Goal: Transaction & Acquisition: Purchase product/service

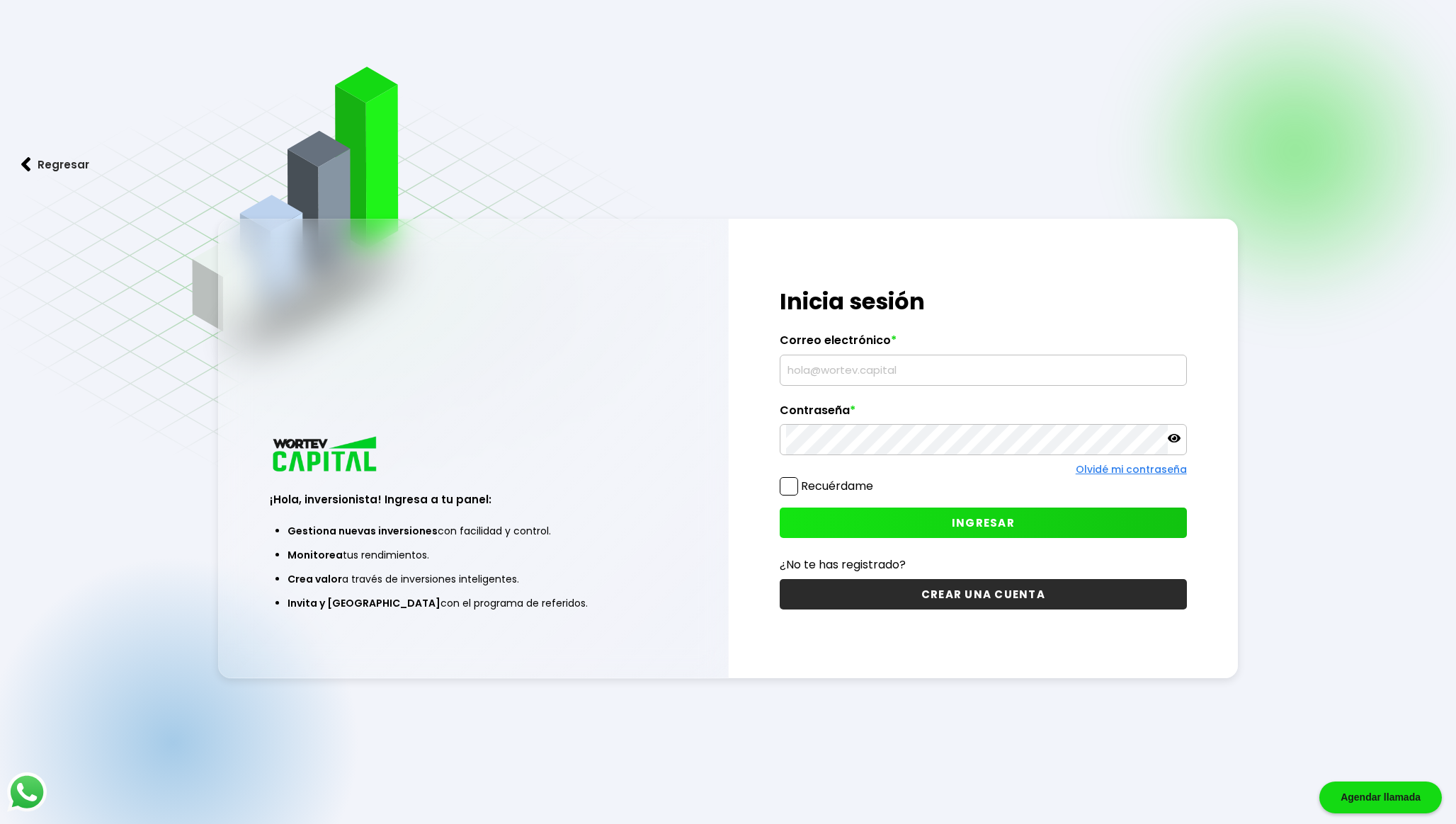
type input "[EMAIL_ADDRESS][DOMAIN_NAME]"
click at [826, 528] on button "INGRESAR" at bounding box center [982, 522] width 407 height 31
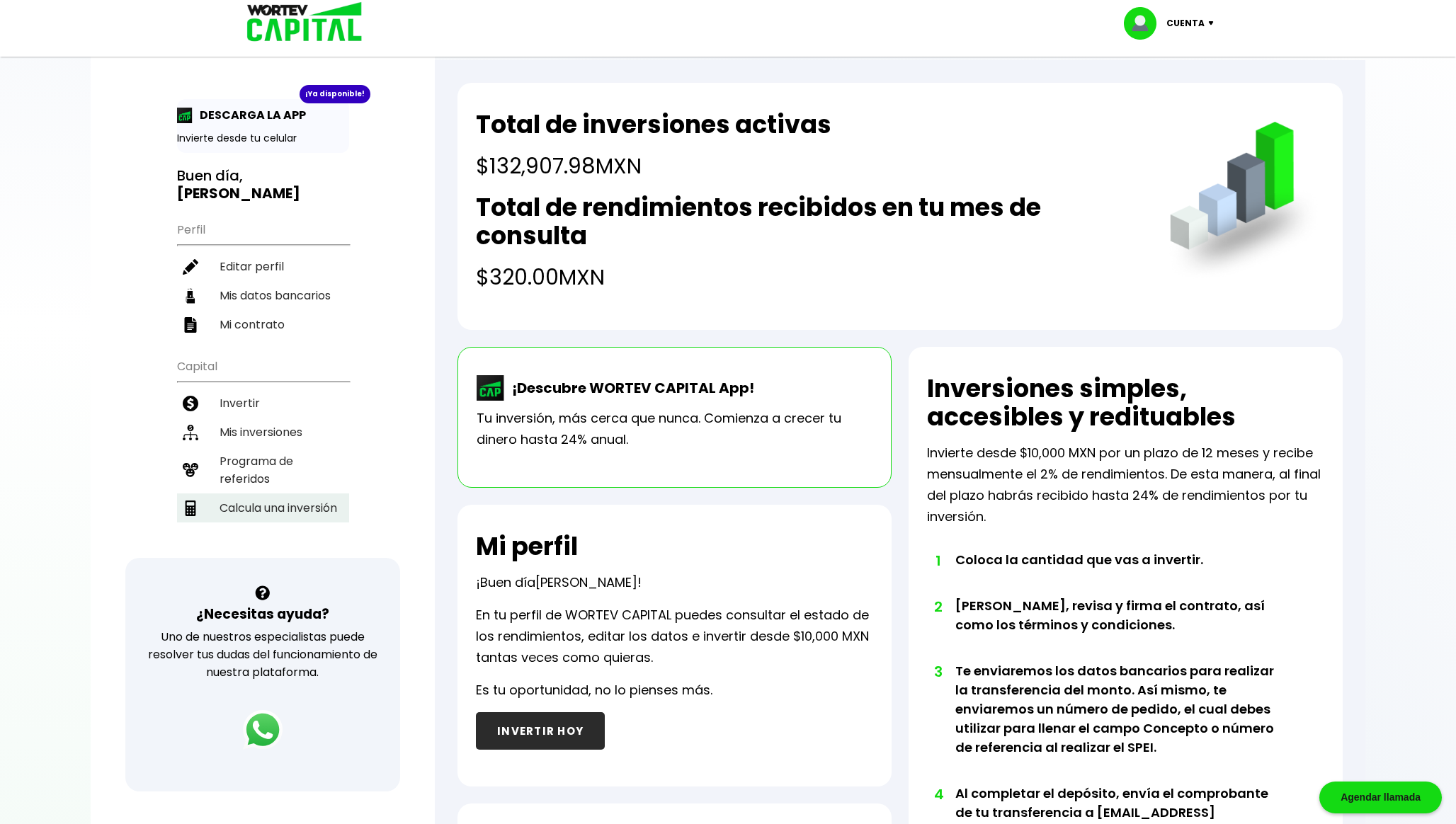
click at [271, 500] on li "Calcula una inversión" at bounding box center [263, 507] width 172 height 29
select select "1"
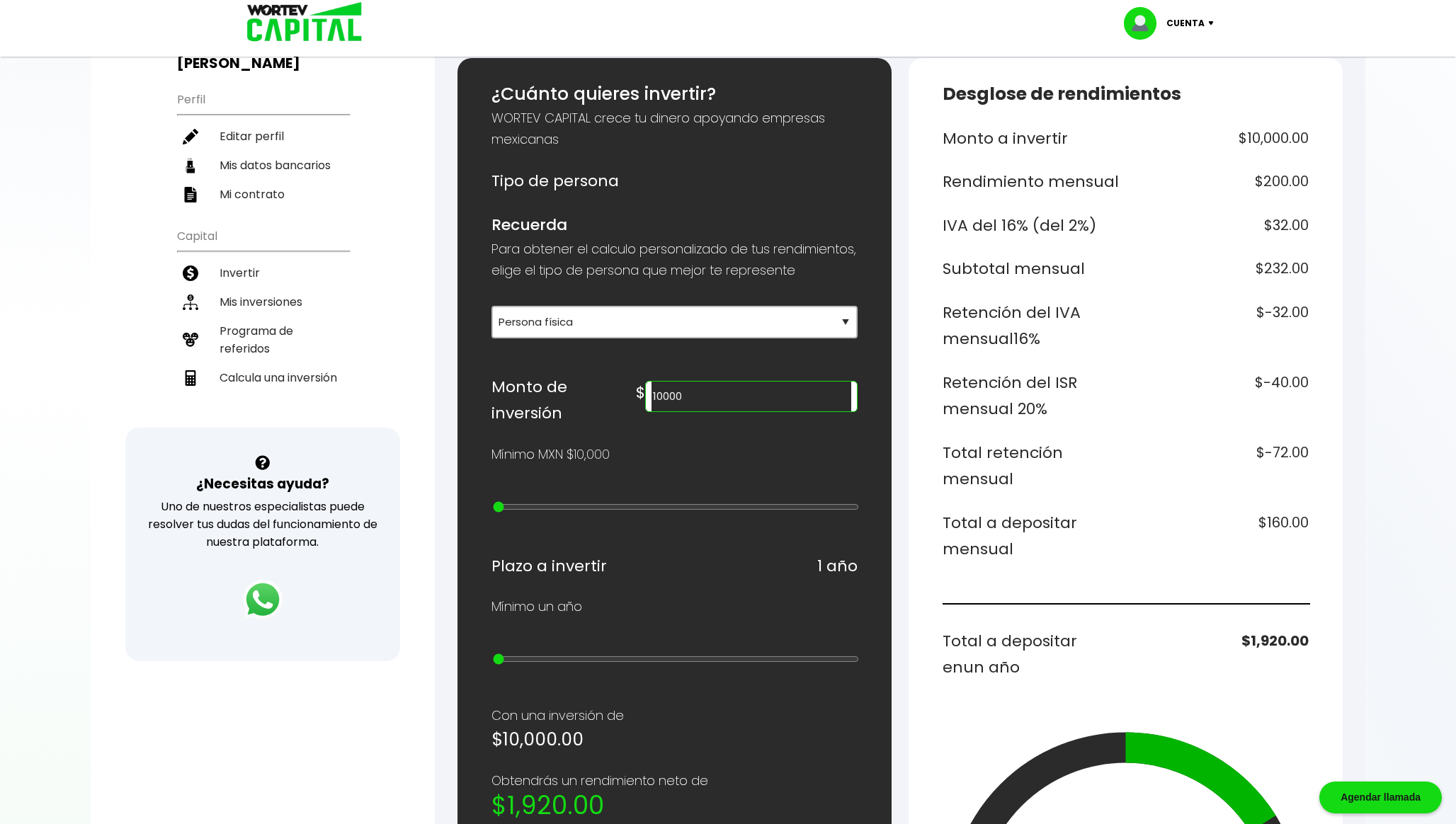
scroll to position [146, 0]
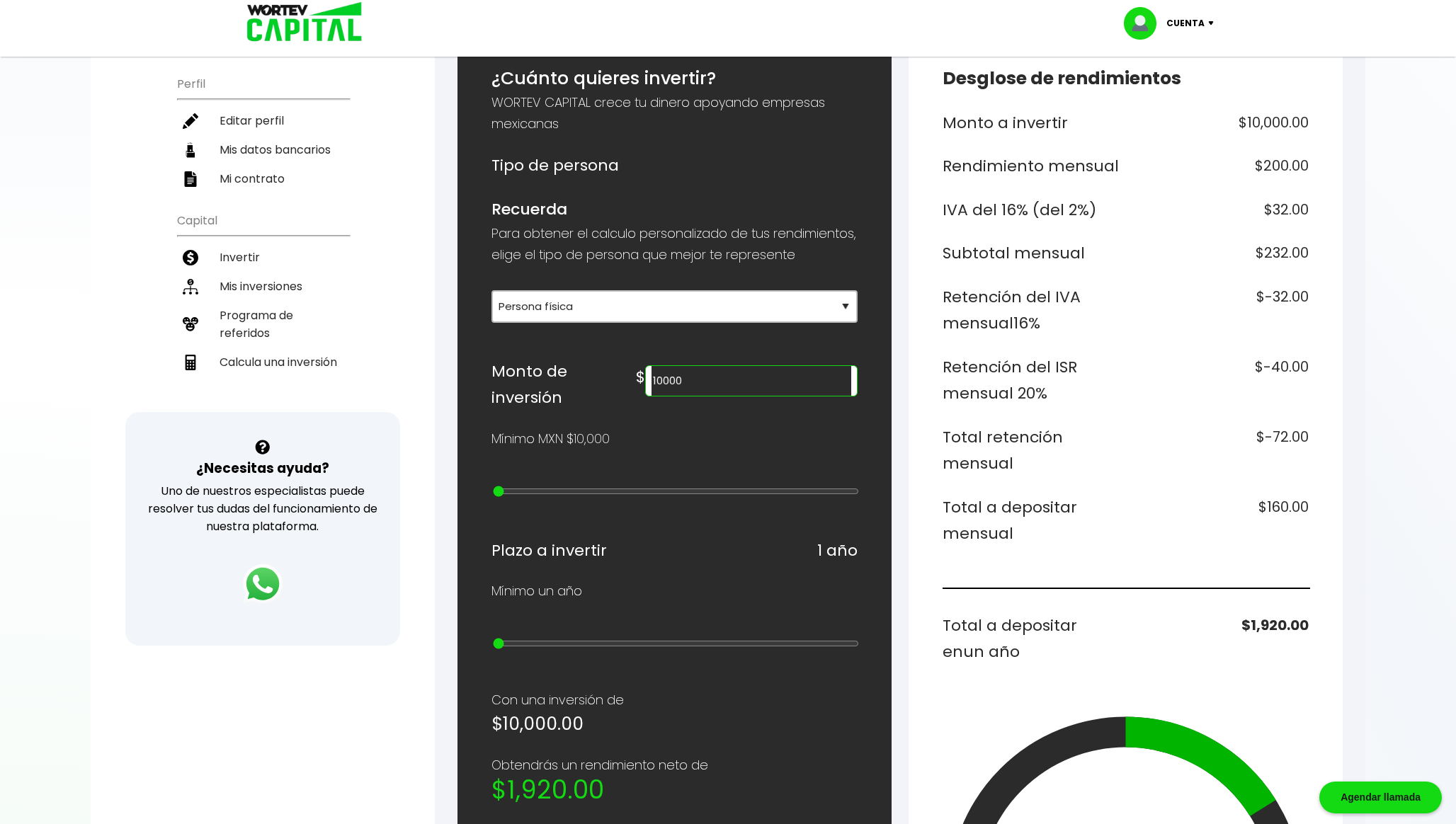
click at [783, 390] on input "10000" at bounding box center [751, 381] width 200 height 30
click at [1148, 427] on h6 "$-2,880.00" at bounding box center [1220, 451] width 178 height 53
drag, startPoint x: 805, startPoint y: 393, endPoint x: 605, endPoint y: 394, distance: 200.0
click at [605, 394] on div "Monto de inversión $ 400000" at bounding box center [674, 385] width 366 height 53
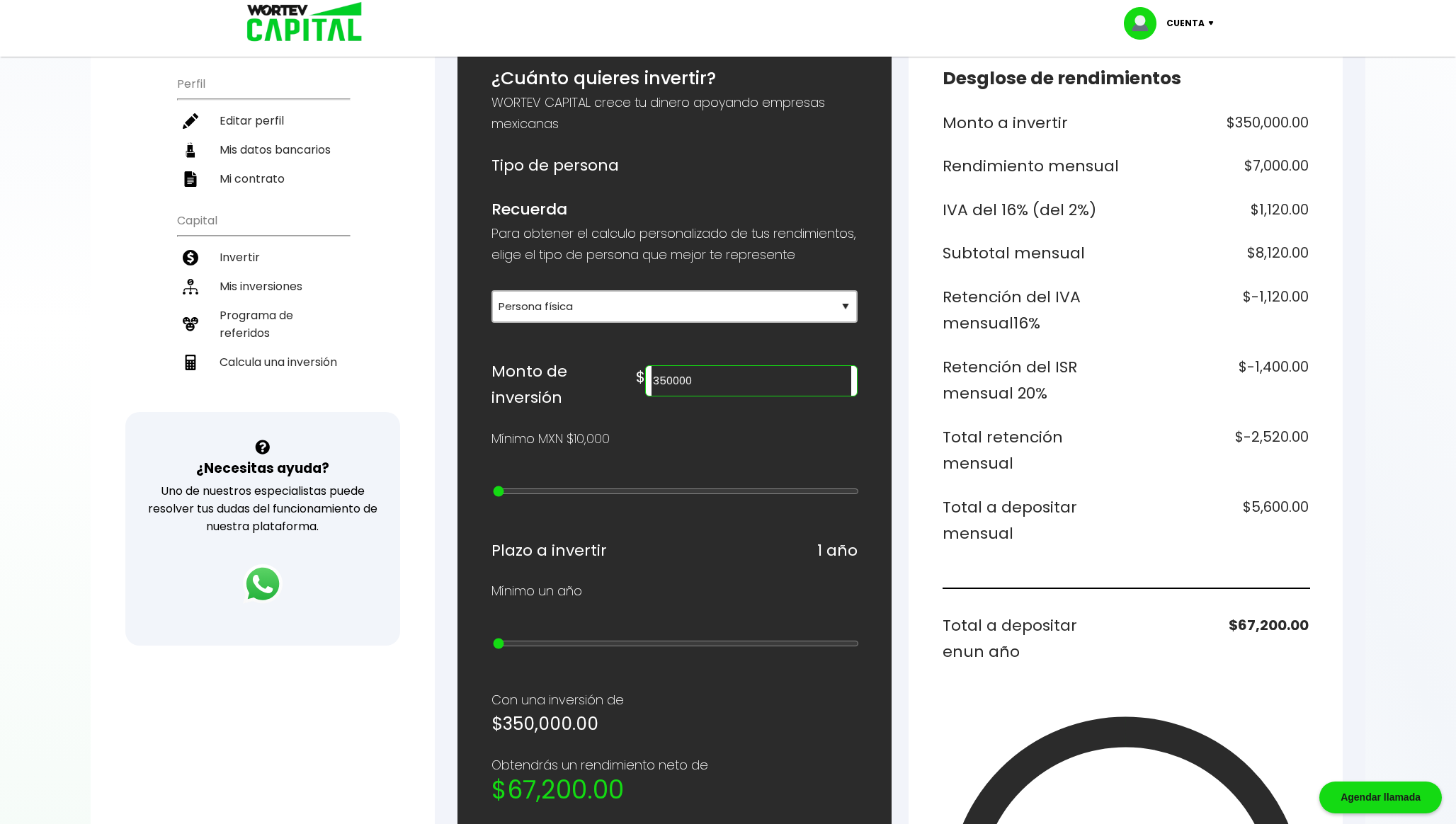
click at [778, 396] on input "350000" at bounding box center [751, 381] width 200 height 30
drag, startPoint x: 800, startPoint y: 395, endPoint x: 680, endPoint y: 395, distance: 120.0
click at [681, 395] on div "Monto de inversión $ 300000" at bounding box center [674, 385] width 366 height 53
type input "350000"
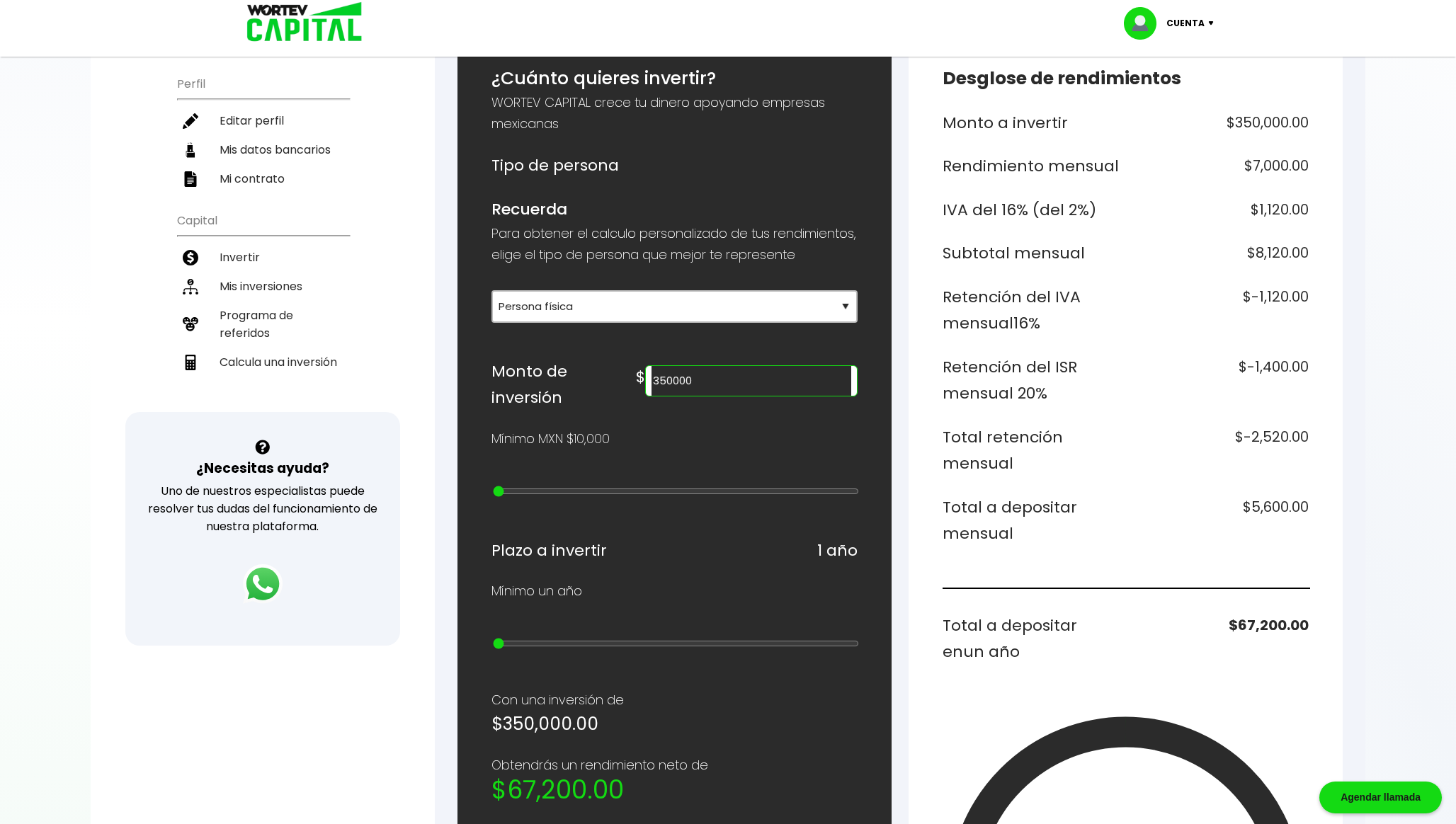
click at [1112, 398] on h6 "Retención del ISR mensual 20%" at bounding box center [1031, 381] width 178 height 53
click at [1268, 624] on h6 "$67,200.00" at bounding box center [1220, 639] width 178 height 53
copy h6 "67,200.00"
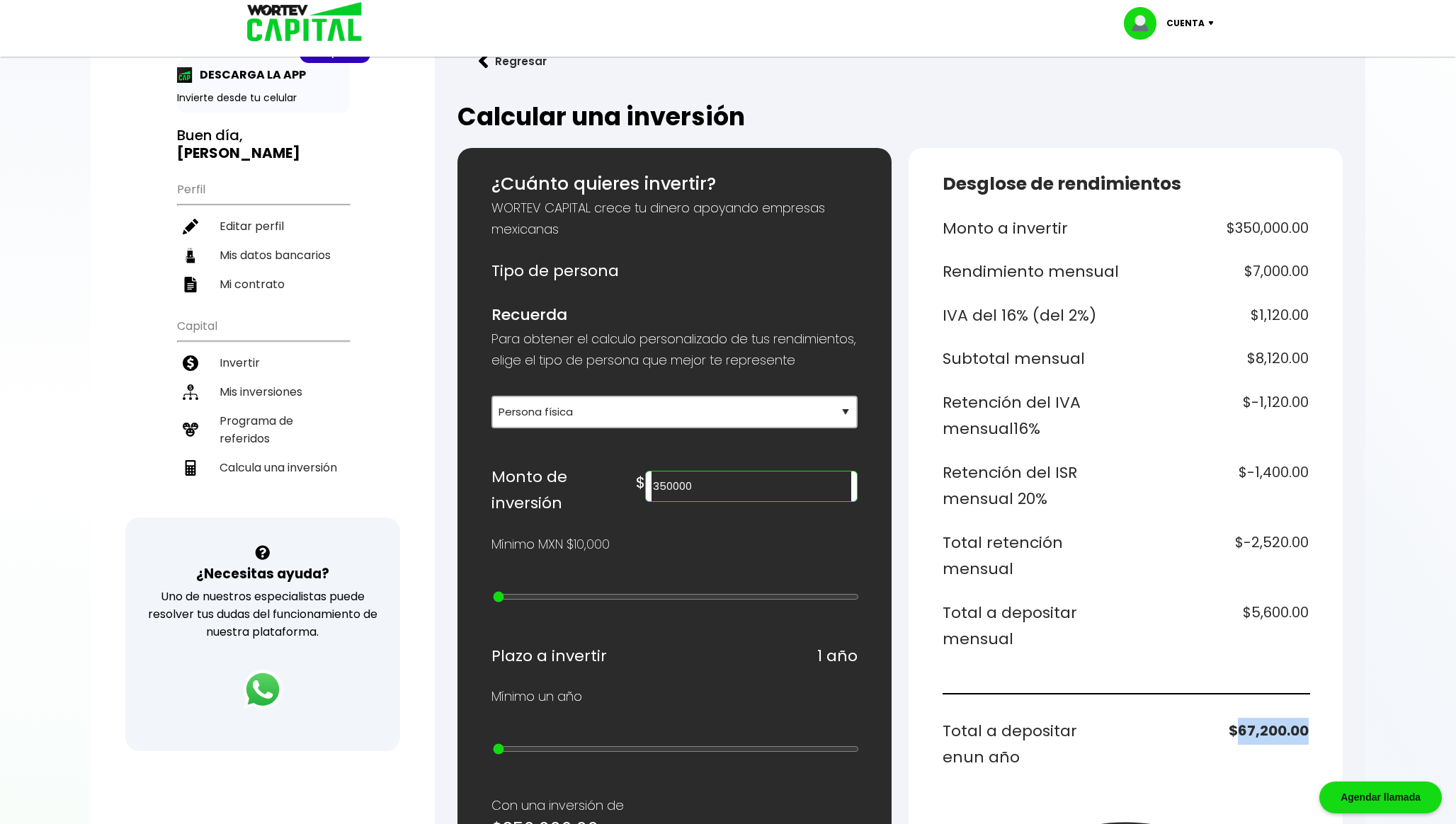
scroll to position [0, 0]
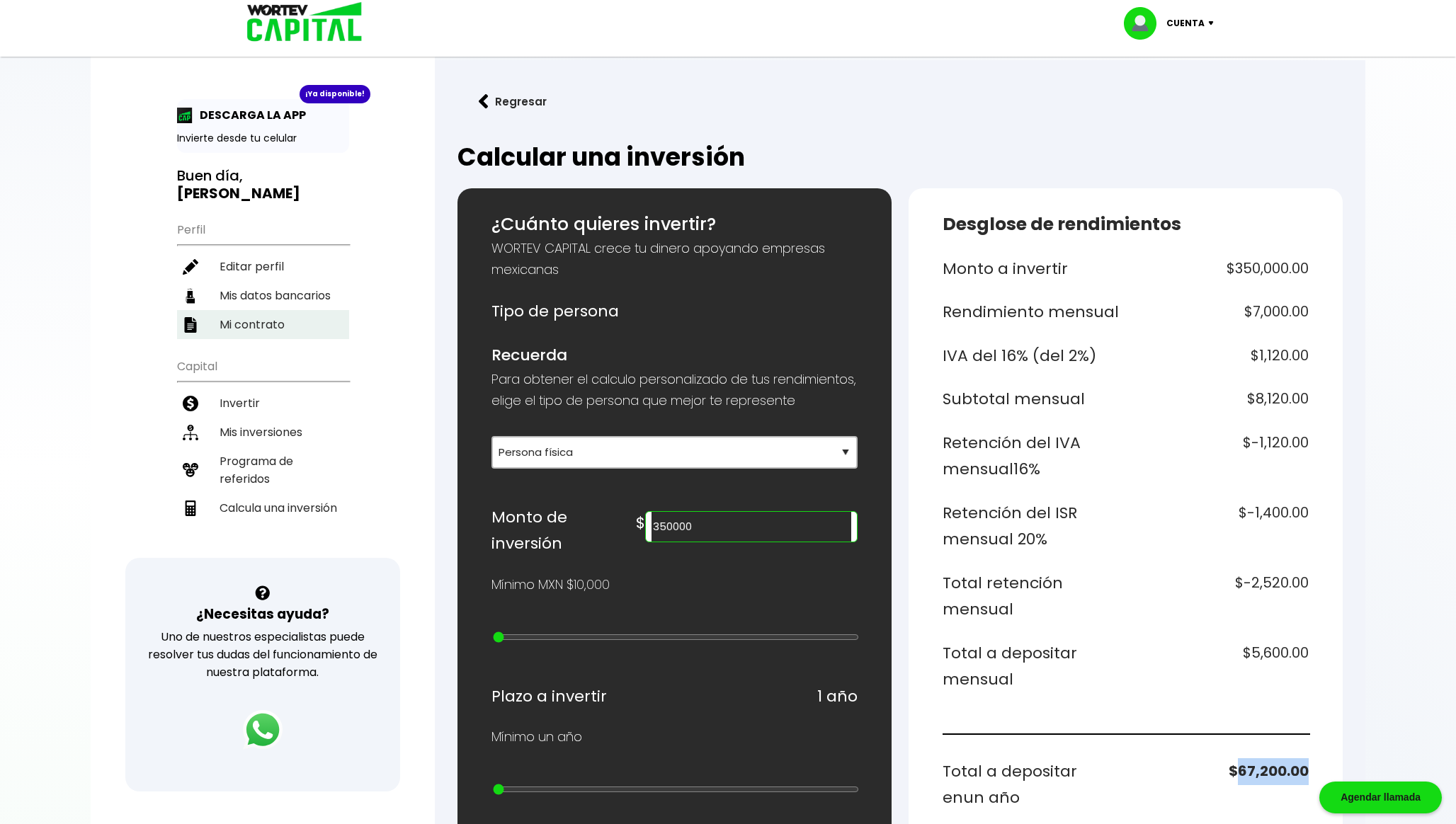
click at [248, 319] on li "Mi contrato" at bounding box center [263, 325] width 172 height 29
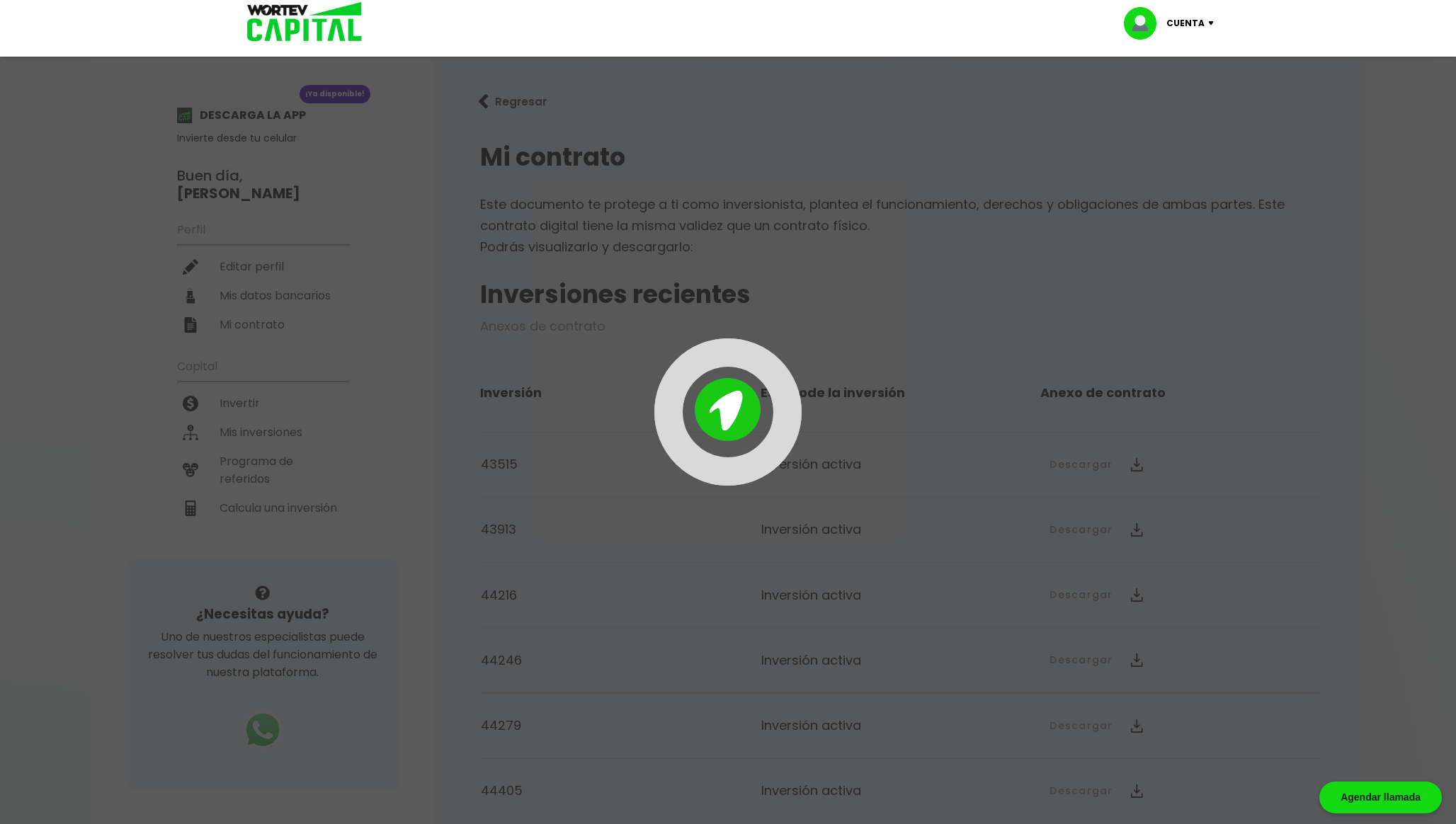
click at [535, 93] on div at bounding box center [728, 412] width 1456 height 824
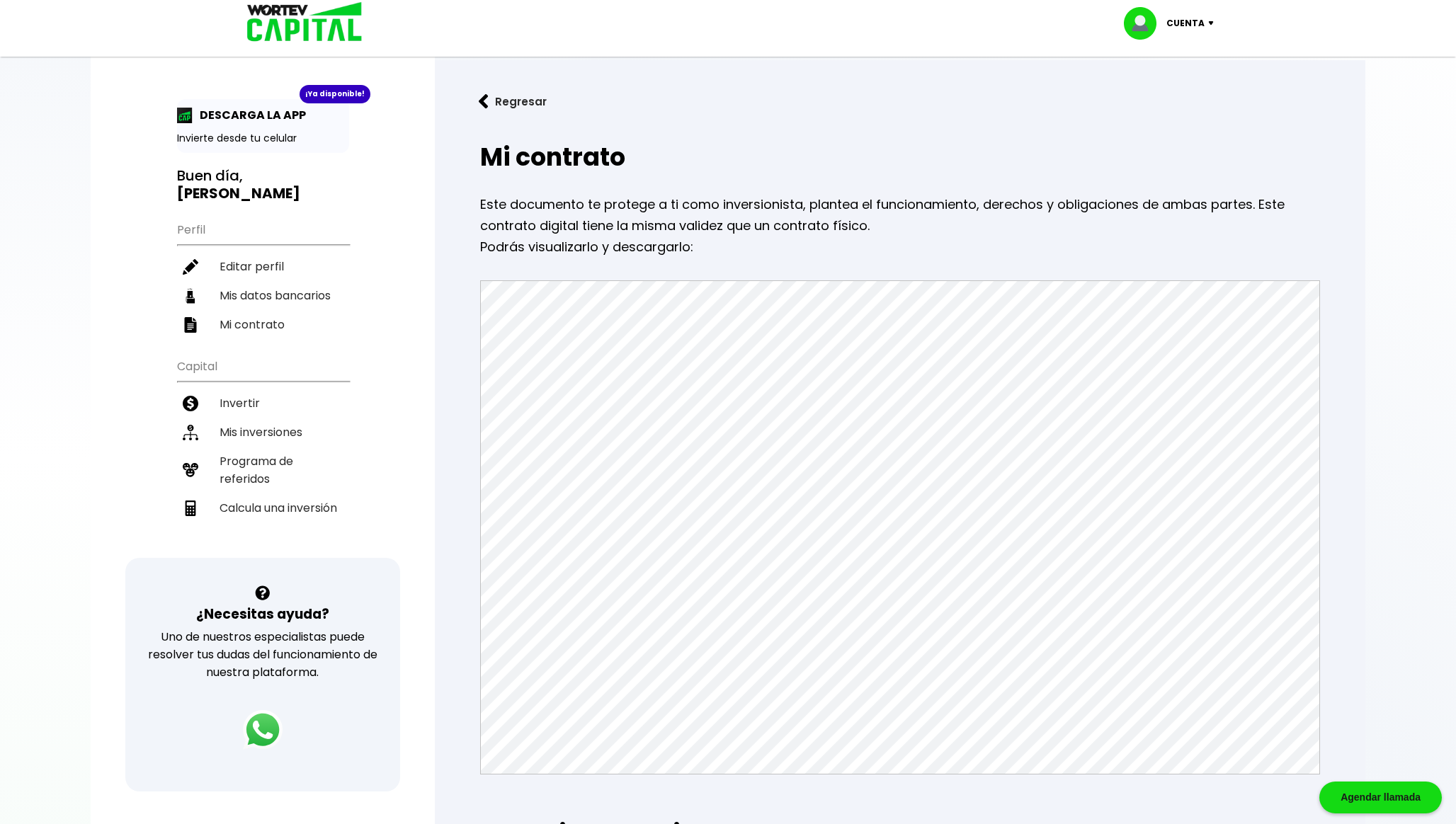
click at [527, 103] on button "Regresar" at bounding box center [512, 102] width 111 height 38
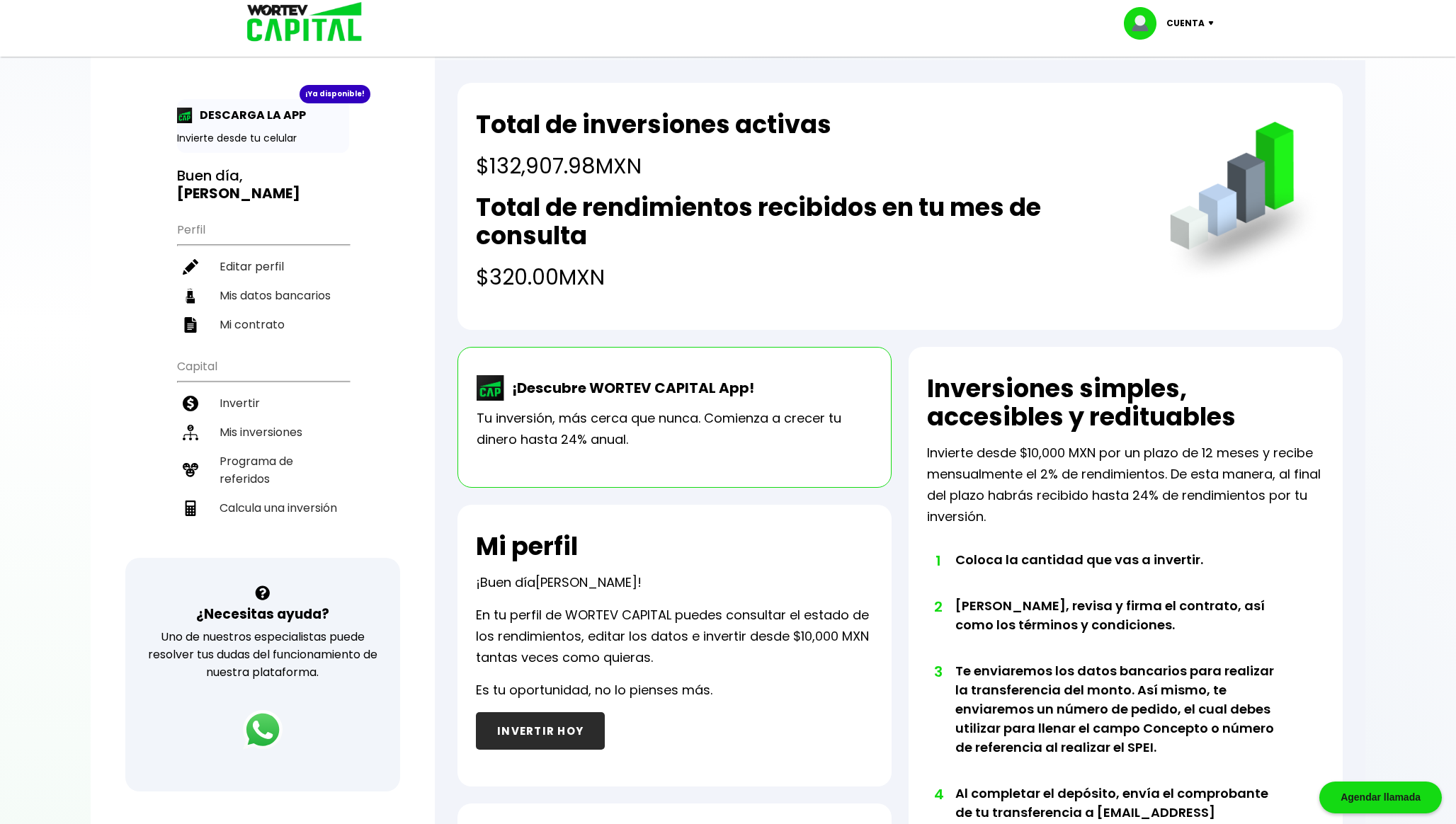
click at [528, 173] on h4 "$132,907.98 MXN" at bounding box center [653, 165] width 355 height 32
click at [301, 502] on li "Calcula una inversión" at bounding box center [263, 507] width 172 height 29
select select "1"
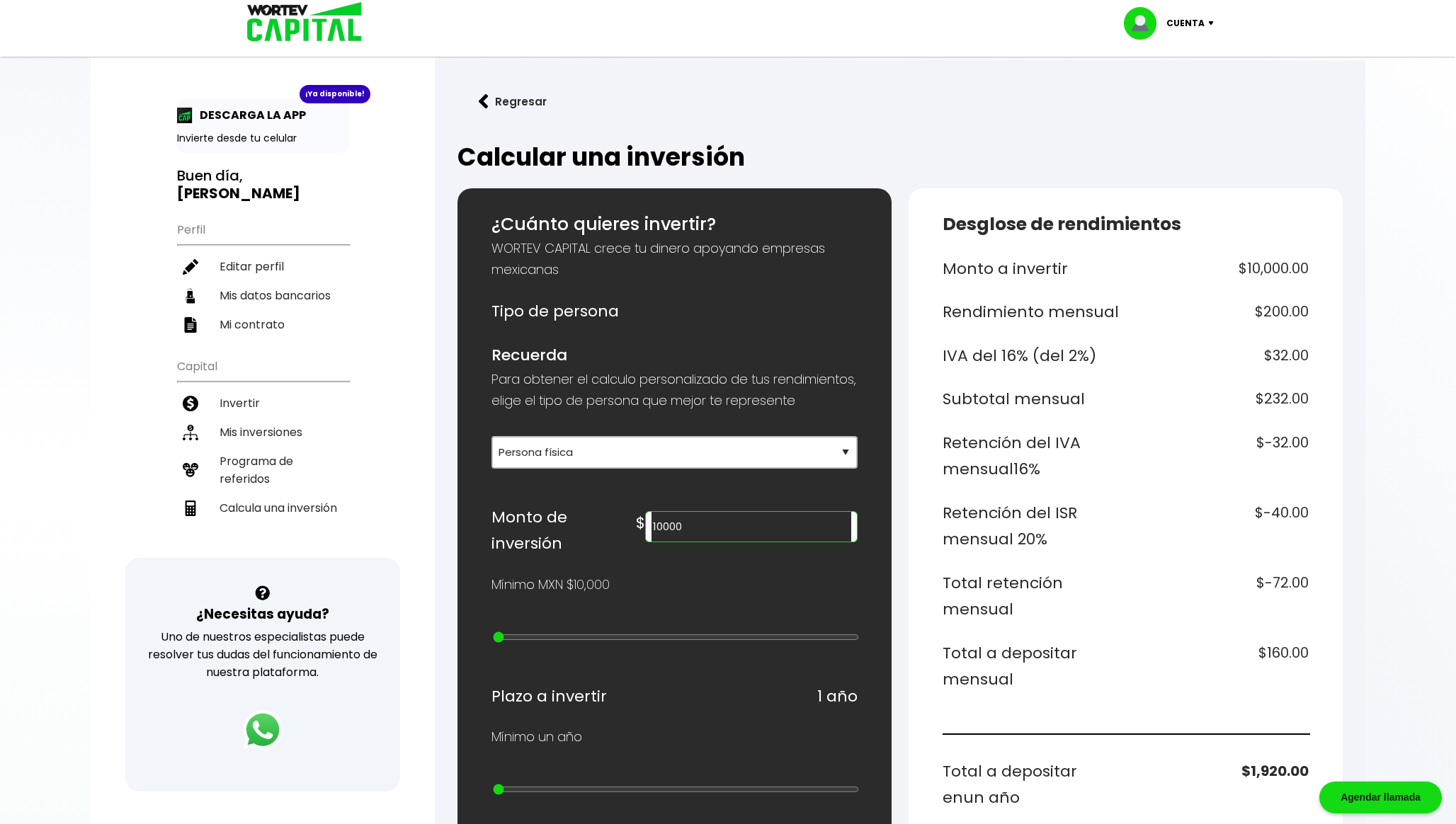
click at [782, 533] on input "10000" at bounding box center [751, 527] width 200 height 30
click at [1254, 510] on h6 "$-1,340.00" at bounding box center [1220, 527] width 178 height 53
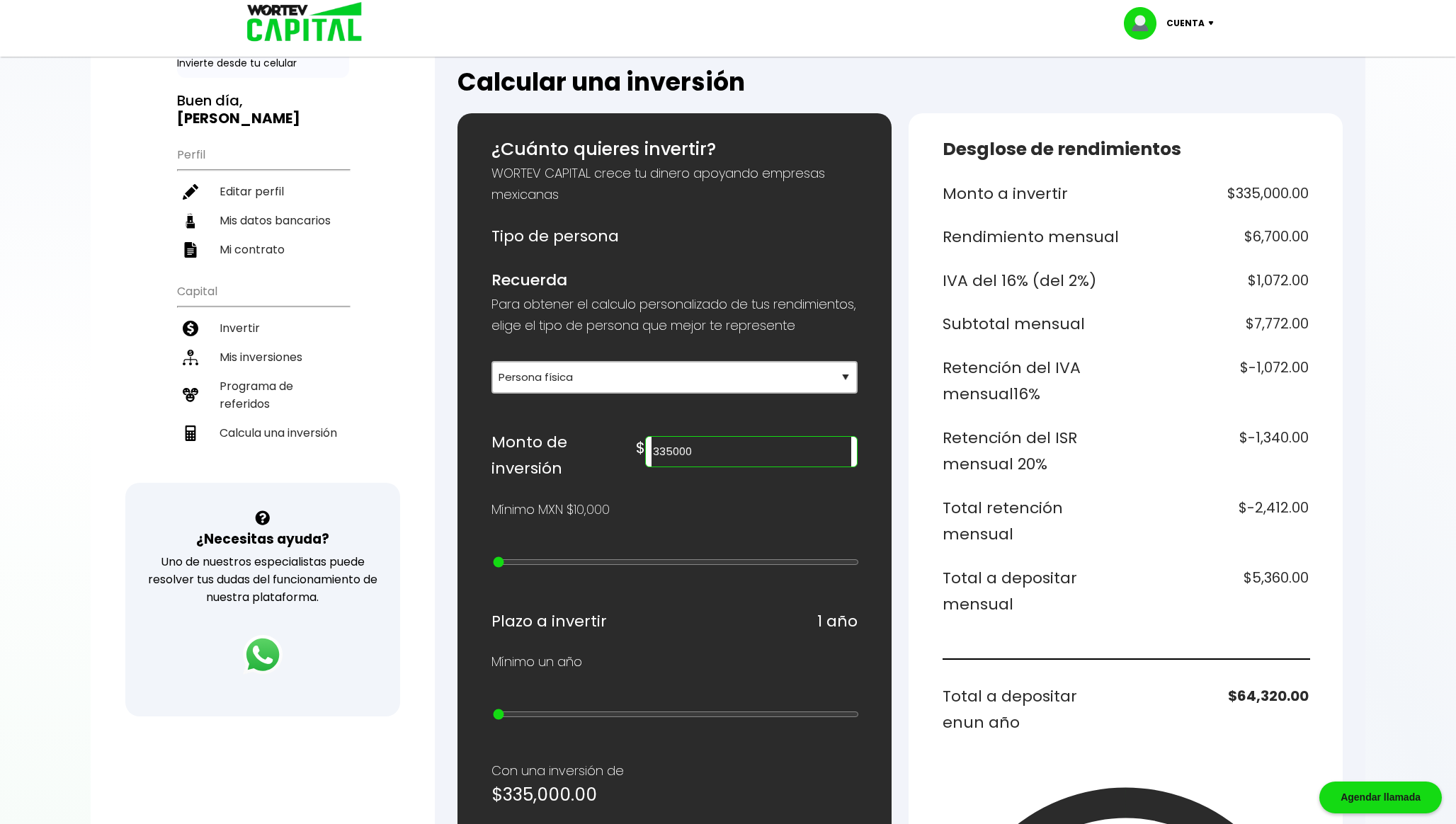
scroll to position [73, 0]
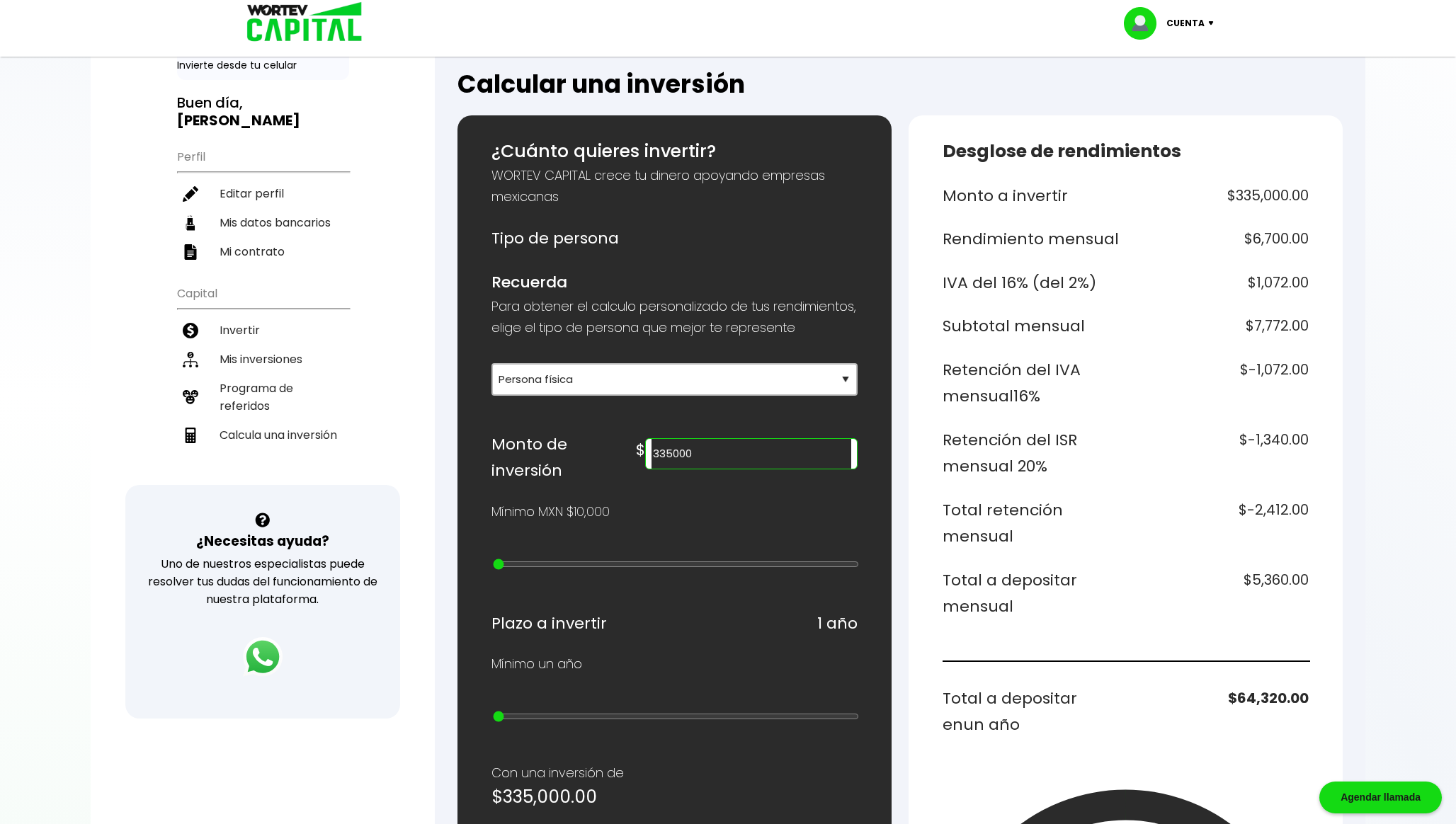
click at [1119, 511] on h6 "Total retención mensual" at bounding box center [1031, 524] width 178 height 53
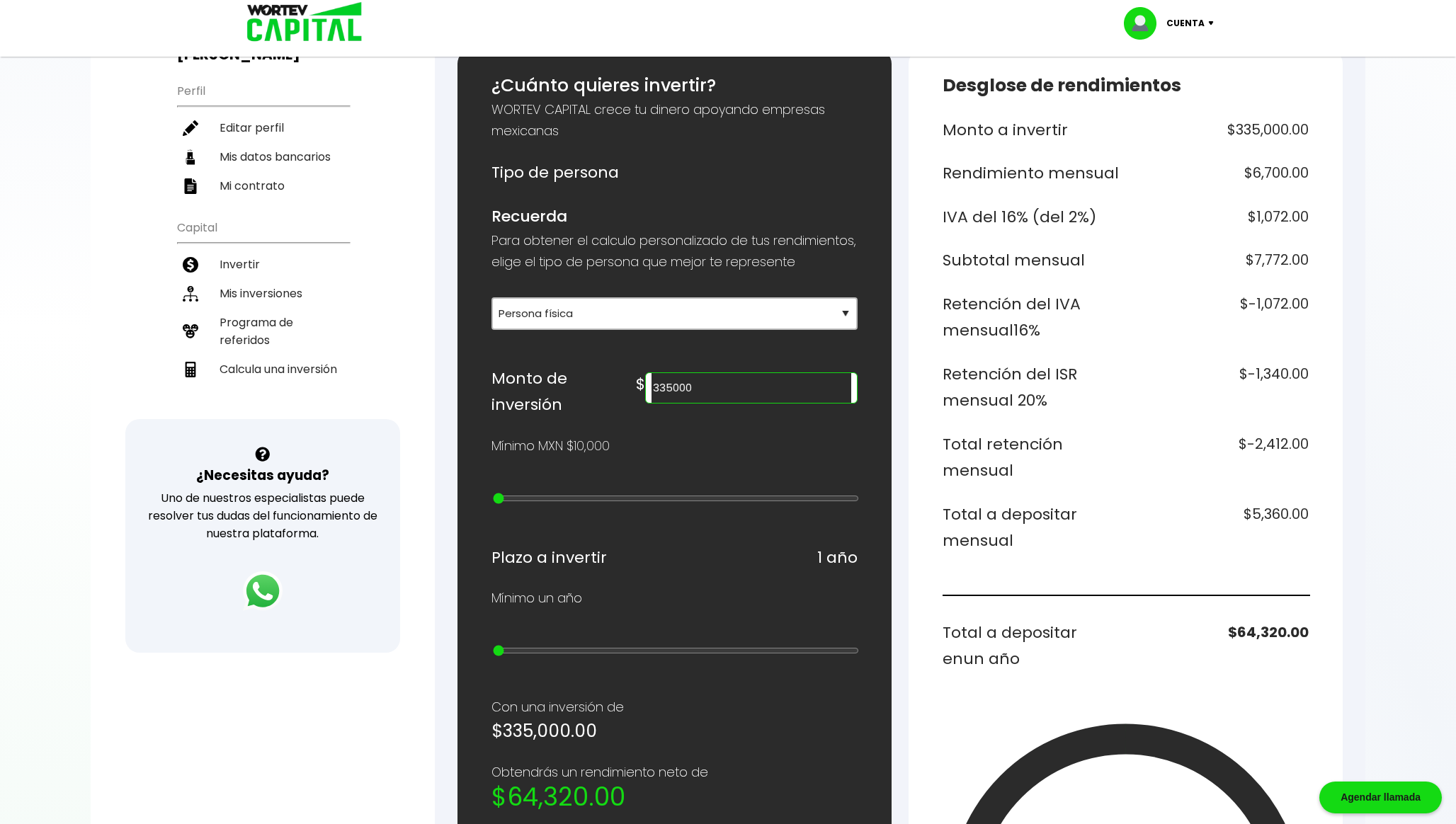
scroll to position [186, 0]
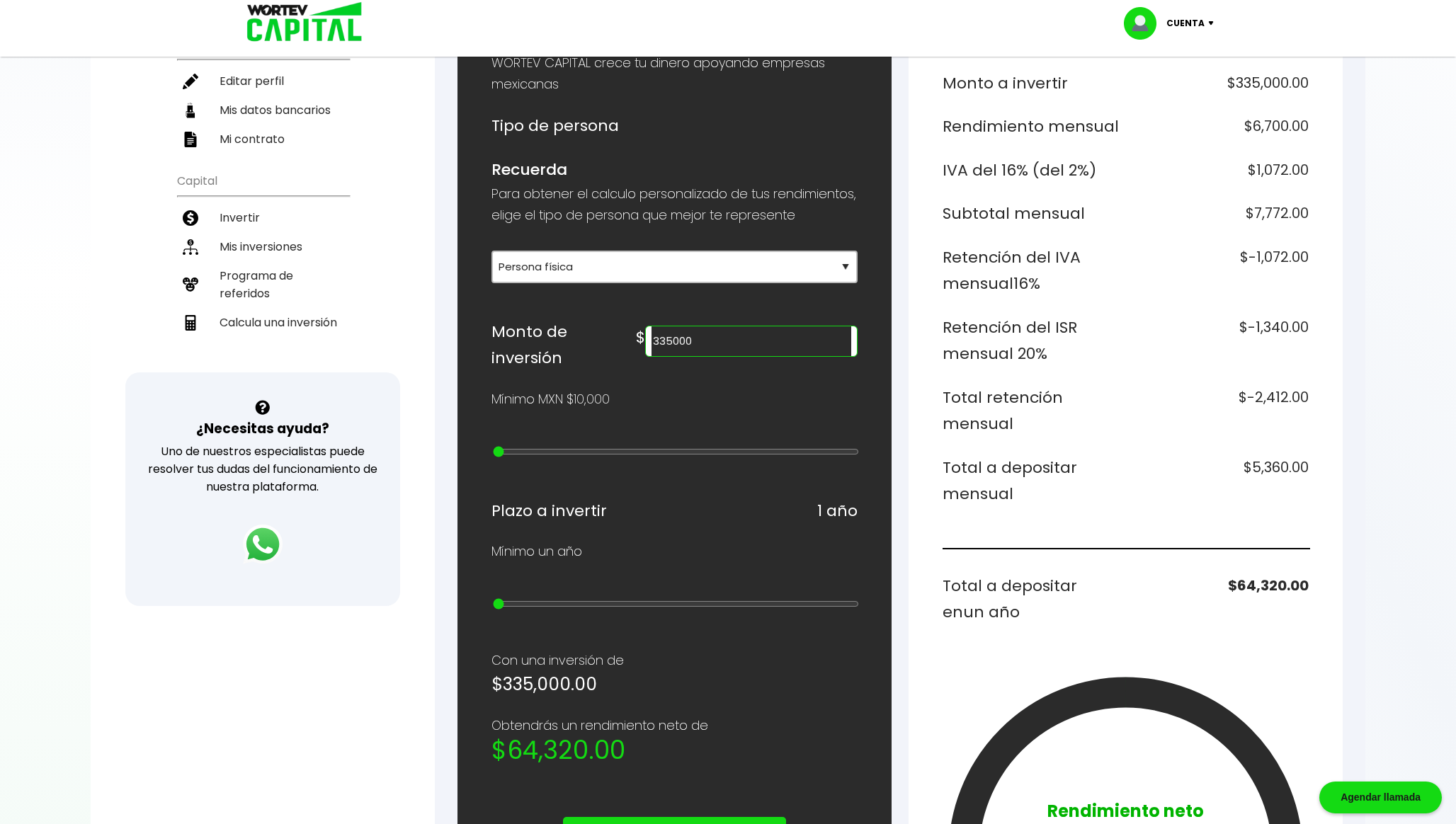
click at [1256, 471] on h6 "$5,360.00" at bounding box center [1220, 481] width 178 height 53
click at [767, 356] on input "335000" at bounding box center [751, 341] width 200 height 30
click at [1273, 466] on h6 "$5,360.00" at bounding box center [1220, 481] width 178 height 53
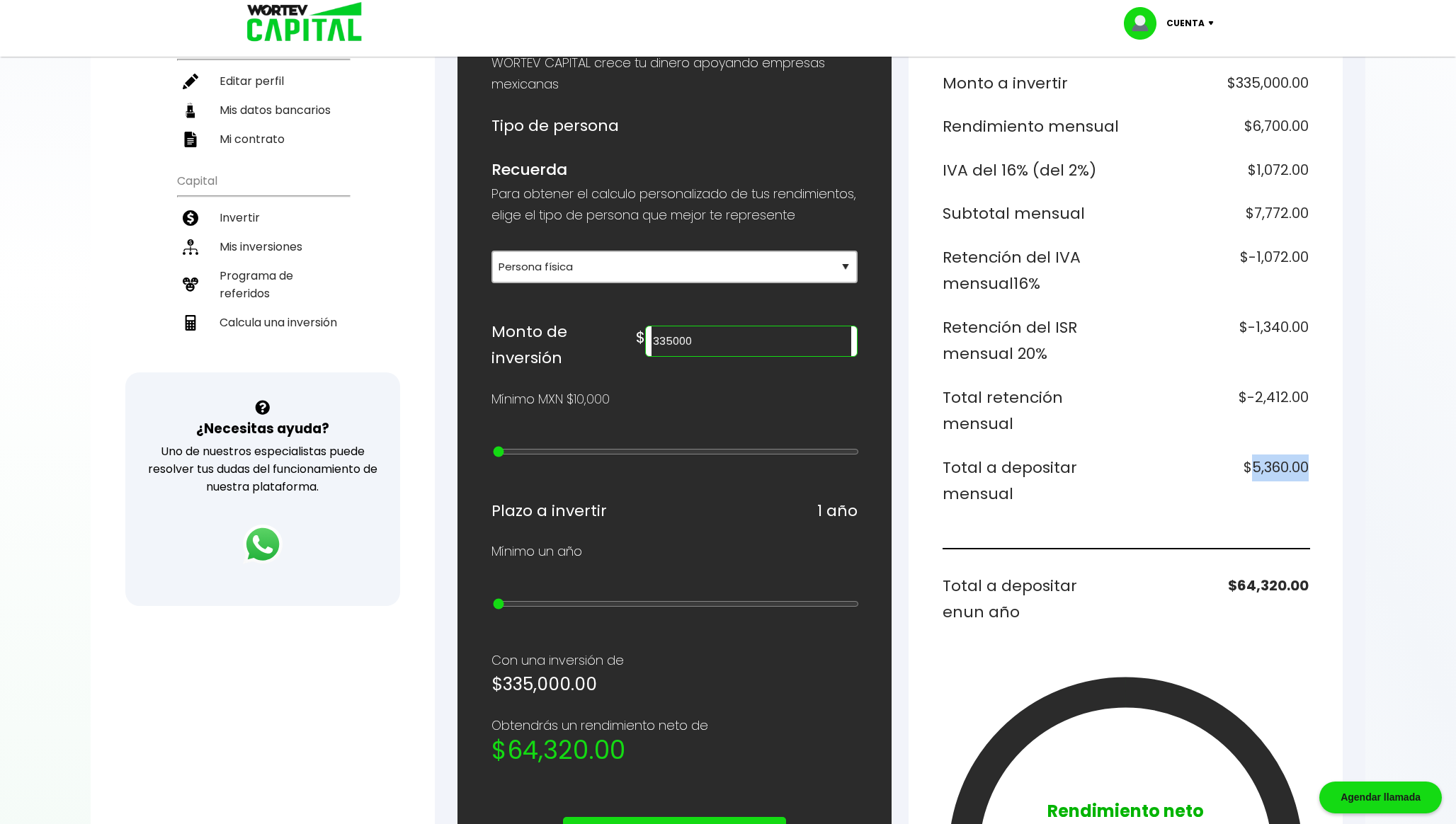
click at [1273, 466] on h6 "$5,360.00" at bounding box center [1220, 481] width 178 height 53
click at [810, 356] on input "335000" at bounding box center [751, 341] width 200 height 30
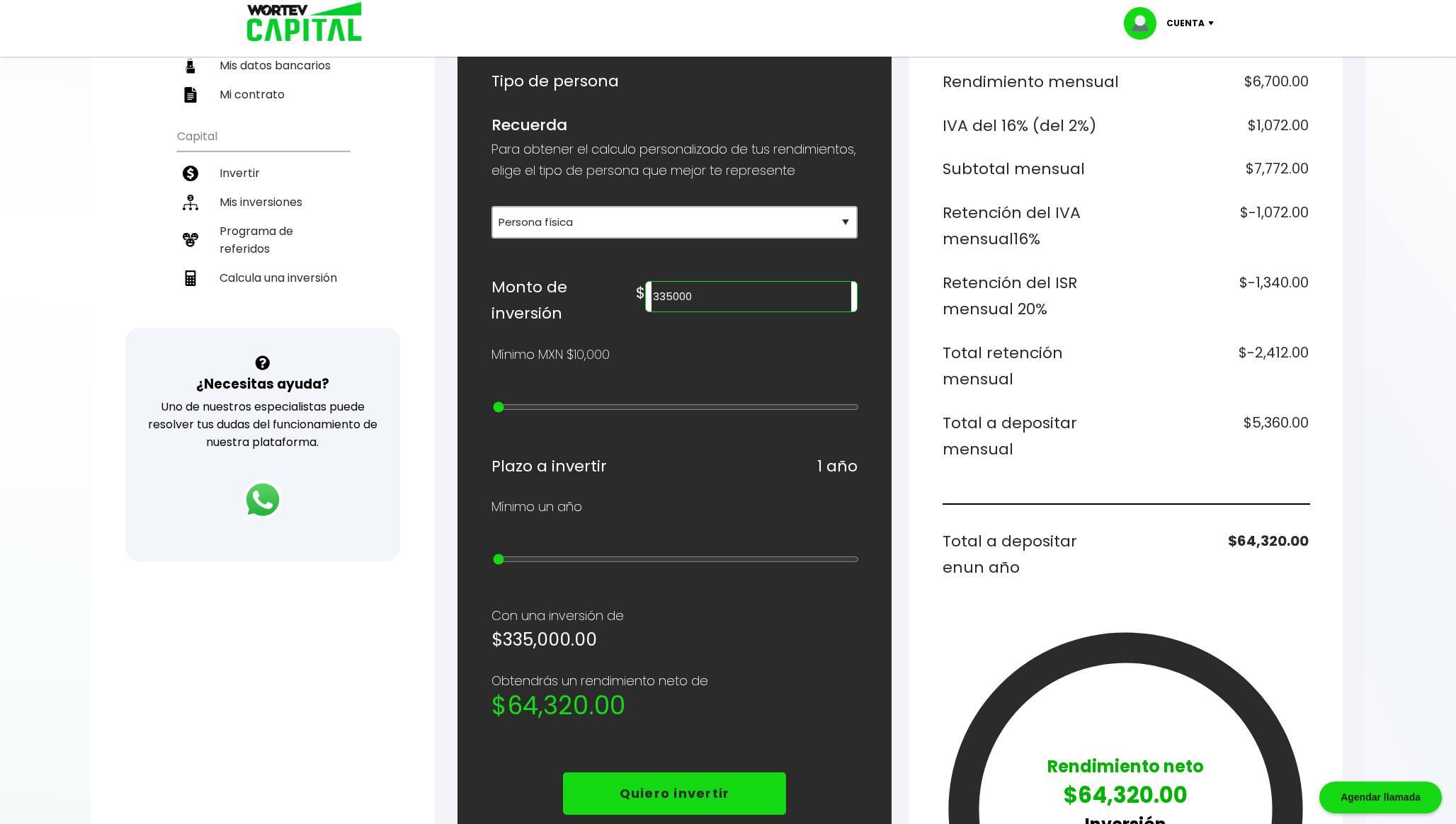
scroll to position [231, 0]
click at [1245, 528] on h6 "$64,320.00" at bounding box center [1220, 554] width 178 height 53
copy h6 "64,320.00"
click at [1262, 427] on h6 "$5,360.00" at bounding box center [1220, 436] width 178 height 53
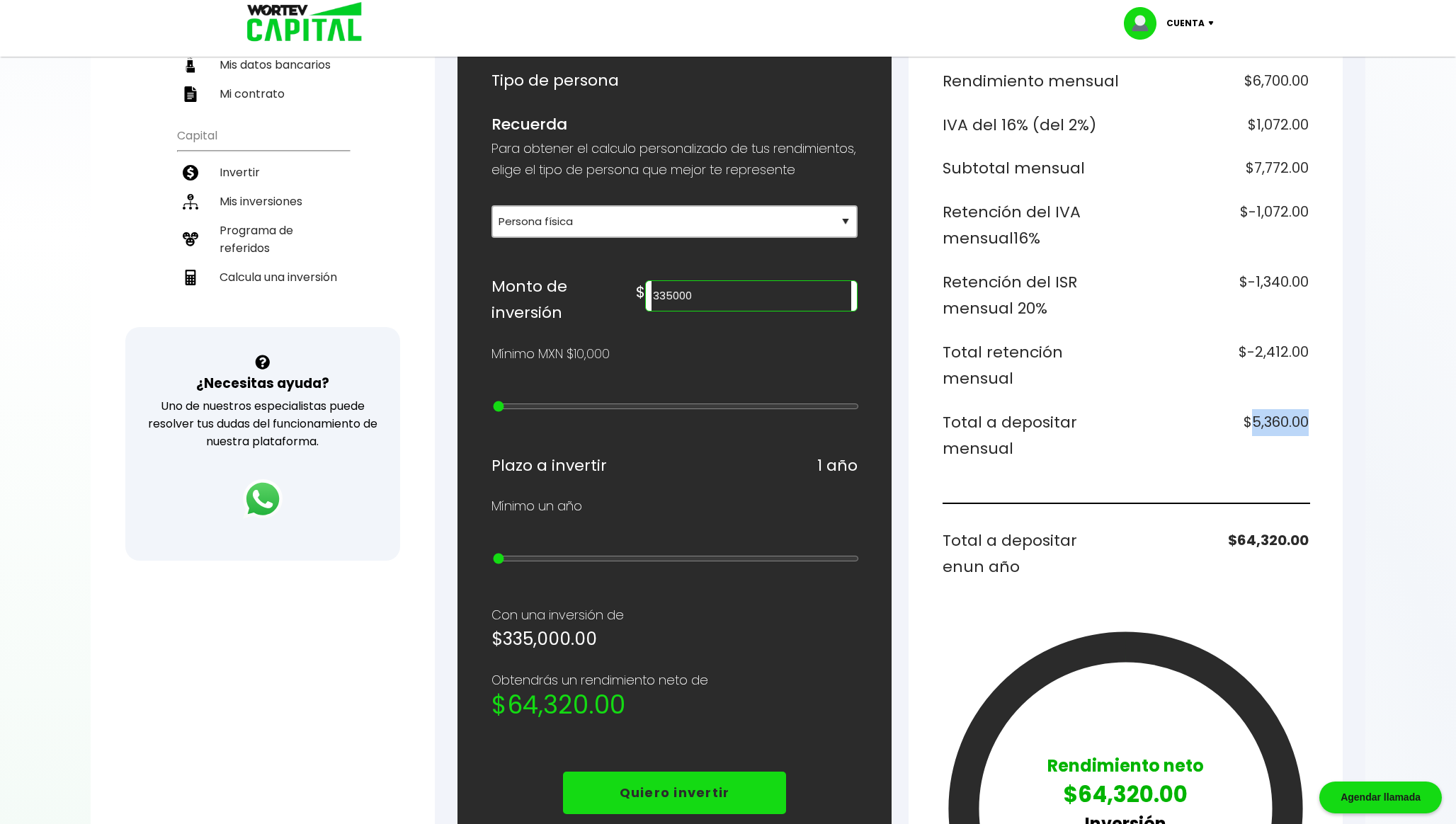
click at [1262, 427] on h6 "$5,360.00" at bounding box center [1220, 436] width 178 height 53
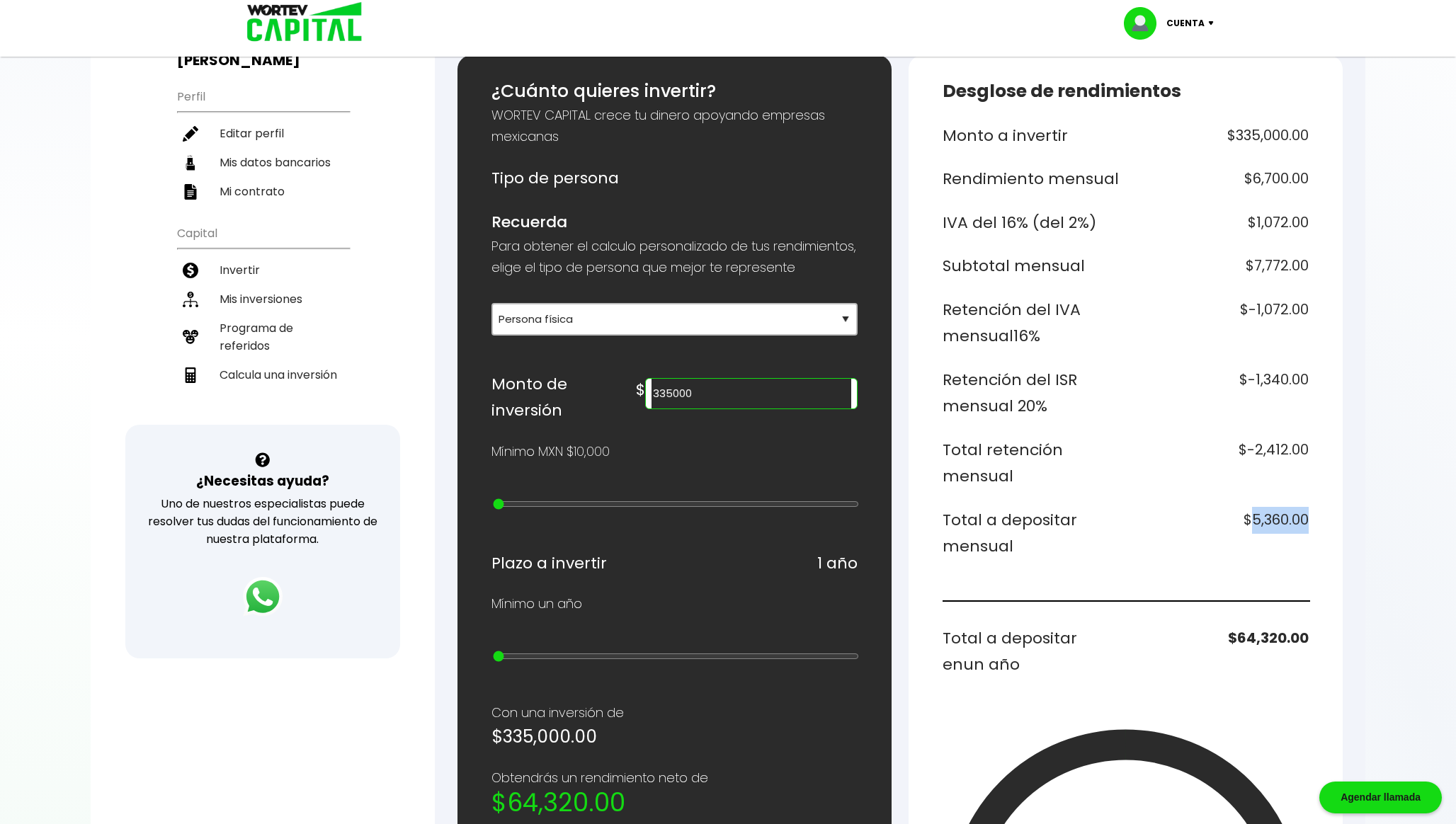
scroll to position [124, 0]
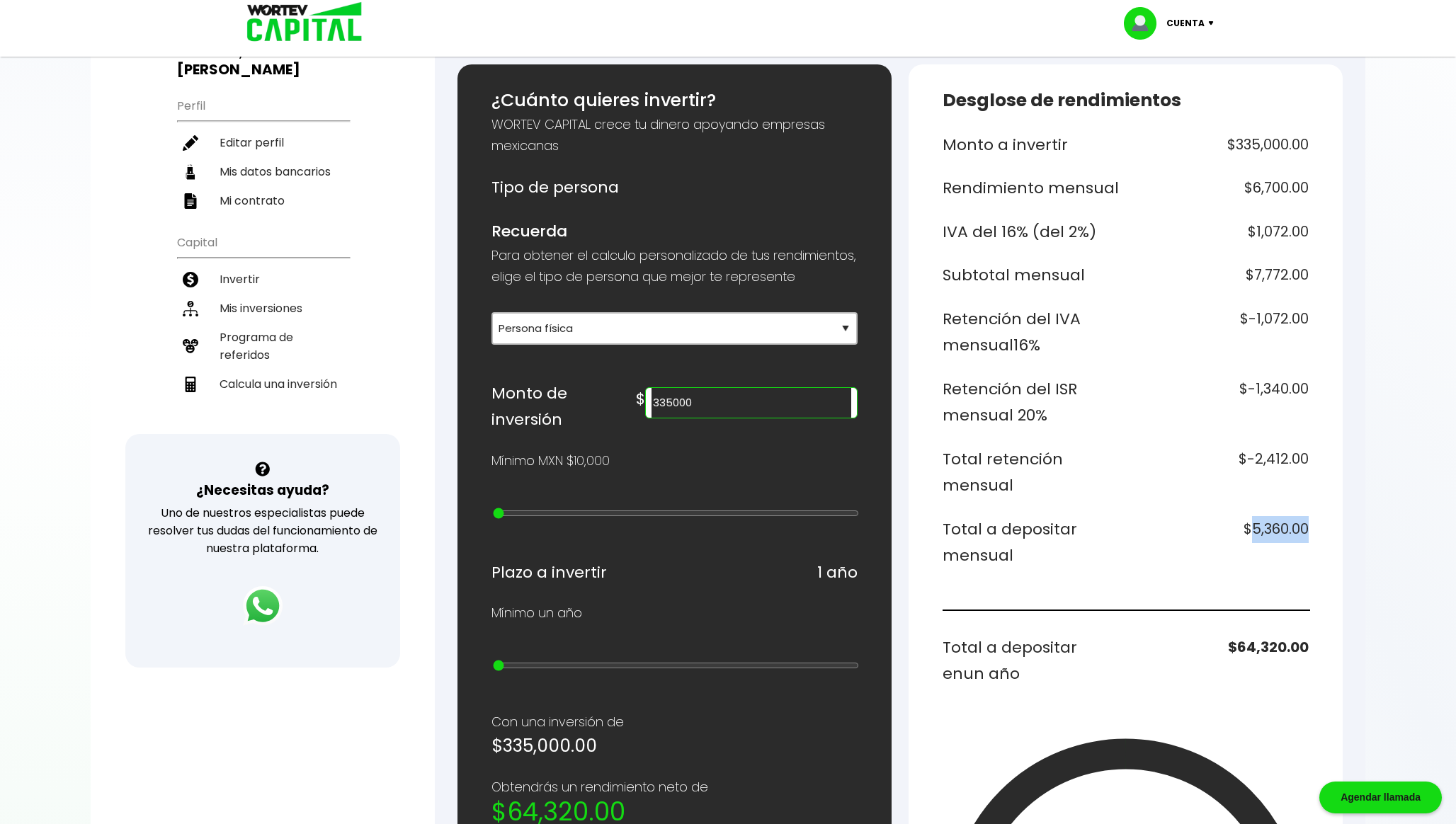
copy h6 "5,360.00"
drag, startPoint x: 793, startPoint y: 420, endPoint x: 631, endPoint y: 420, distance: 162.0
click at [631, 420] on div "Monto de inversión $ 335000" at bounding box center [674, 407] width 366 height 53
type input "370000"
click at [1272, 521] on h6 "$5,920.00" at bounding box center [1220, 543] width 178 height 53
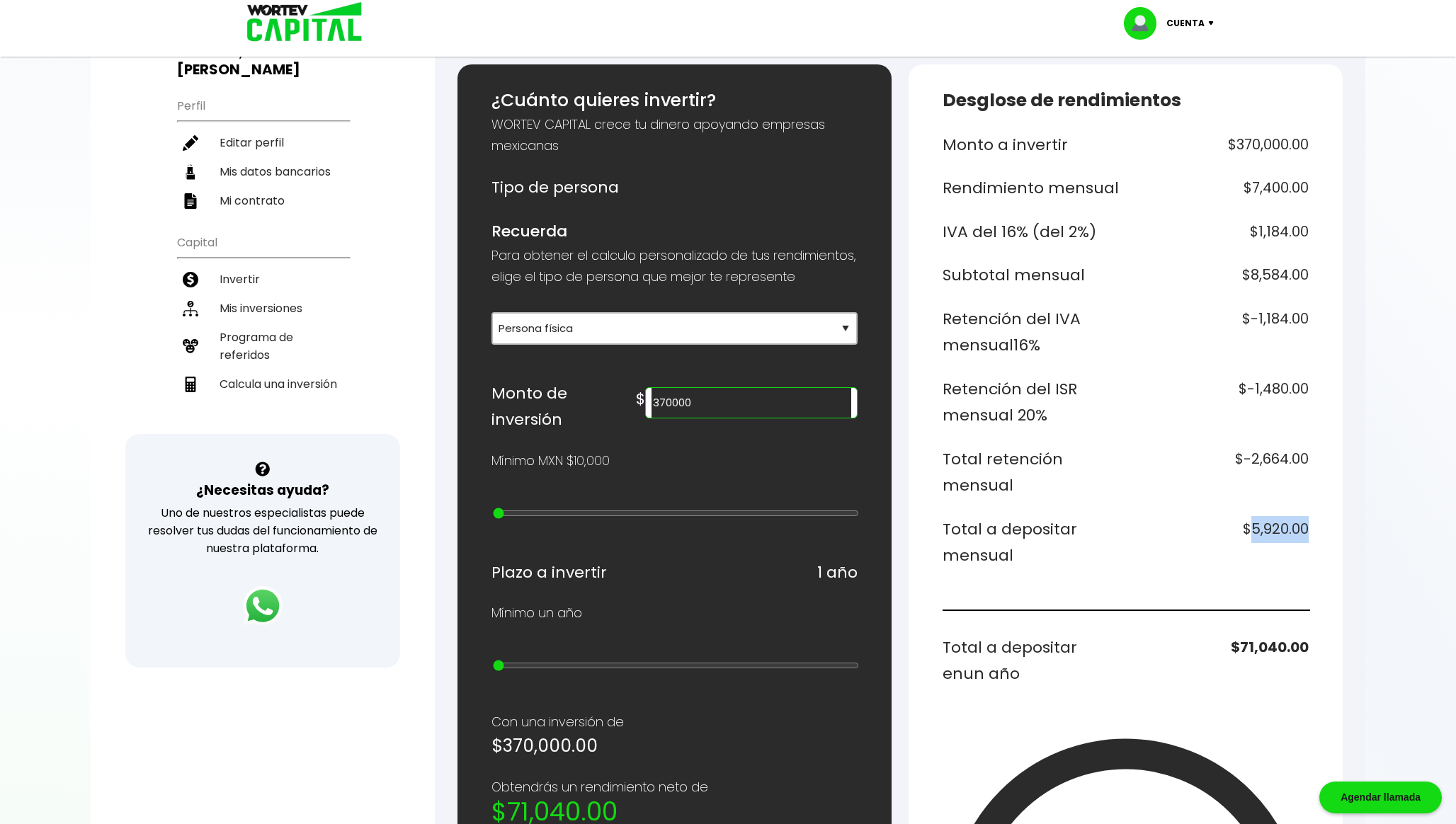
click at [1272, 521] on h6 "$5,920.00" at bounding box center [1220, 543] width 178 height 53
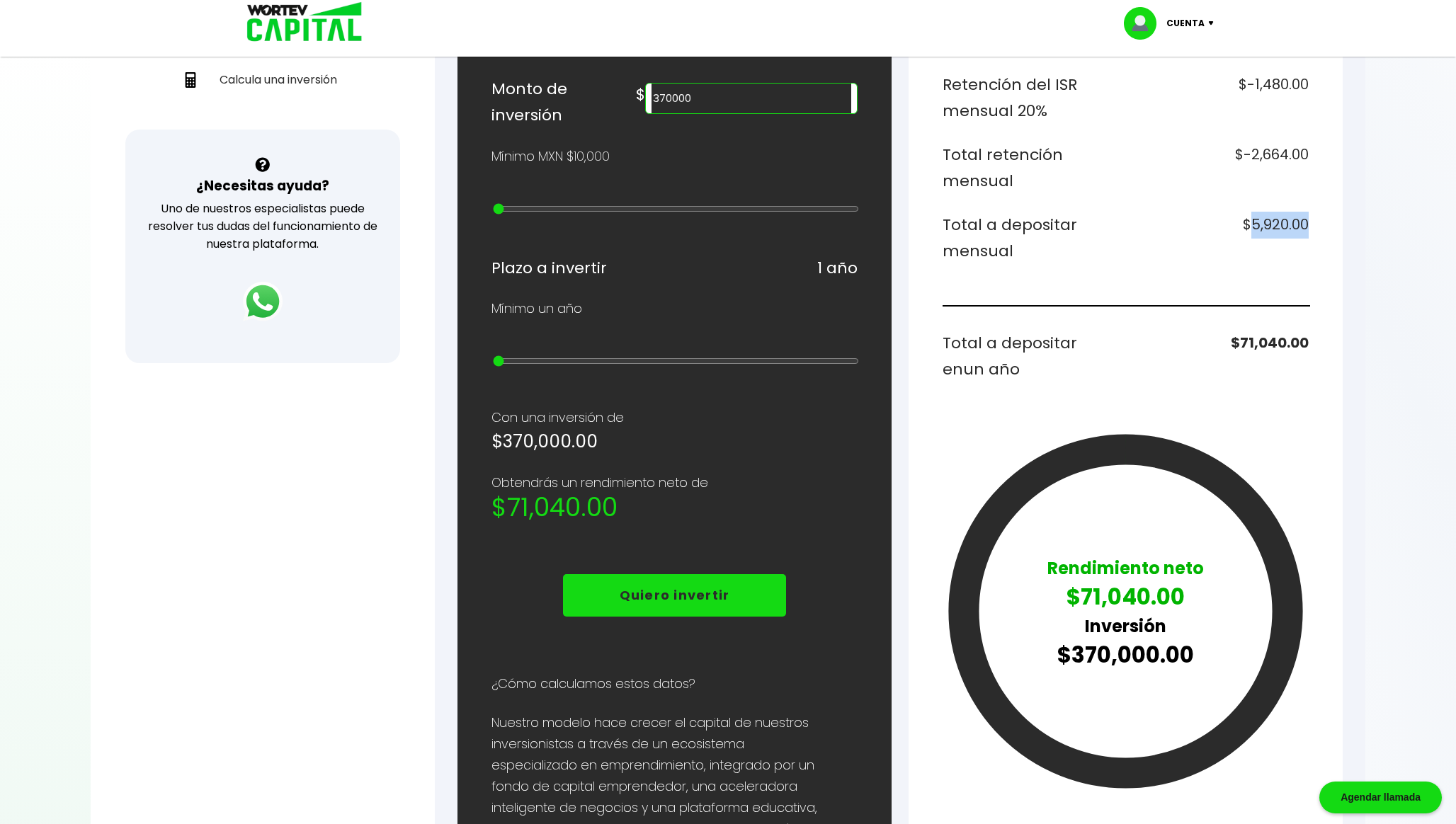
scroll to position [0, 0]
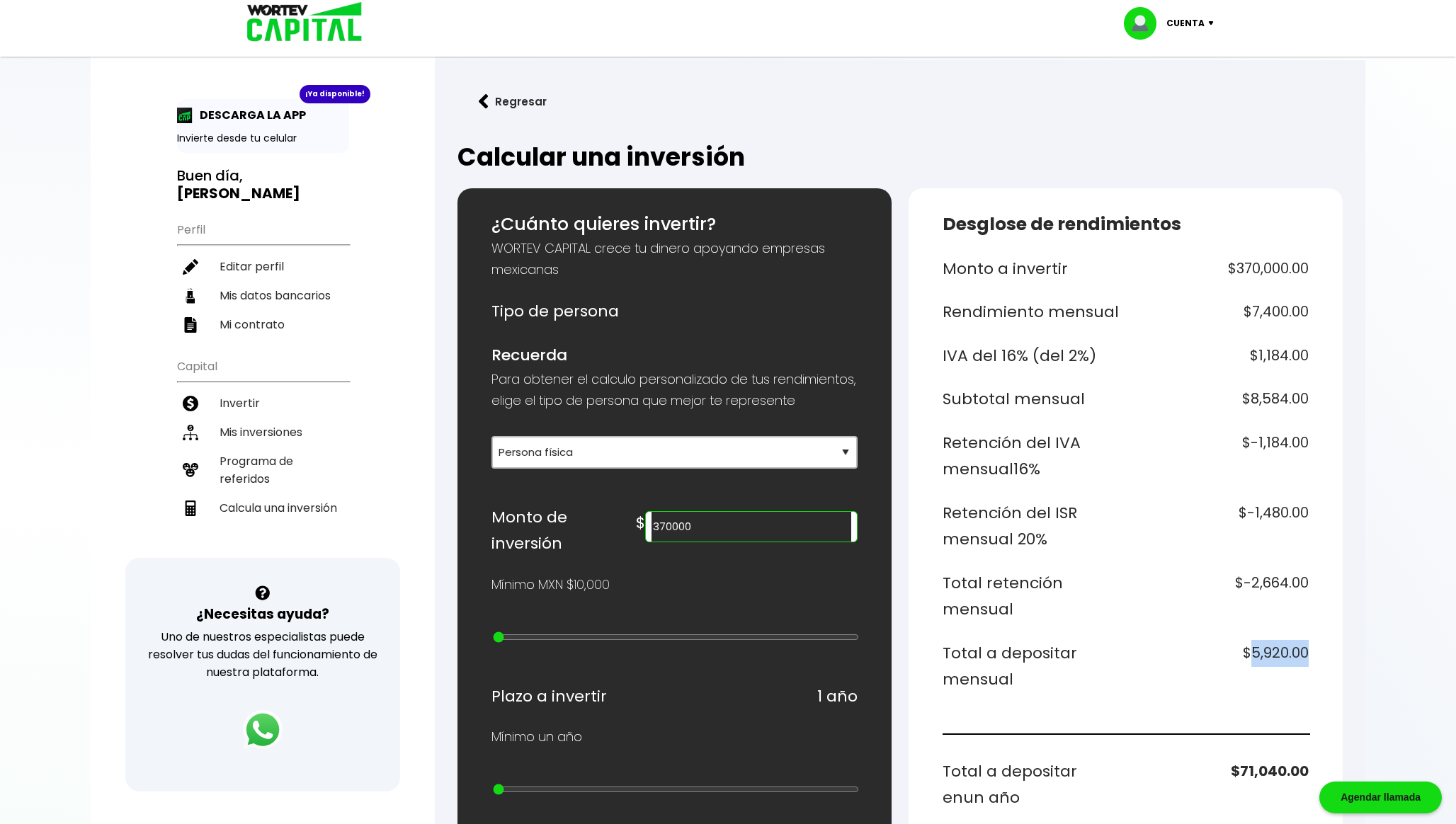
click at [507, 93] on button "Regresar" at bounding box center [512, 102] width 111 height 38
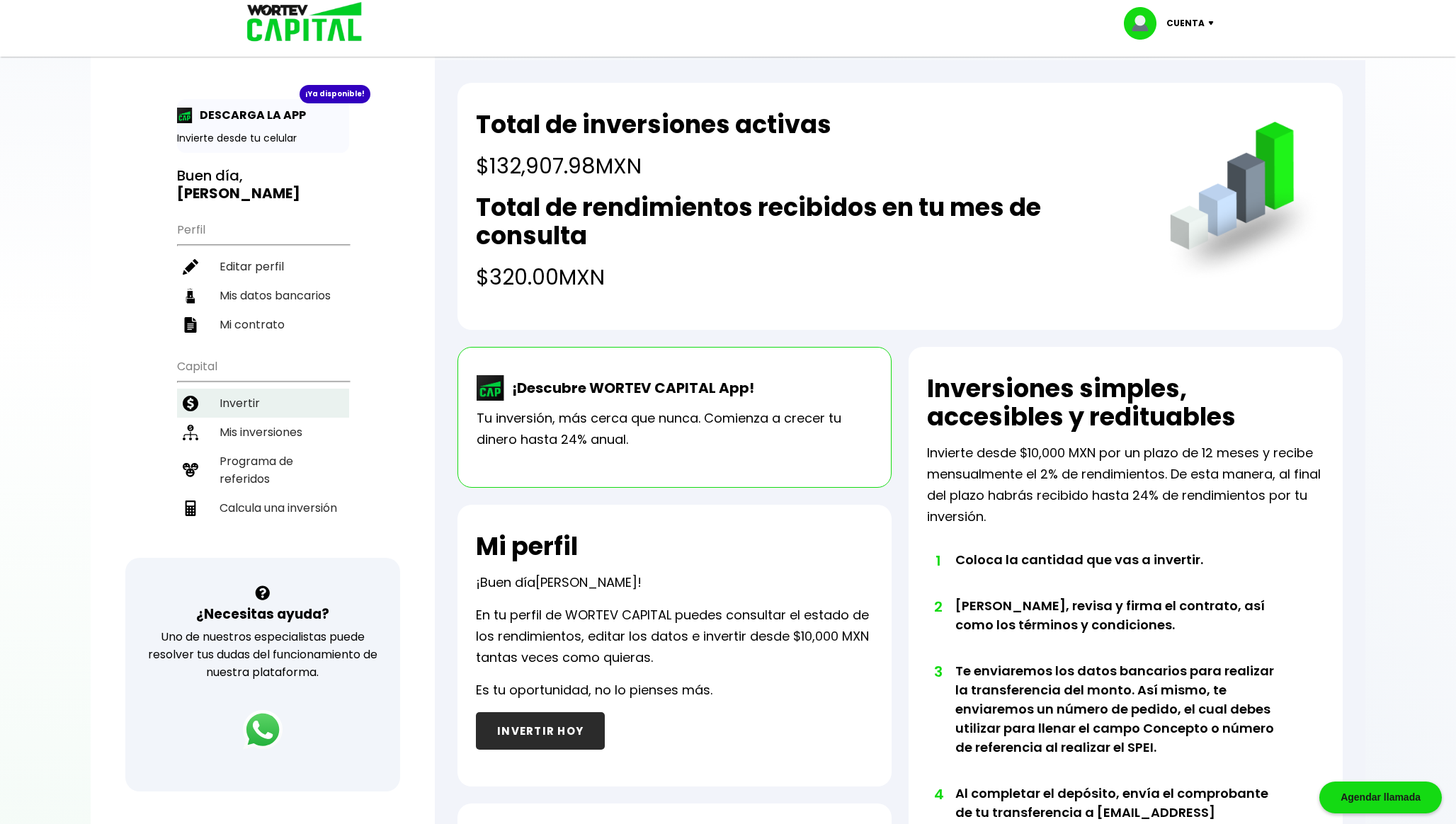
click at [263, 398] on li "Invertir" at bounding box center [263, 403] width 172 height 29
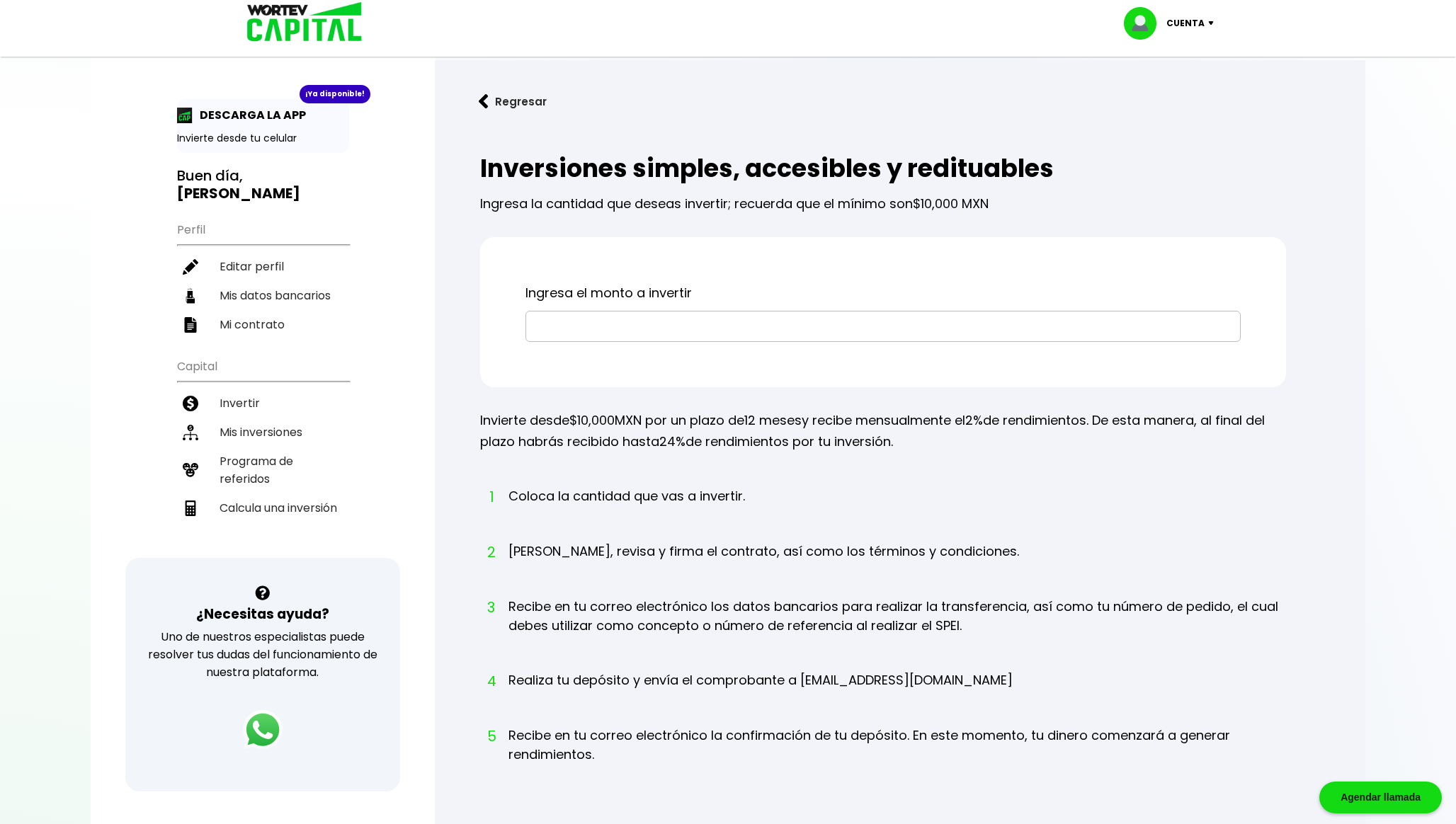
click at [627, 320] on input "text" at bounding box center [883, 326] width 703 height 30
click at [614, 263] on div "Ingresa el monto a invertir" at bounding box center [883, 312] width 806 height 150
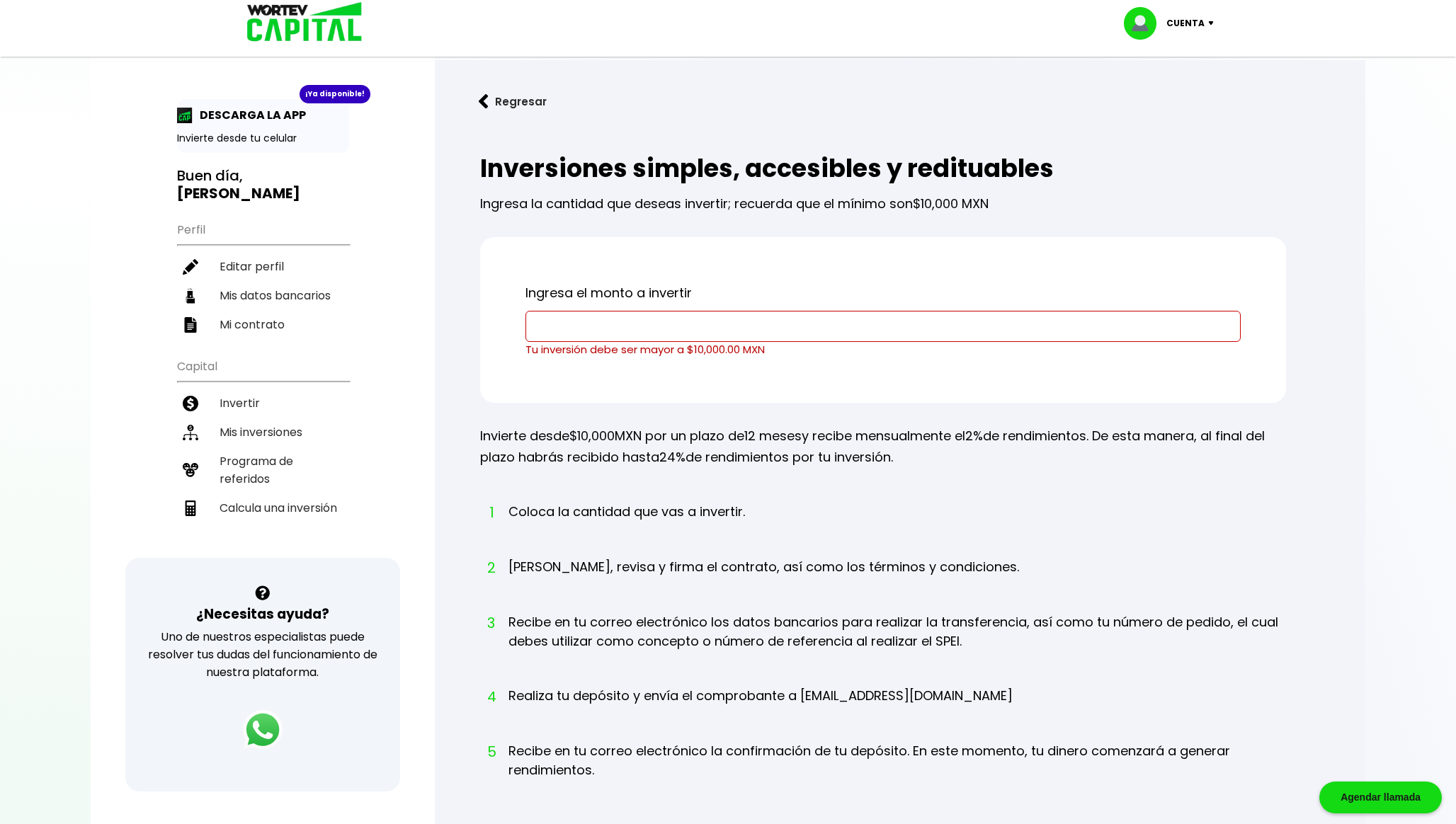
click at [514, 104] on button "Regresar" at bounding box center [512, 102] width 111 height 38
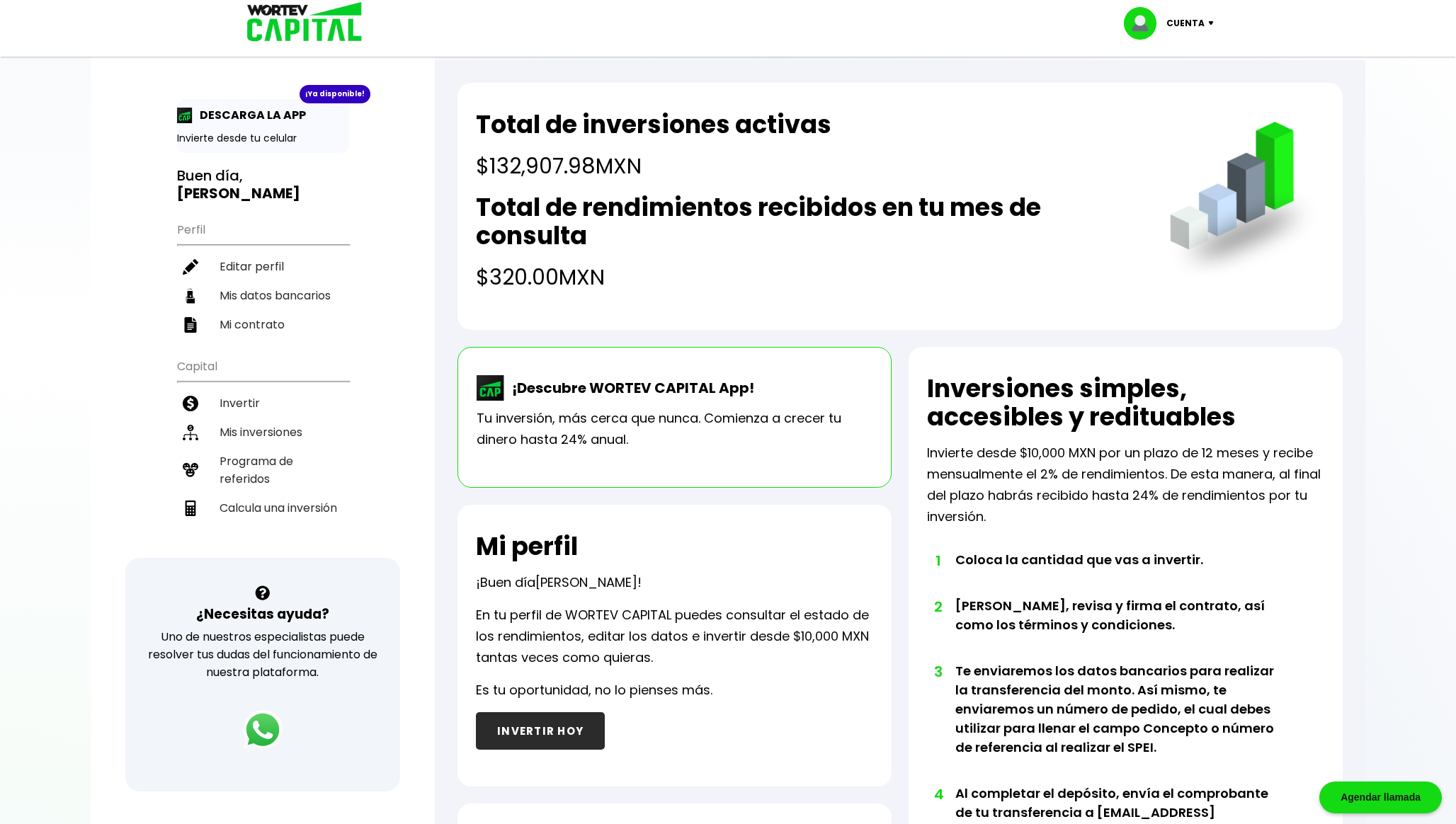
click at [1182, 19] on p "Cuenta" at bounding box center [1185, 23] width 38 height 21
click at [1152, 106] on li "Cerrar sesión" at bounding box center [1171, 94] width 113 height 29
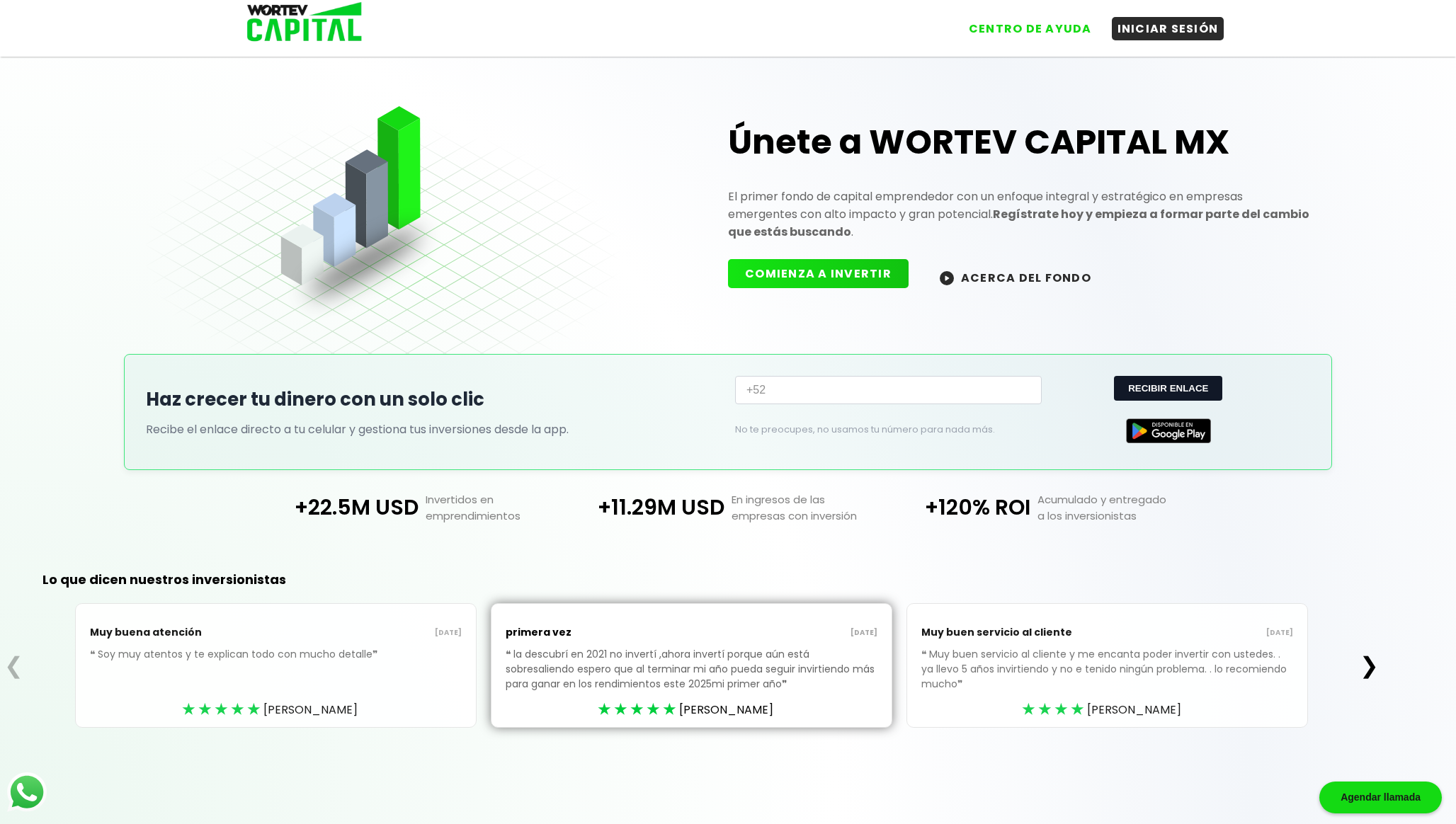
click at [853, 274] on button "COMIENZA A INVERTIR" at bounding box center [818, 274] width 180 height 29
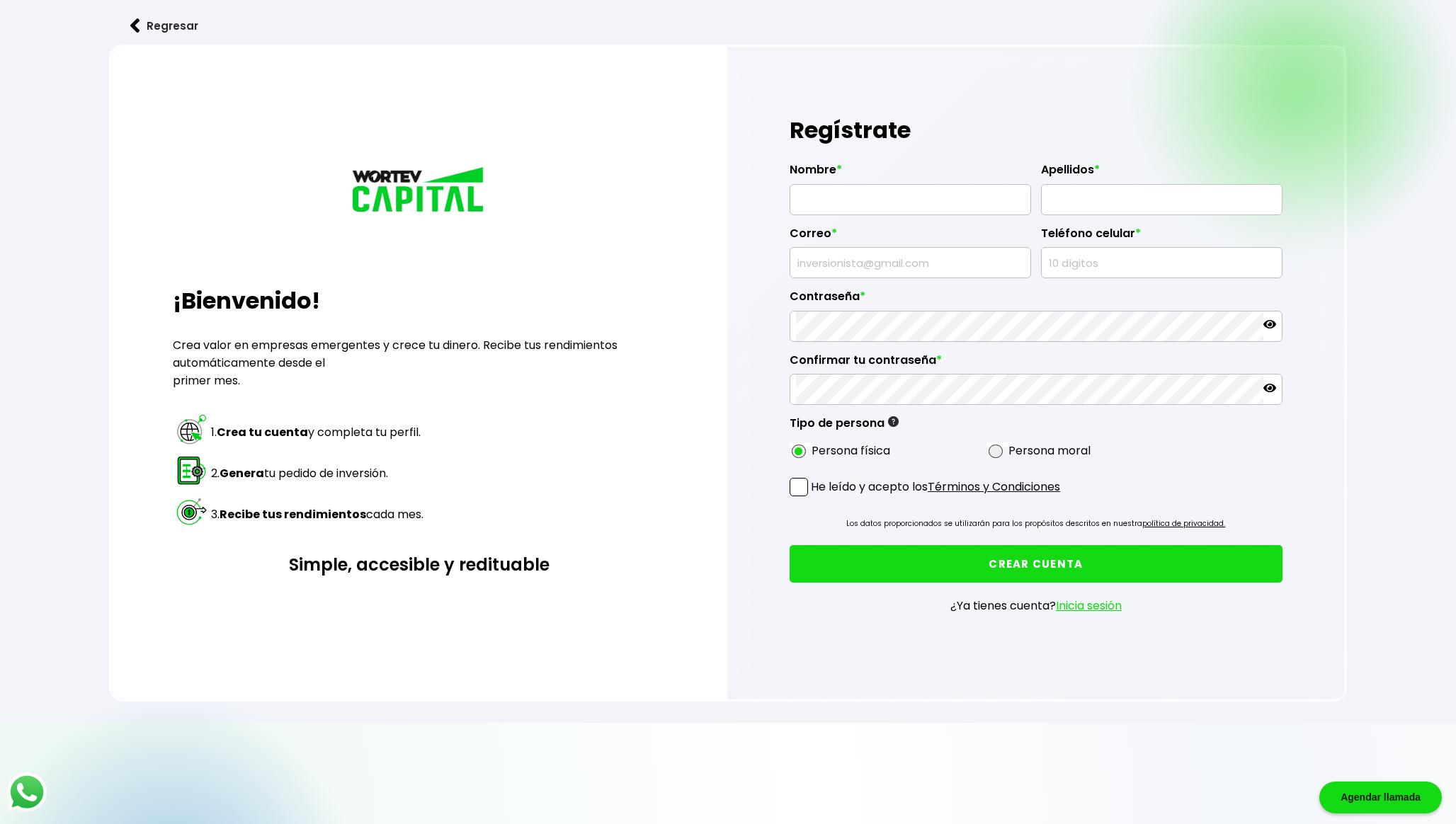
type input "[EMAIL_ADDRESS][DOMAIN_NAME]"
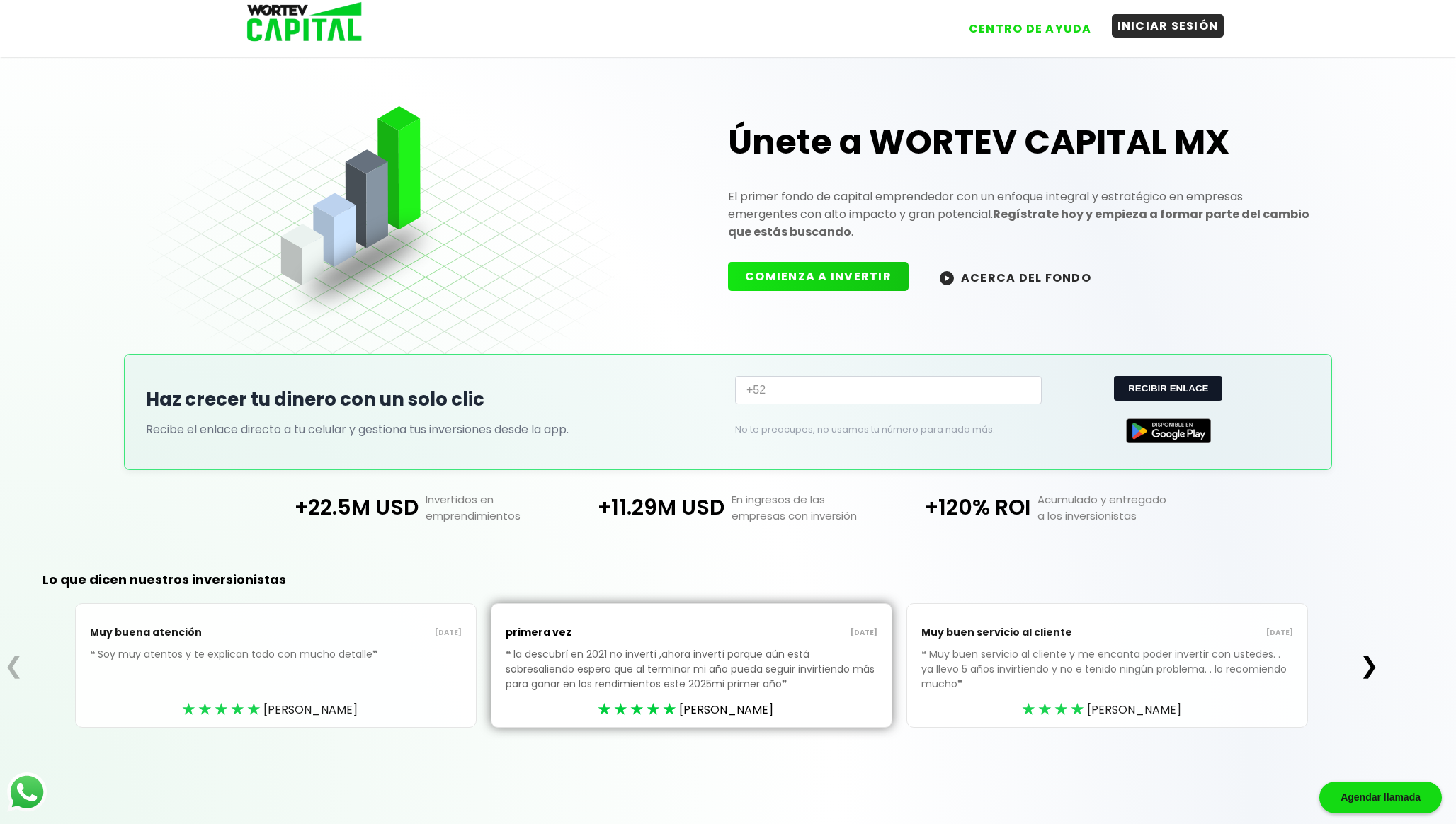
click at [1164, 24] on button "INICIAR SESIÓN" at bounding box center [1168, 26] width 113 height 24
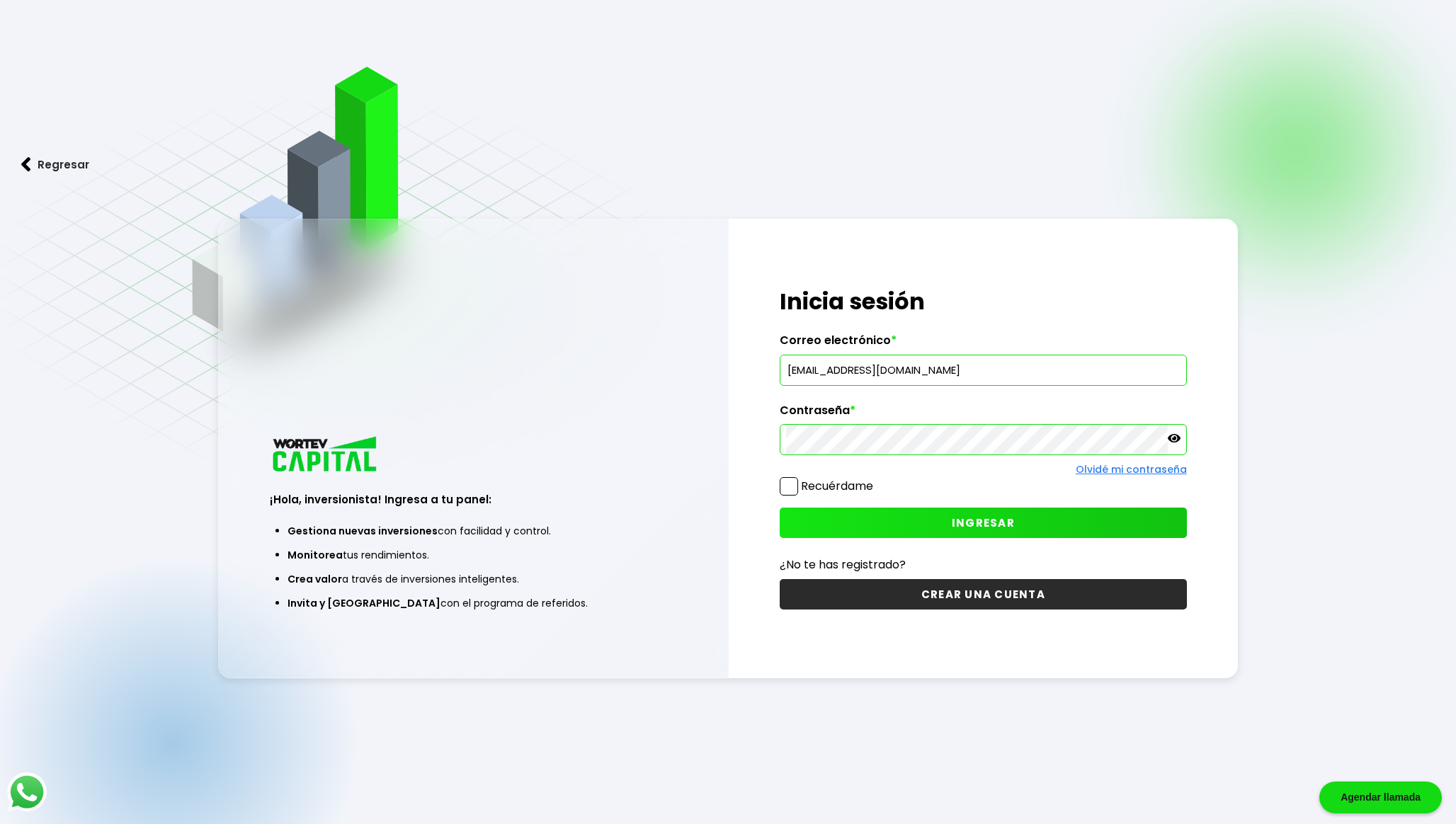
click at [856, 488] on label "Recuérdame" at bounding box center [837, 486] width 72 height 16
click at [876, 479] on input "Recuérdame" at bounding box center [876, 479] width 0 height 0
click at [883, 529] on button "INGRESAR" at bounding box center [982, 522] width 407 height 31
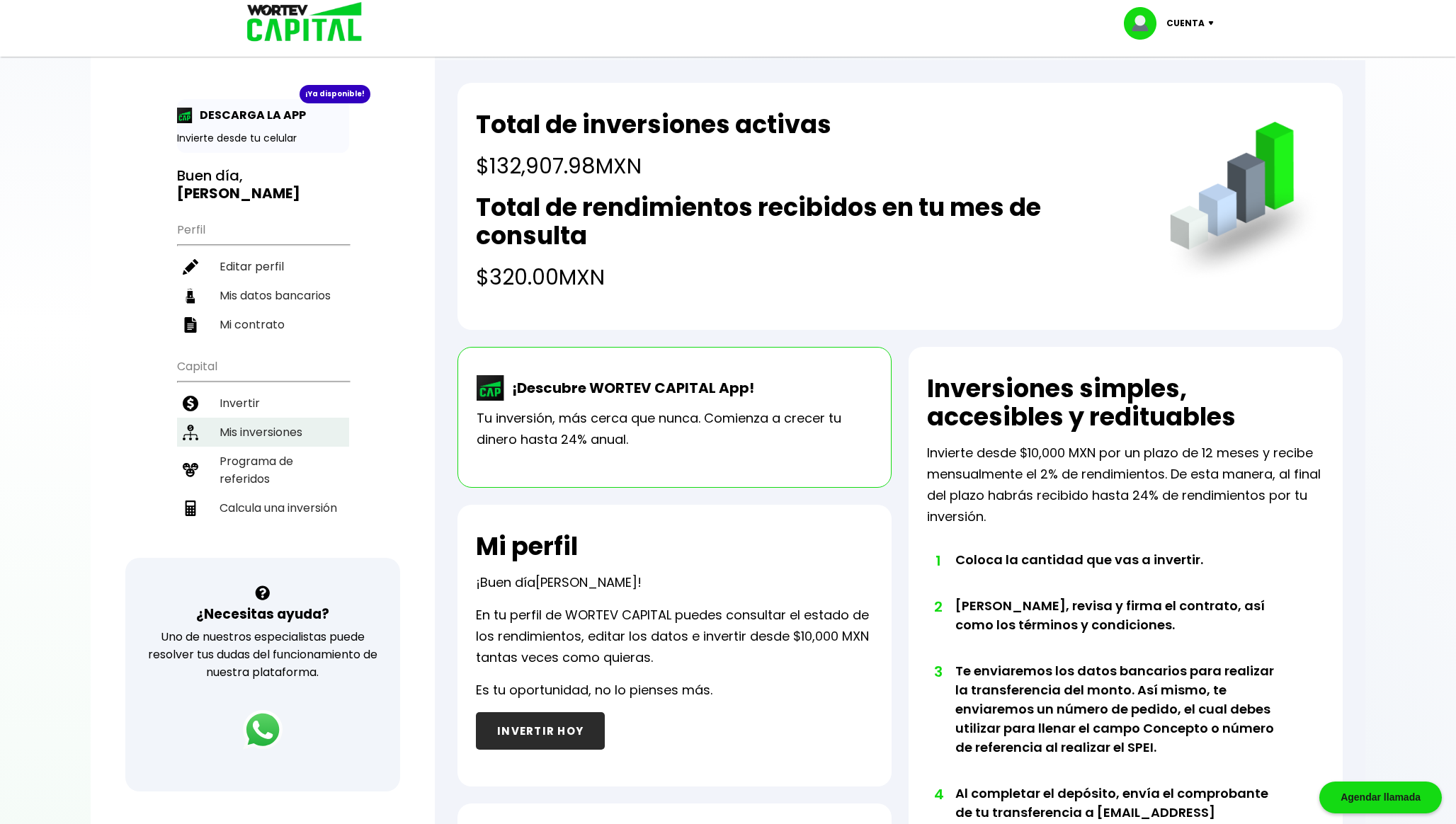
click at [269, 434] on li "Mis inversiones" at bounding box center [263, 432] width 172 height 29
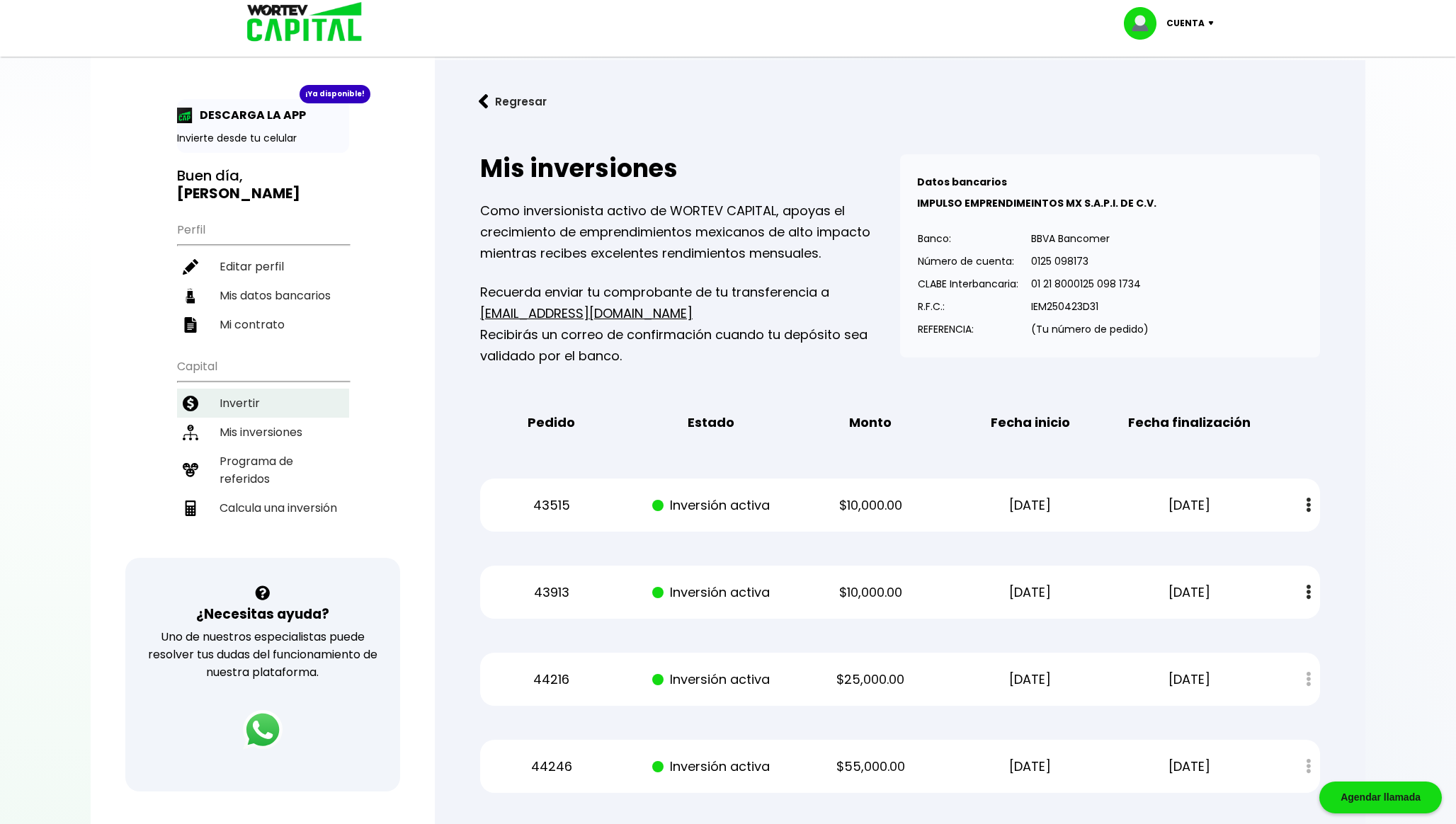
click at [241, 401] on li "Invertir" at bounding box center [263, 403] width 172 height 29
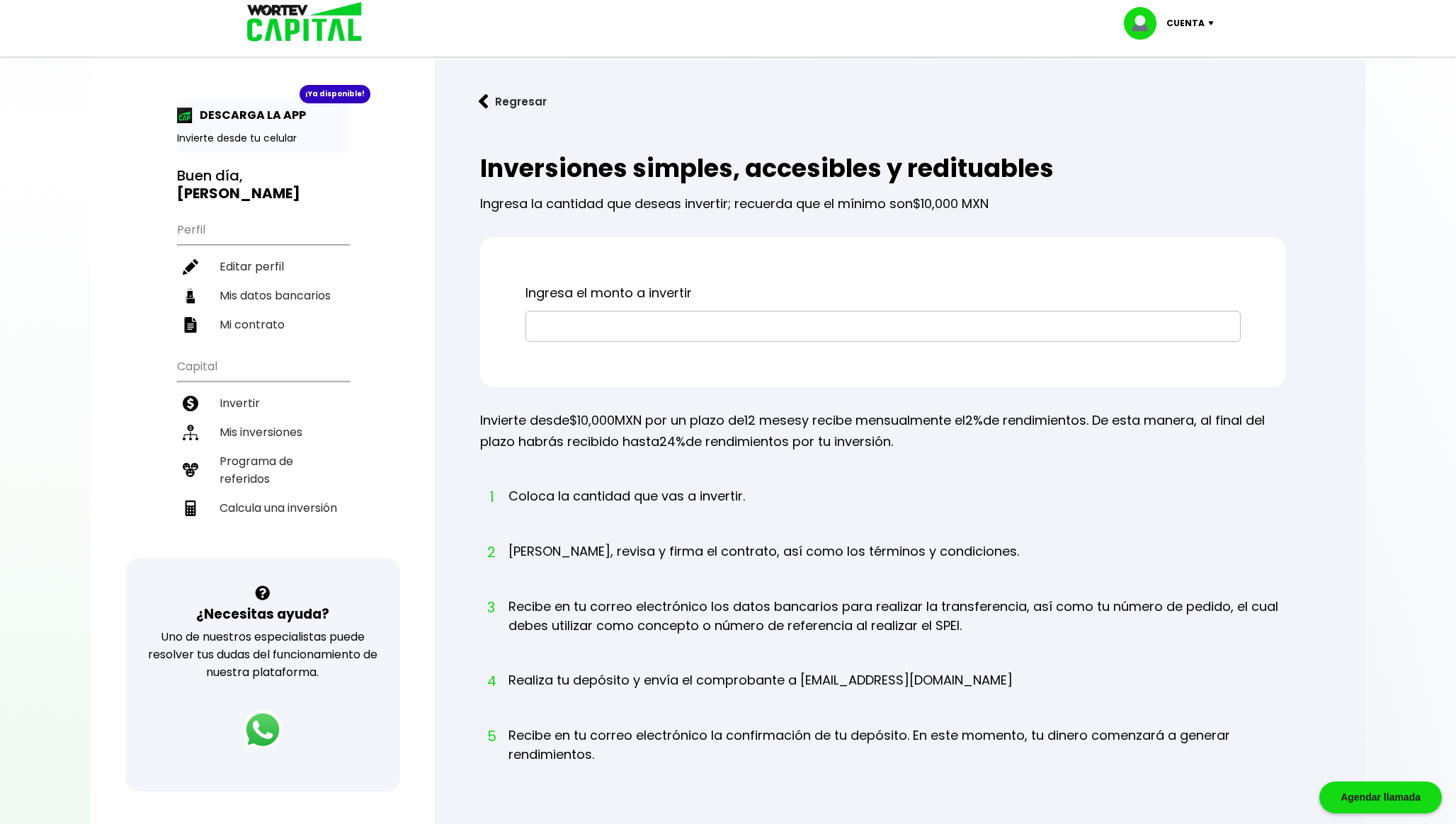
click at [665, 325] on input "text" at bounding box center [883, 326] width 703 height 30
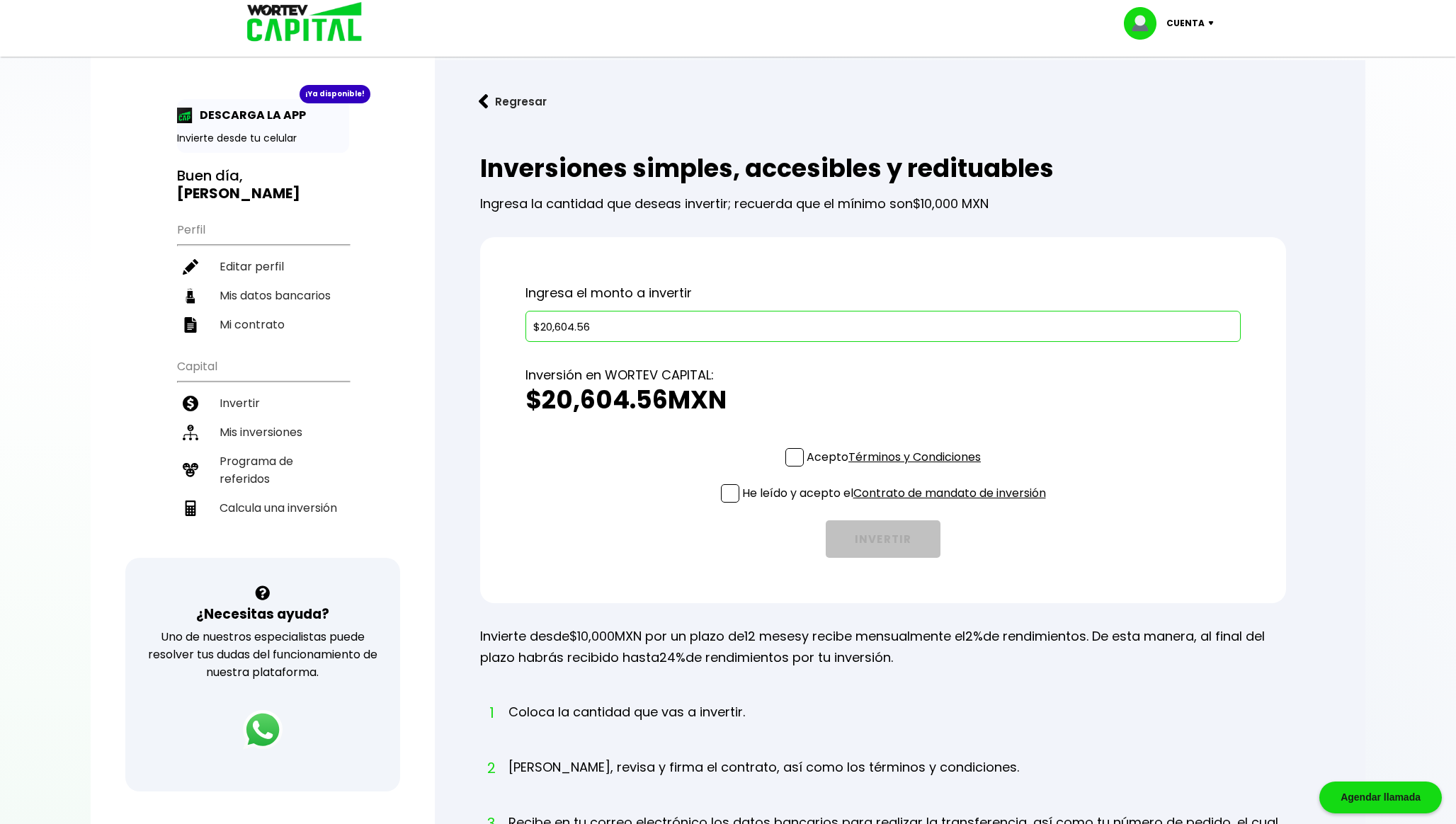
type input "$20,604.56"
click at [800, 455] on span at bounding box center [793, 457] width 18 height 18
click at [896, 468] on input "Acepto Términos y Condiciones" at bounding box center [896, 468] width 0 height 0
click at [721, 491] on span at bounding box center [729, 493] width 18 height 18
click at [896, 504] on input "He leído y acepto el Contrato de mandato de inversión" at bounding box center [896, 504] width 0 height 0
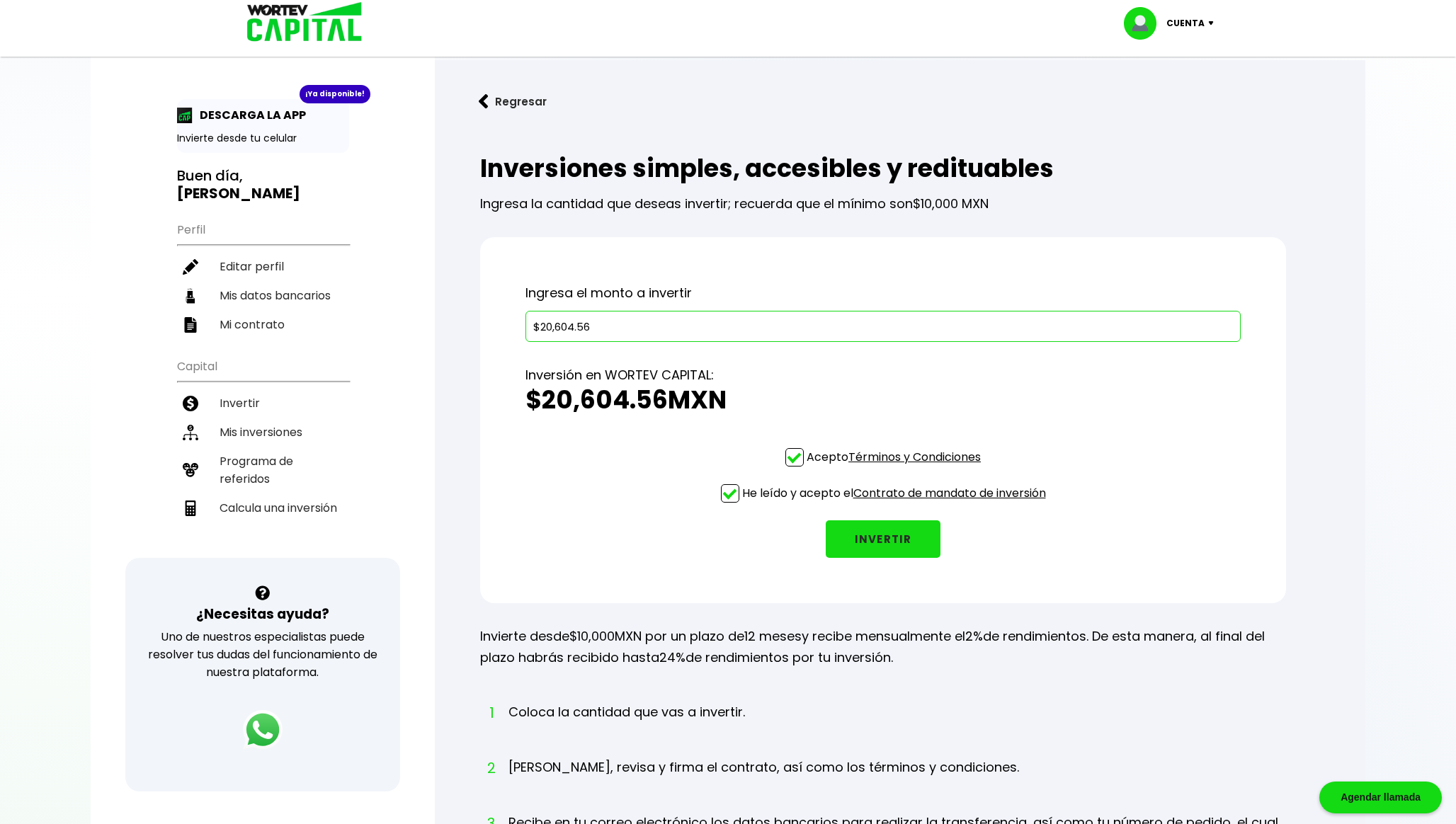
click at [870, 544] on button "INVERTIR" at bounding box center [883, 539] width 114 height 38
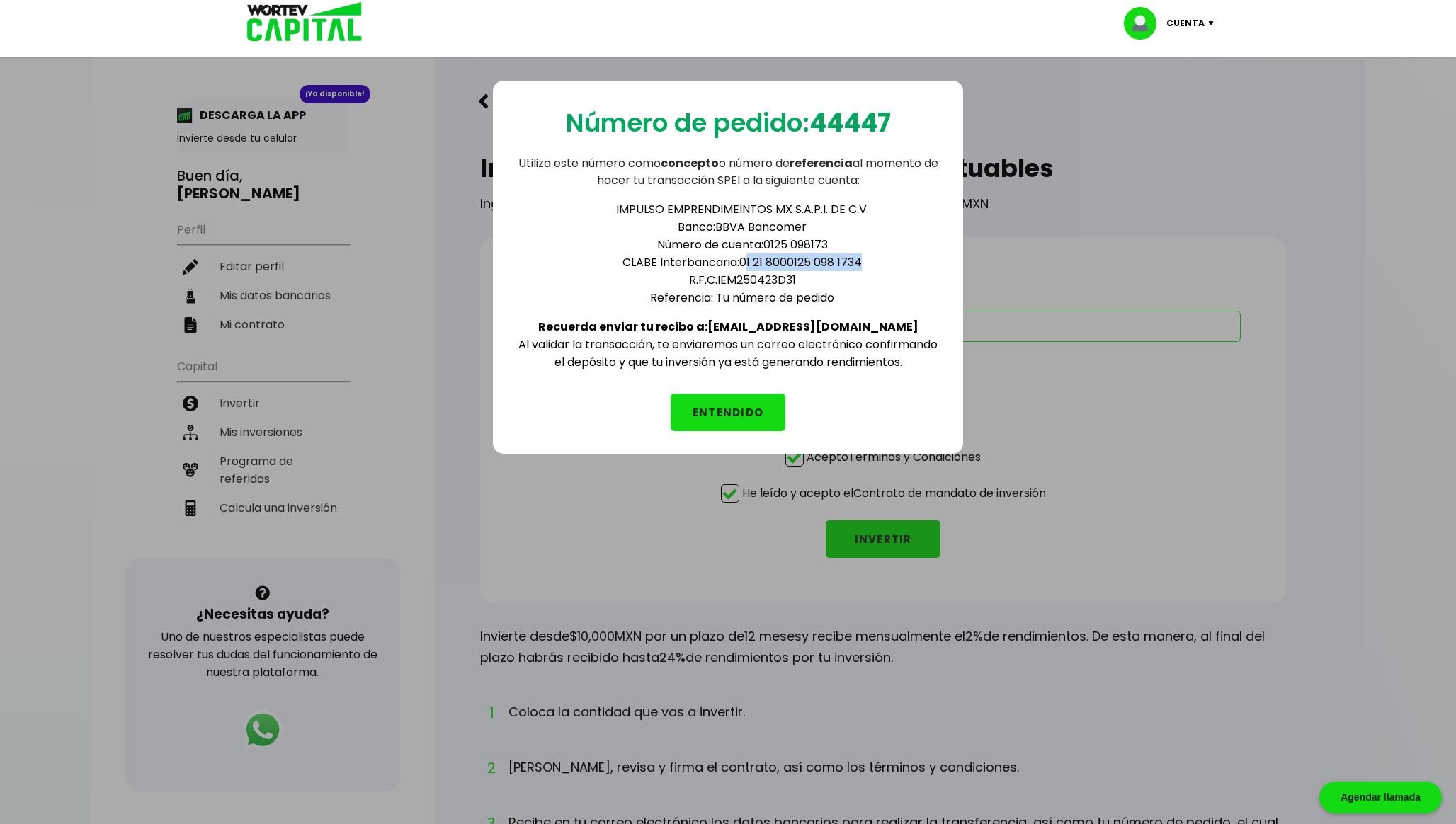
drag, startPoint x: 863, startPoint y: 252, endPoint x: 744, endPoint y: 255, distance: 119.0
click at [744, 255] on li "CLABE Interbancaria: 01 21 8000125 098 1734" at bounding box center [743, 262] width 397 height 18
copy li "1 21 8000125 098 1734"
click at [862, 261] on li "CLABE Interbancaria: 01 21 8000125 098 1734" at bounding box center [743, 262] width 397 height 18
click at [726, 405] on button "ENTENDIDO" at bounding box center [728, 412] width 114 height 38
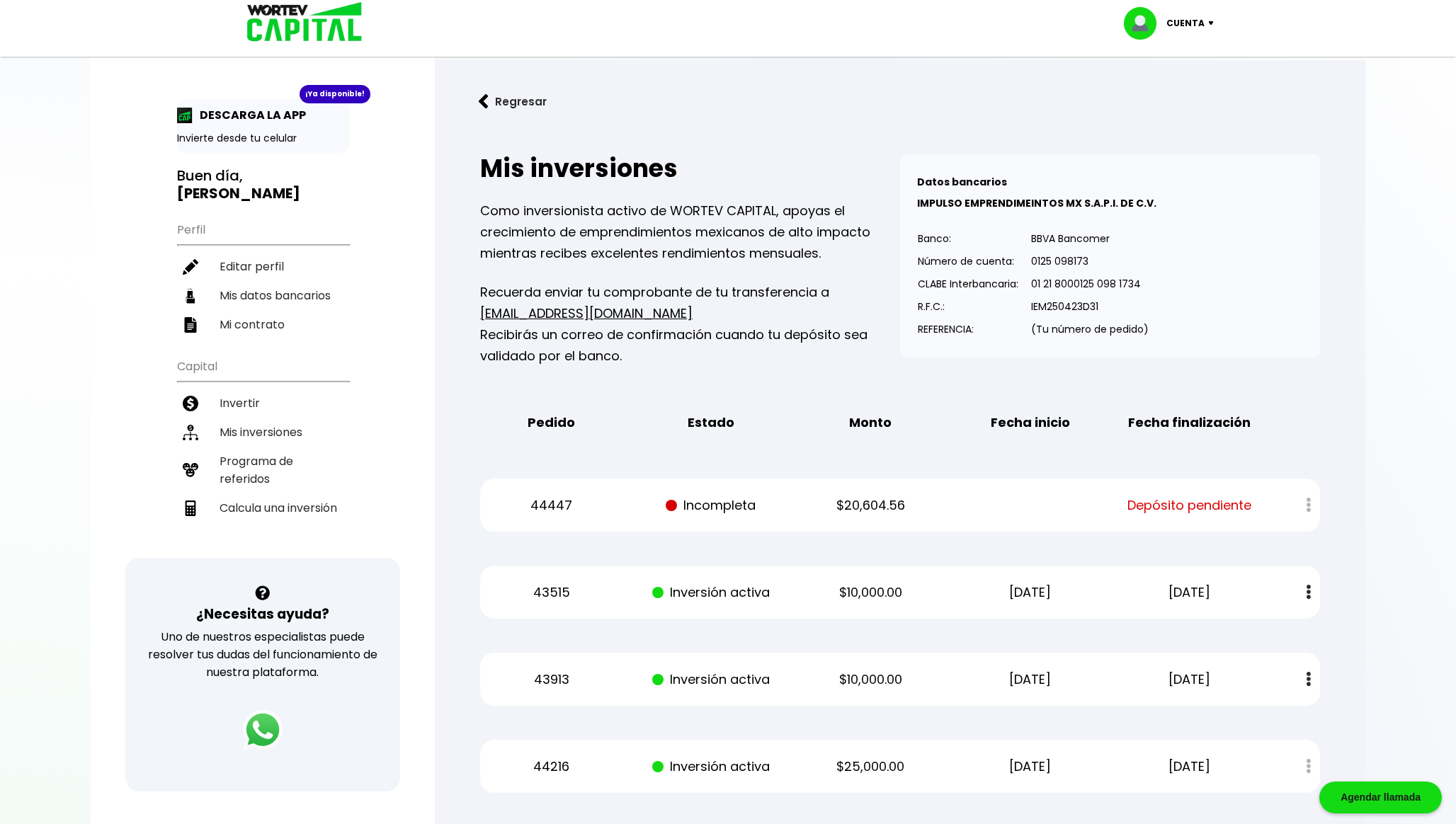
click at [866, 502] on p "$20,604.56" at bounding box center [870, 505] width 135 height 21
copy p "20,604.56"
click at [275, 496] on li "Calcula una inversión" at bounding box center [263, 507] width 172 height 29
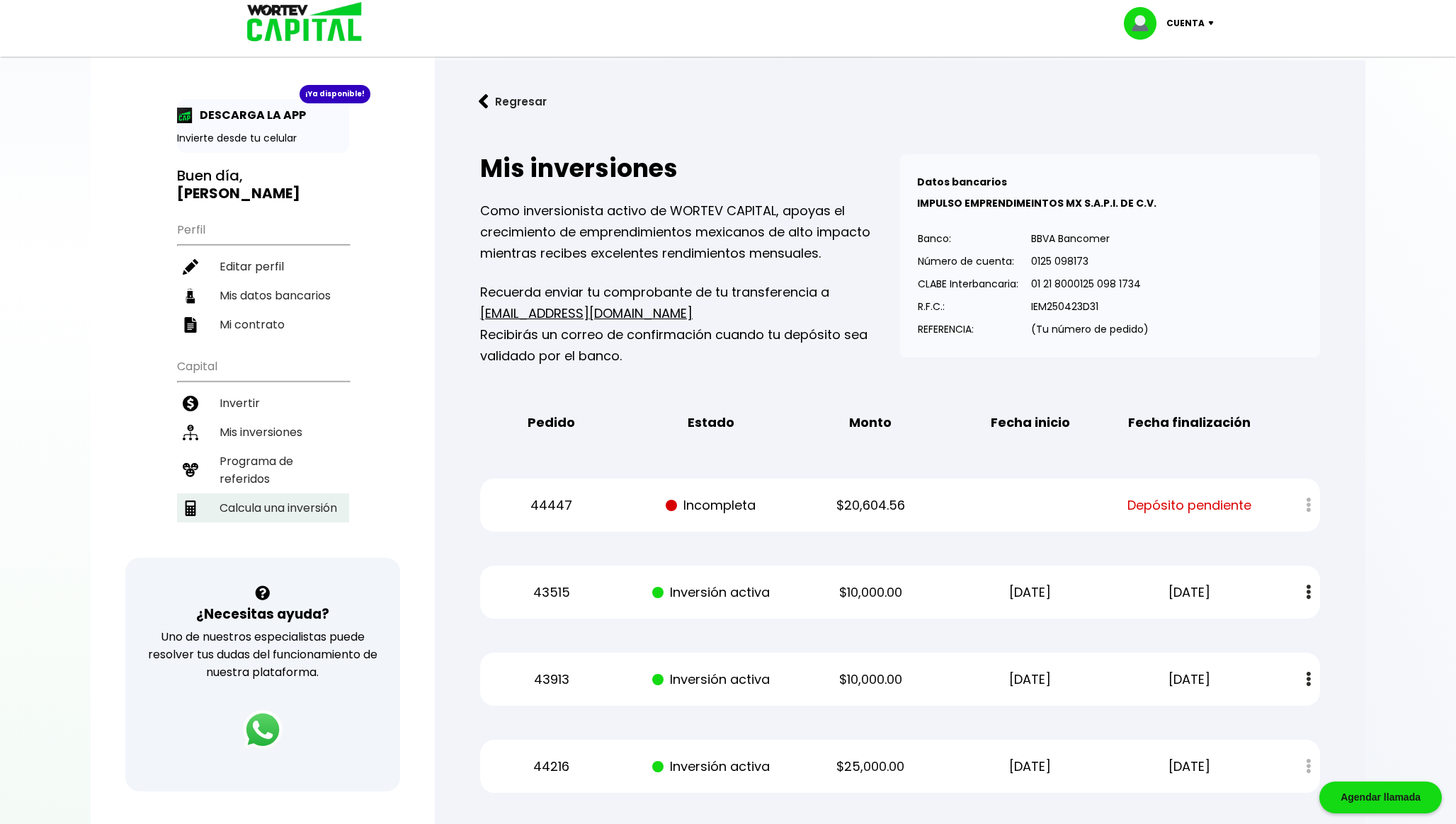
select select "1"
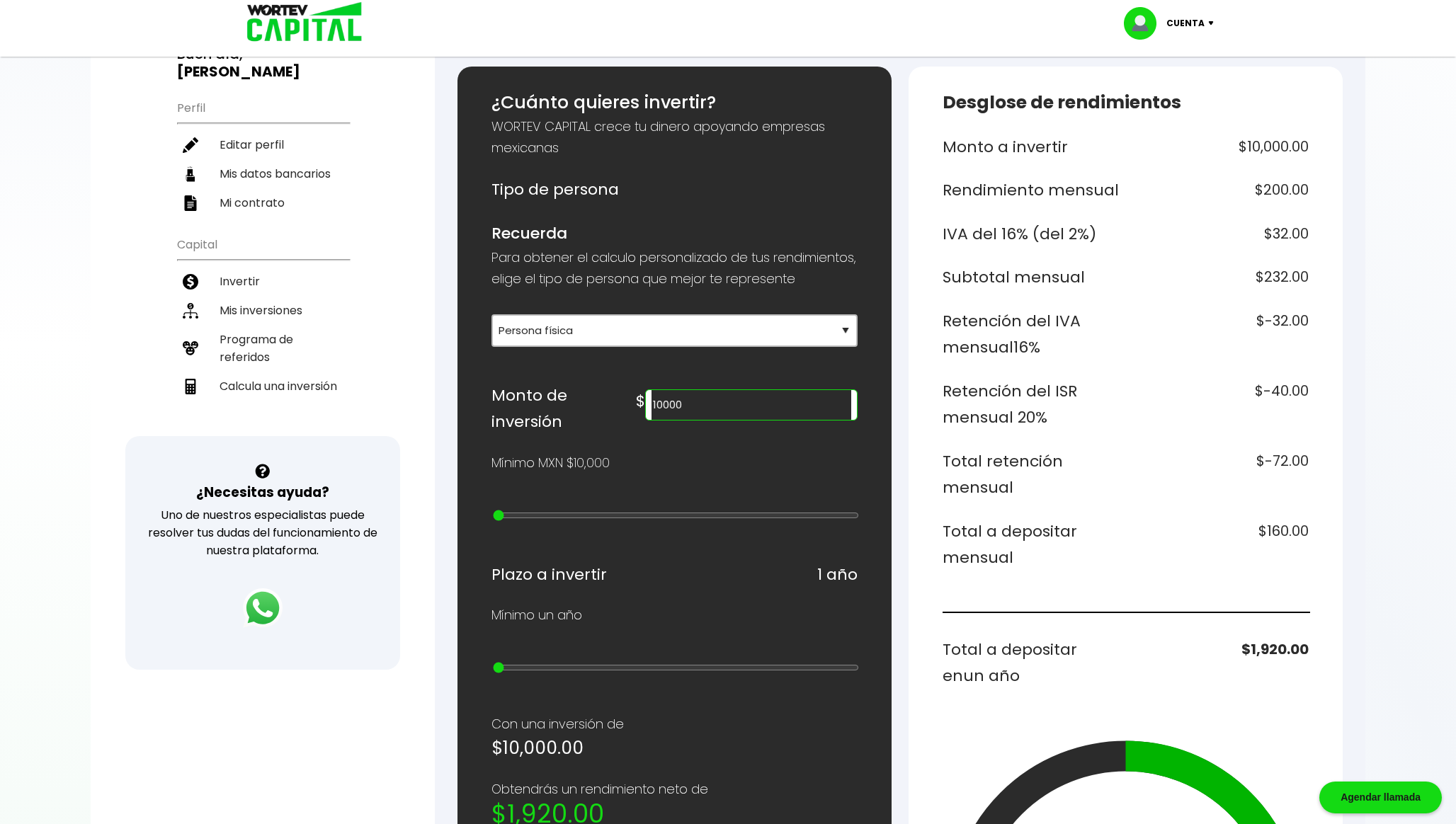
scroll to position [132, 0]
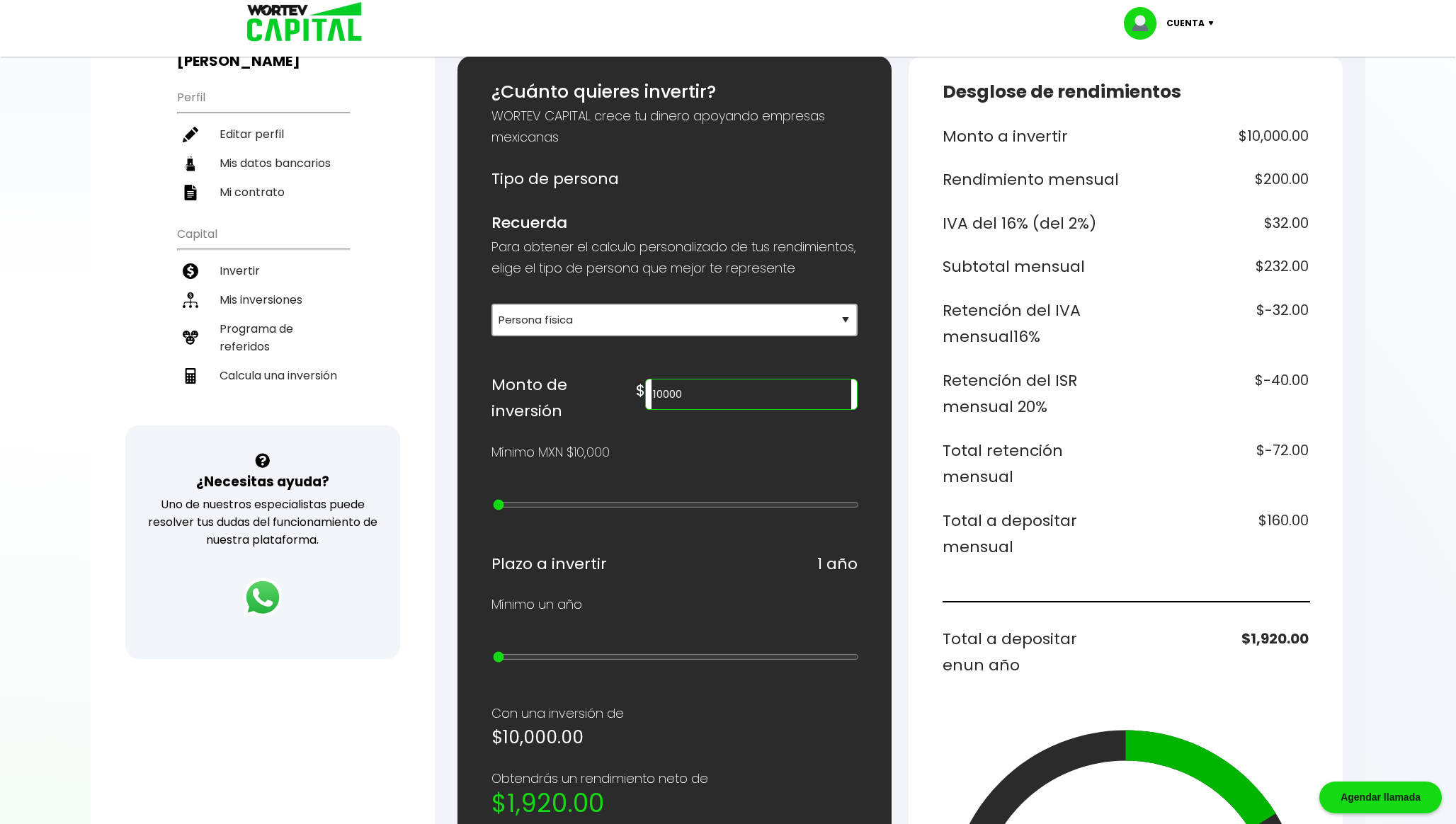
click at [760, 408] on input "10000" at bounding box center [751, 394] width 200 height 30
paste input "2060456"
click at [1282, 522] on h6 "$329.66" at bounding box center [1220, 534] width 178 height 53
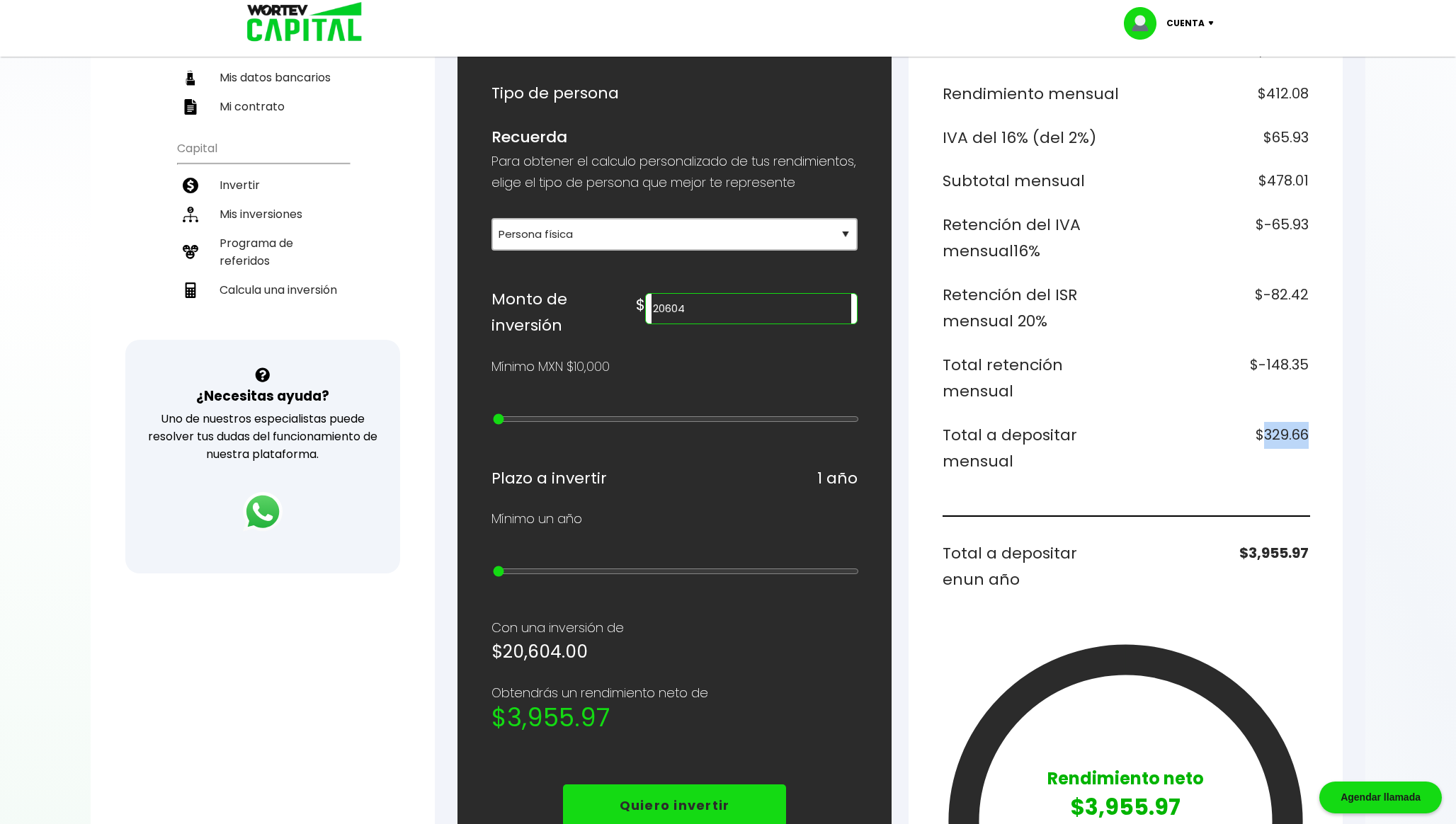
scroll to position [223, 0]
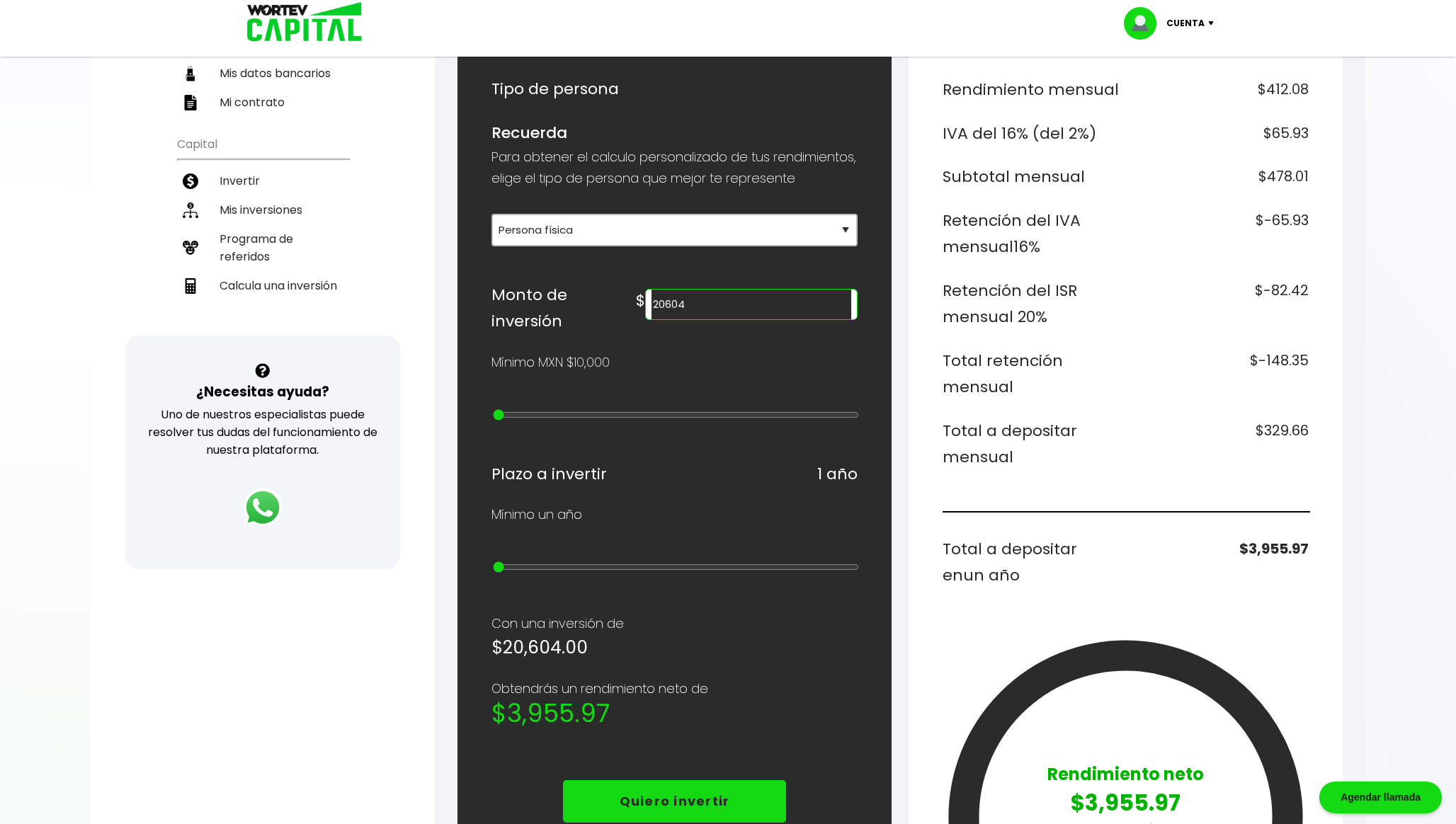
click at [1265, 546] on h6 "$3,955.97" at bounding box center [1220, 563] width 178 height 53
copy h6 "3,955.97"
click at [1270, 427] on h6 "$329.66" at bounding box center [1220, 445] width 178 height 53
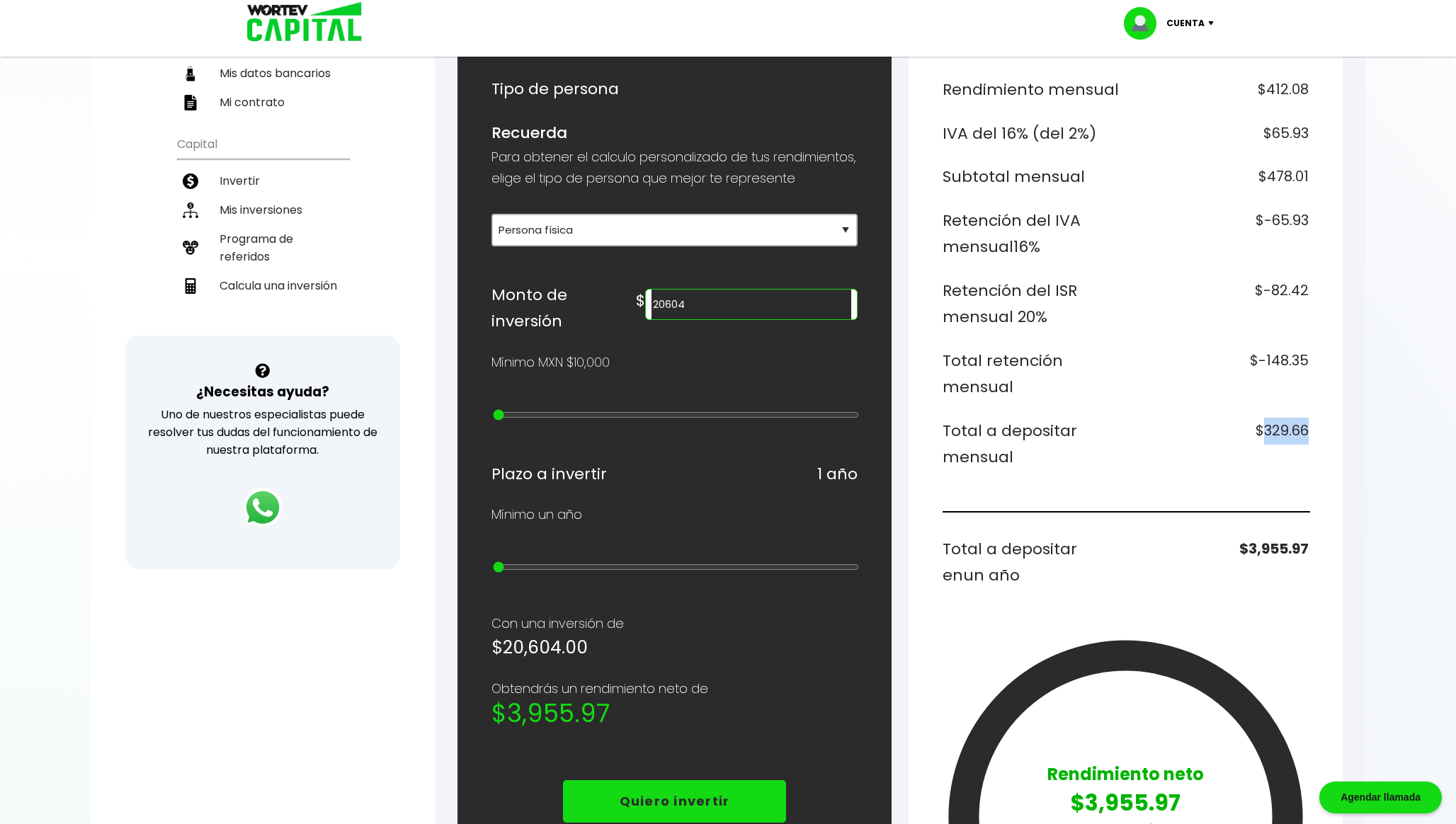
copy h6 "329.66"
click at [754, 319] on input "20604" at bounding box center [751, 304] width 200 height 30
type input "138512"
click at [1050, 360] on h6 "Total retención mensual" at bounding box center [1031, 374] width 178 height 53
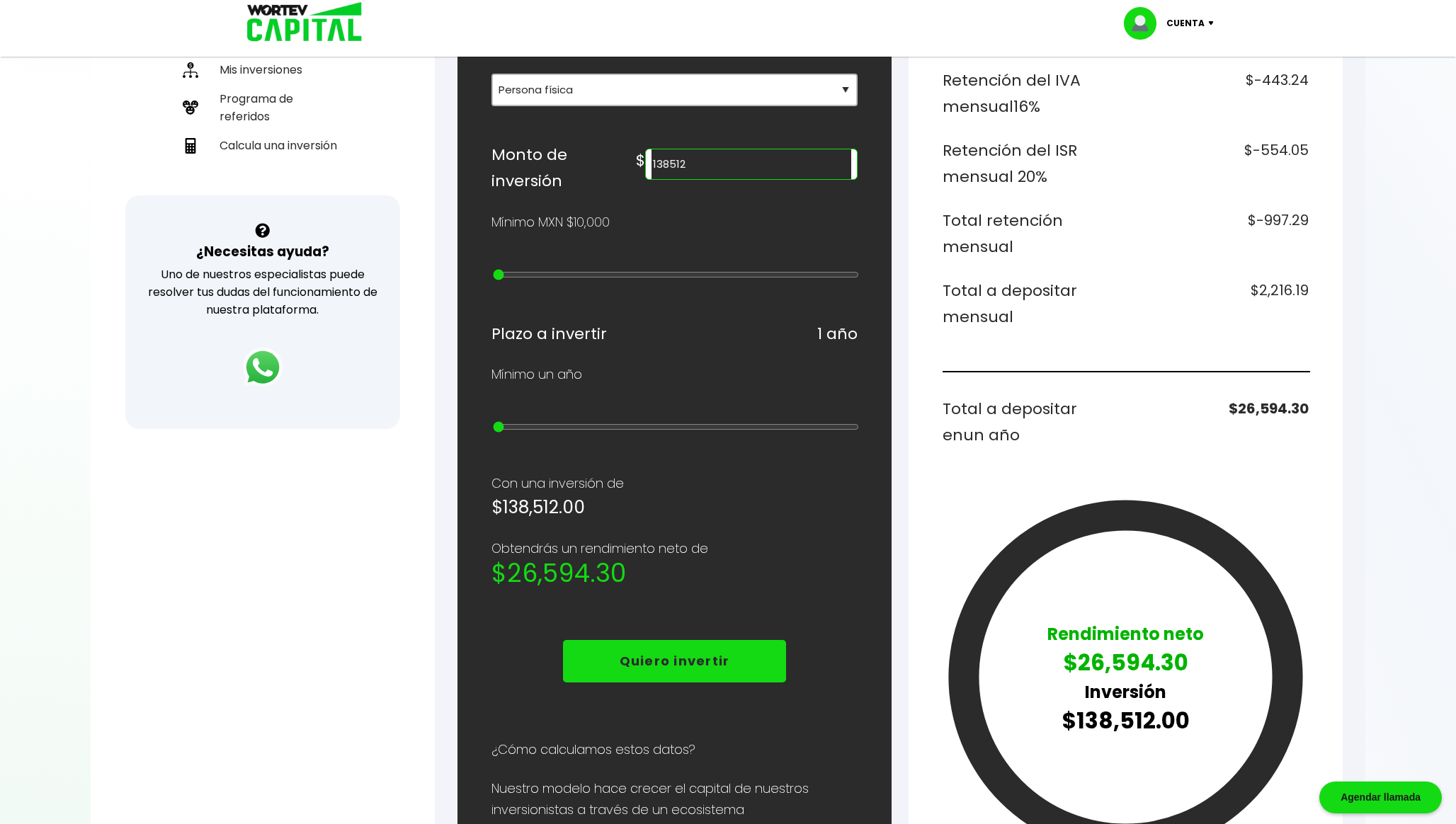
scroll to position [371, 0]
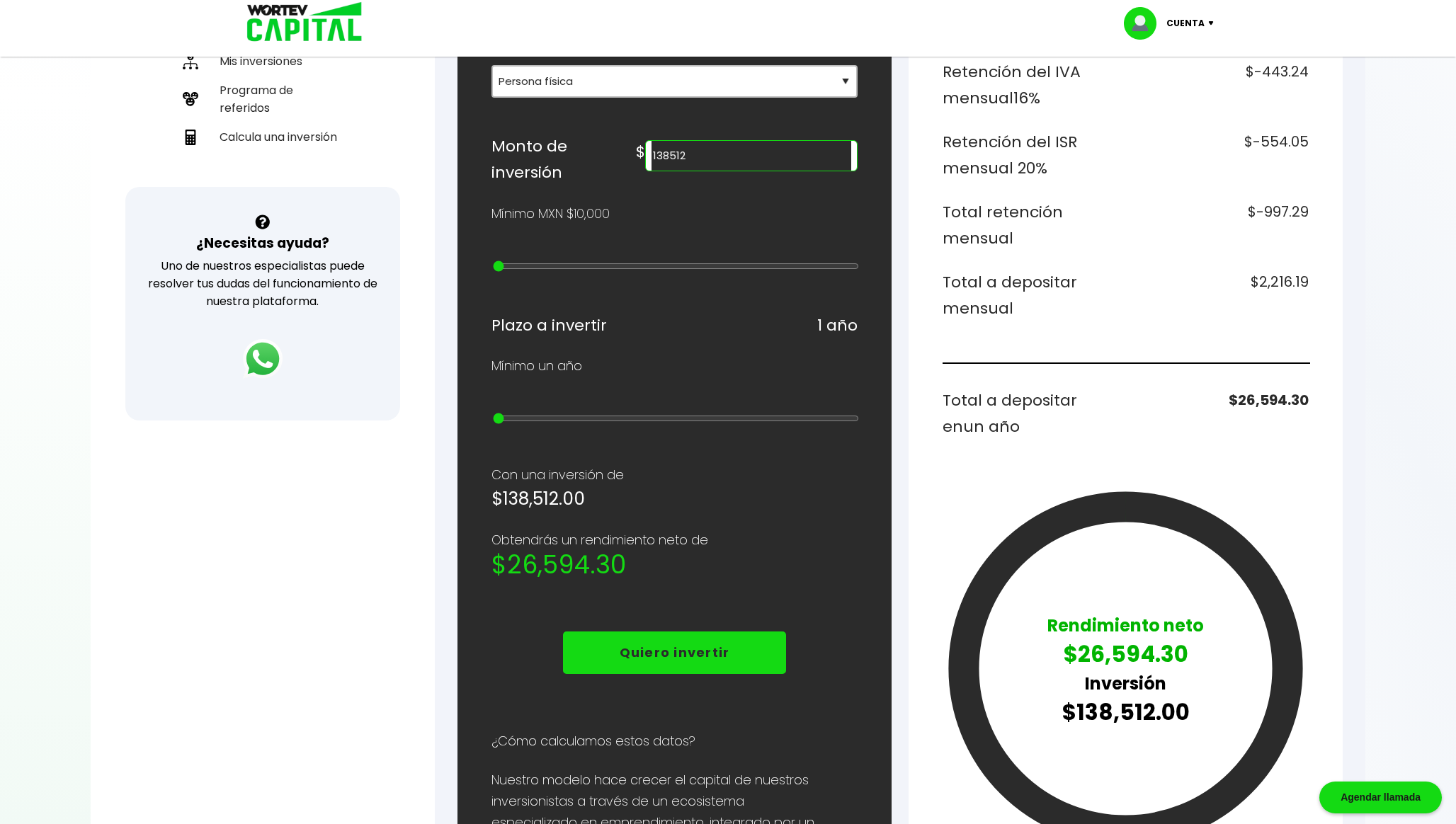
click at [755, 171] on input "138512" at bounding box center [751, 156] width 200 height 30
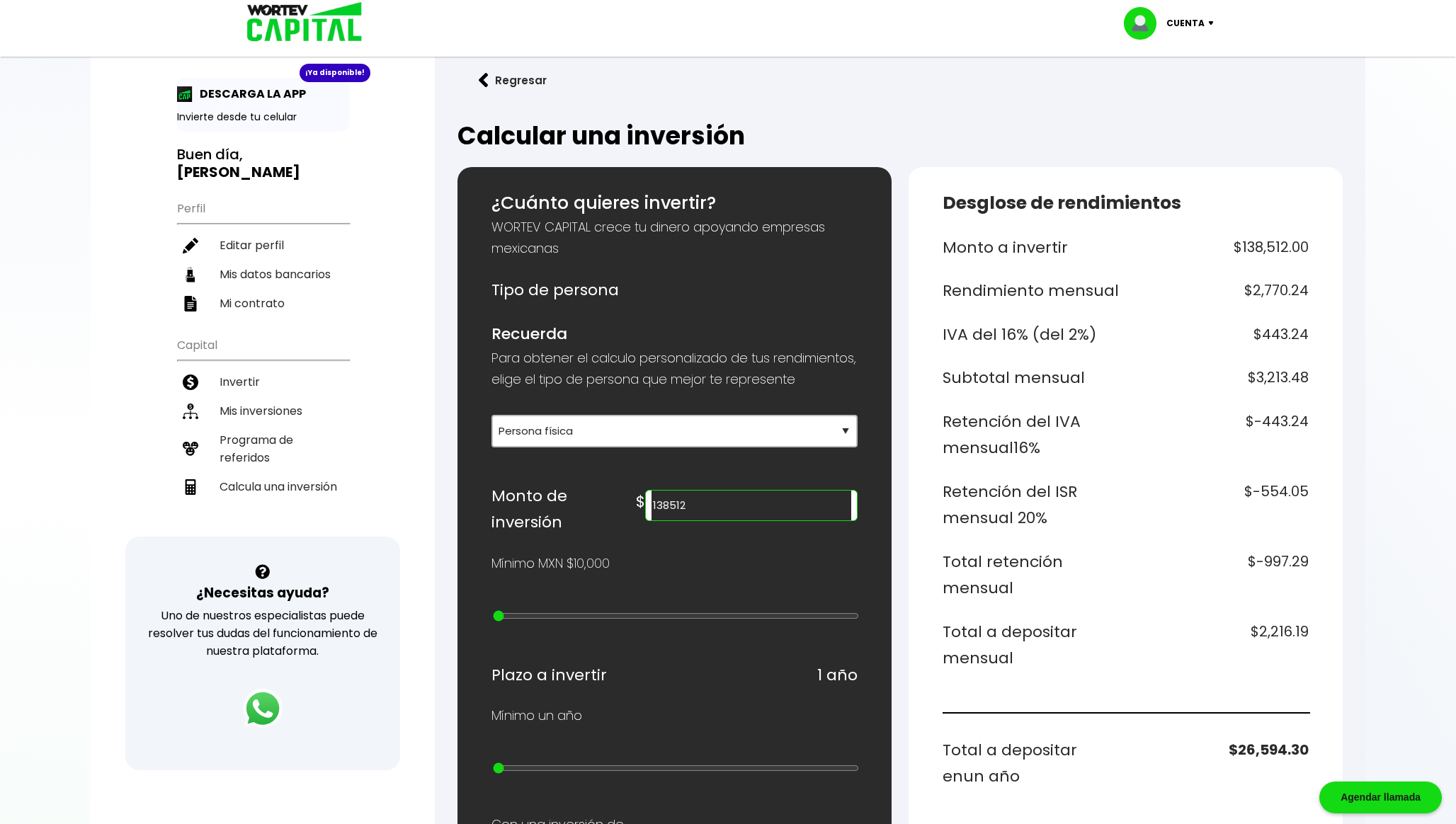
scroll to position [0, 0]
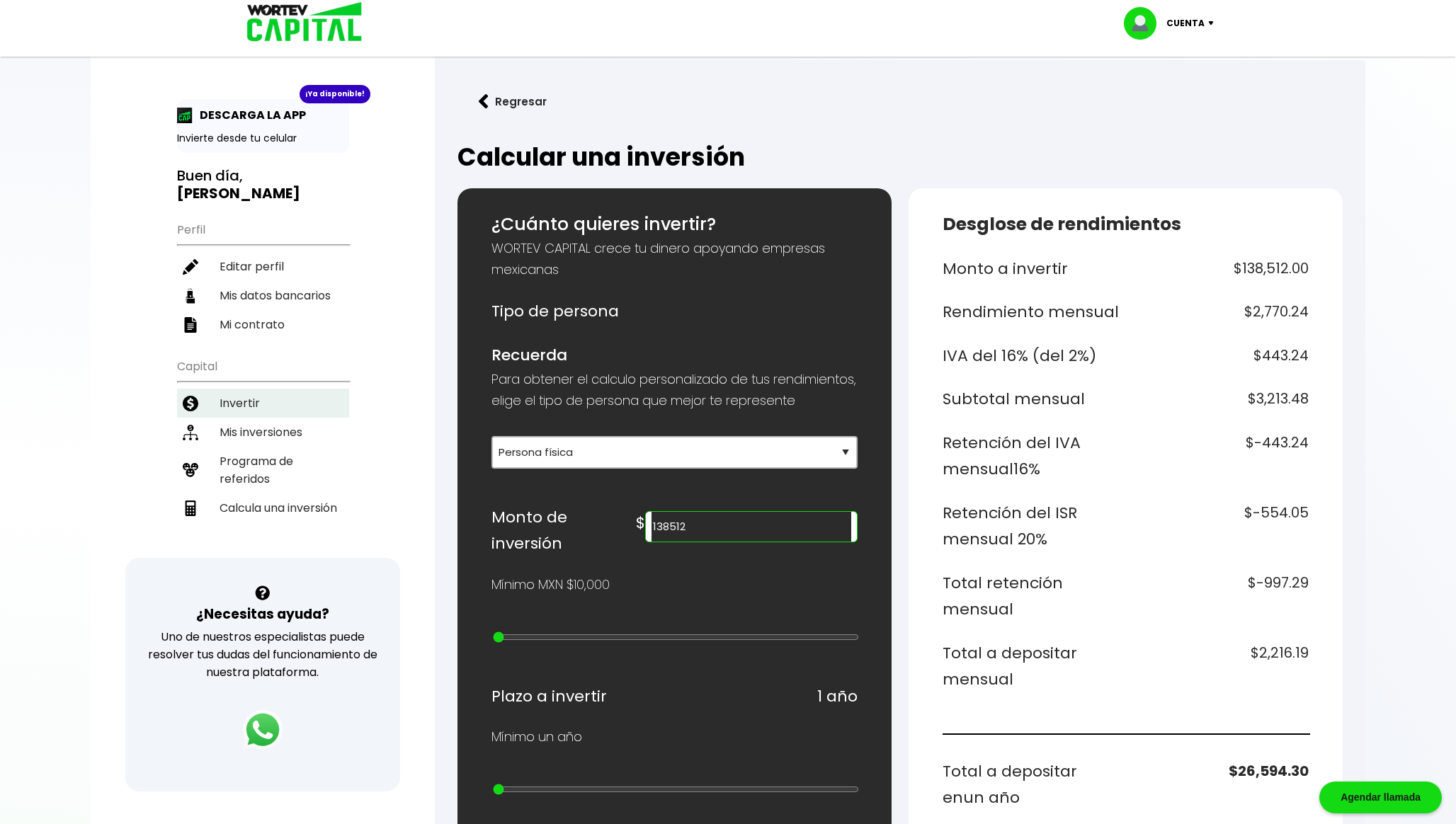
click at [274, 412] on li "Invertir" at bounding box center [263, 403] width 172 height 29
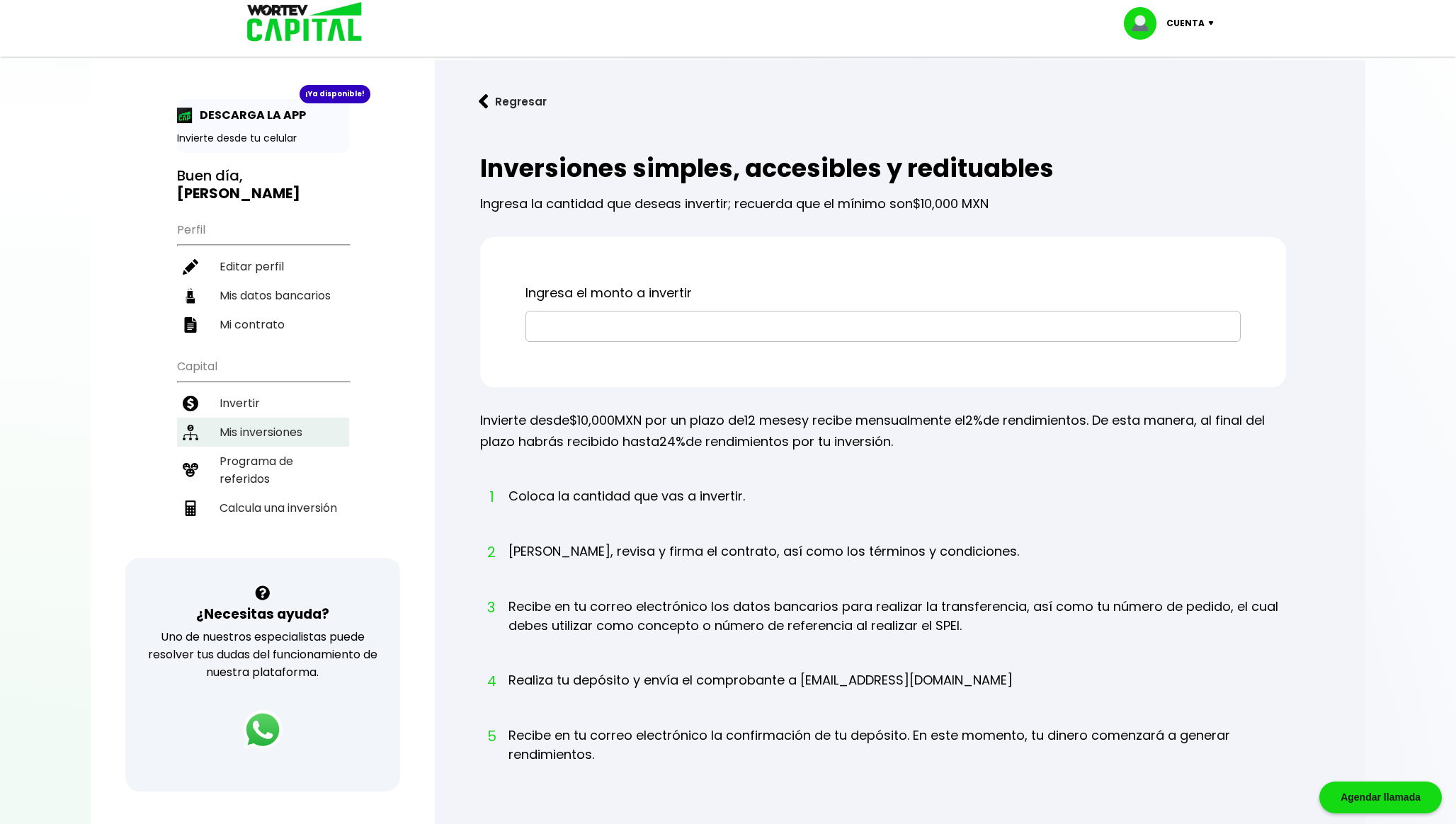
click at [281, 434] on li "Mis inversiones" at bounding box center [263, 432] width 172 height 29
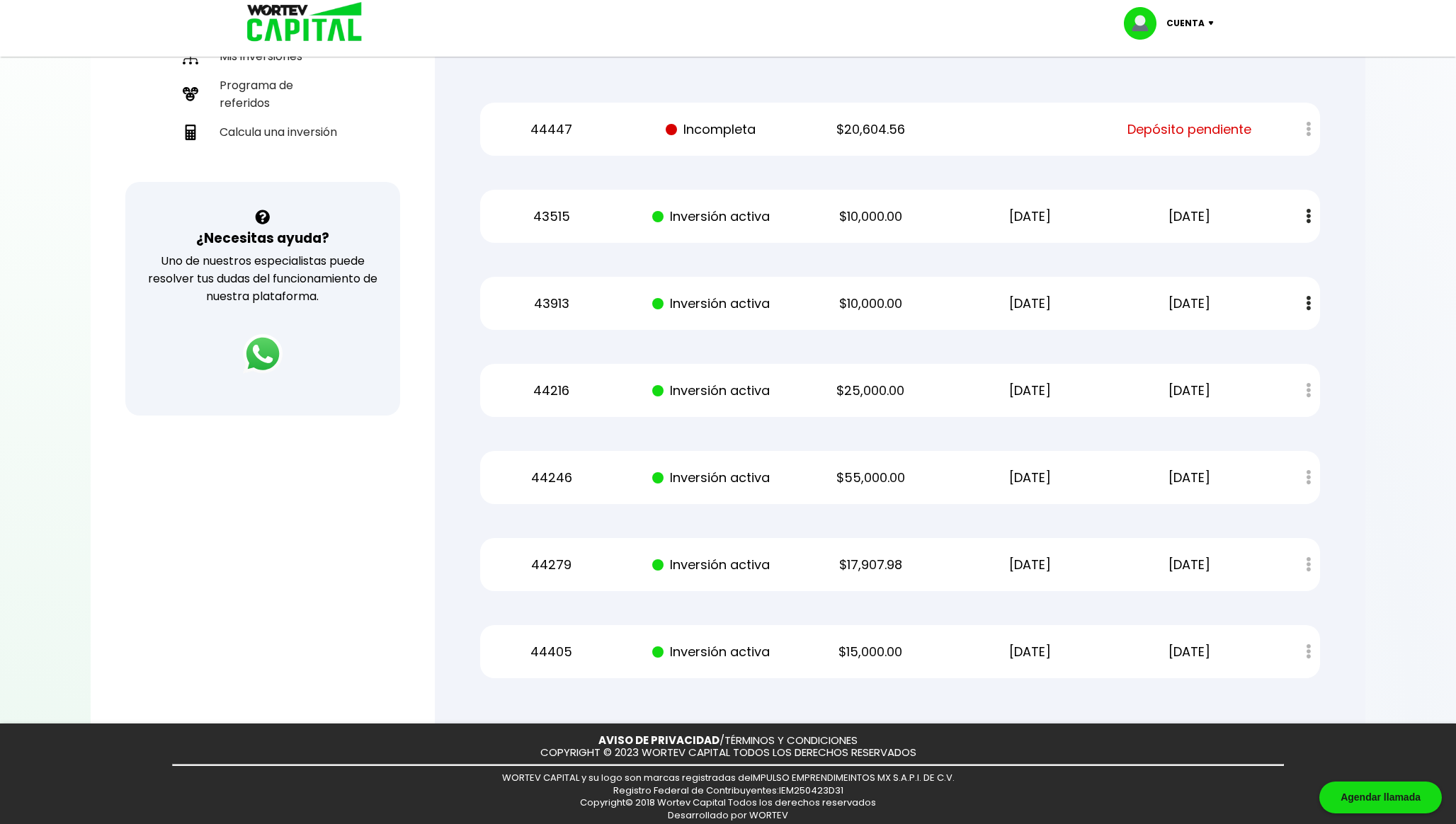
scroll to position [383, 0]
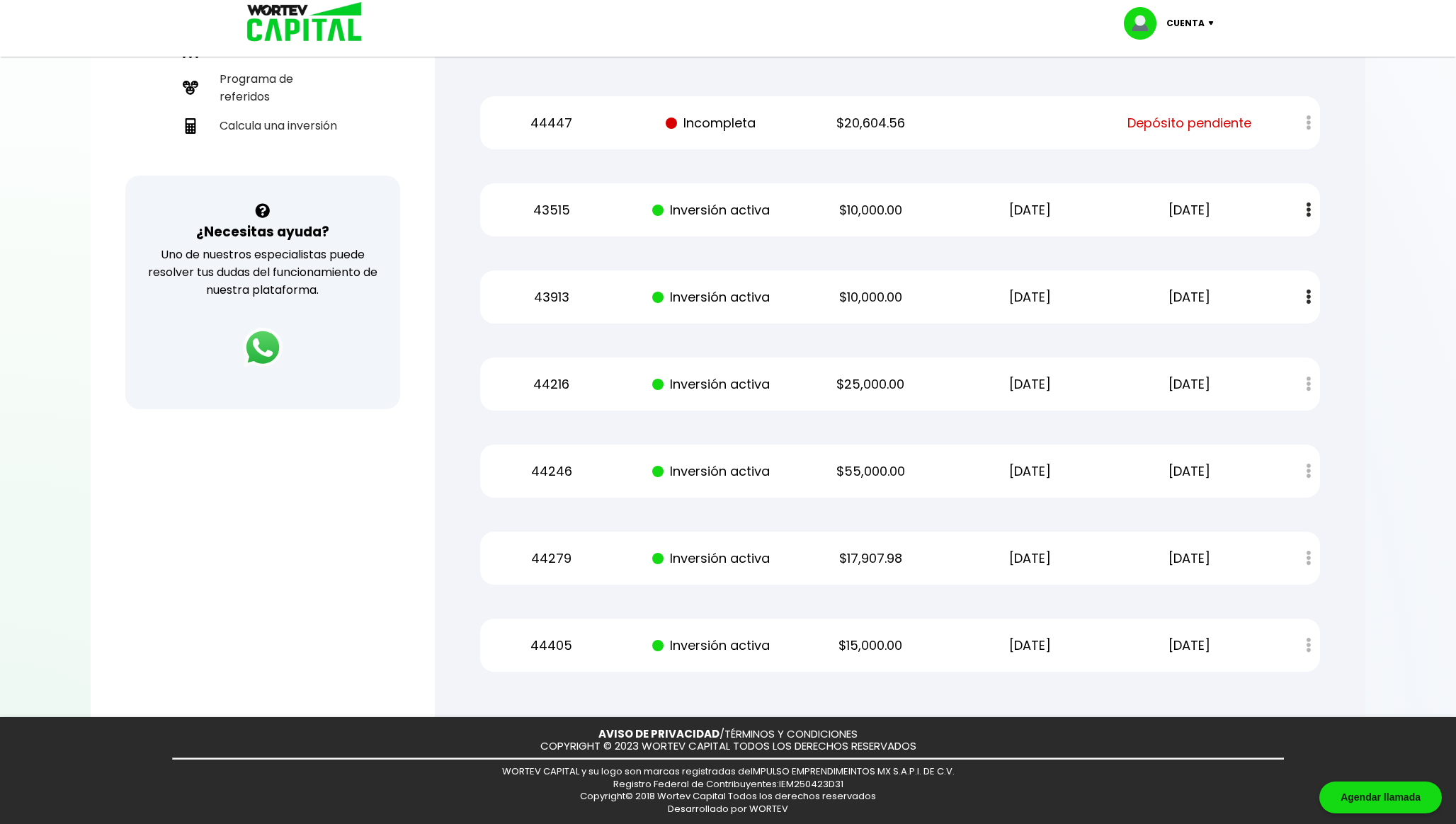
click at [544, 544] on div "44279 Inversión activa $17,907.98 [DATE] [DATE] Estado de cuenta" at bounding box center [899, 558] width 840 height 53
click at [544, 641] on p "44405" at bounding box center [552, 644] width 135 height 21
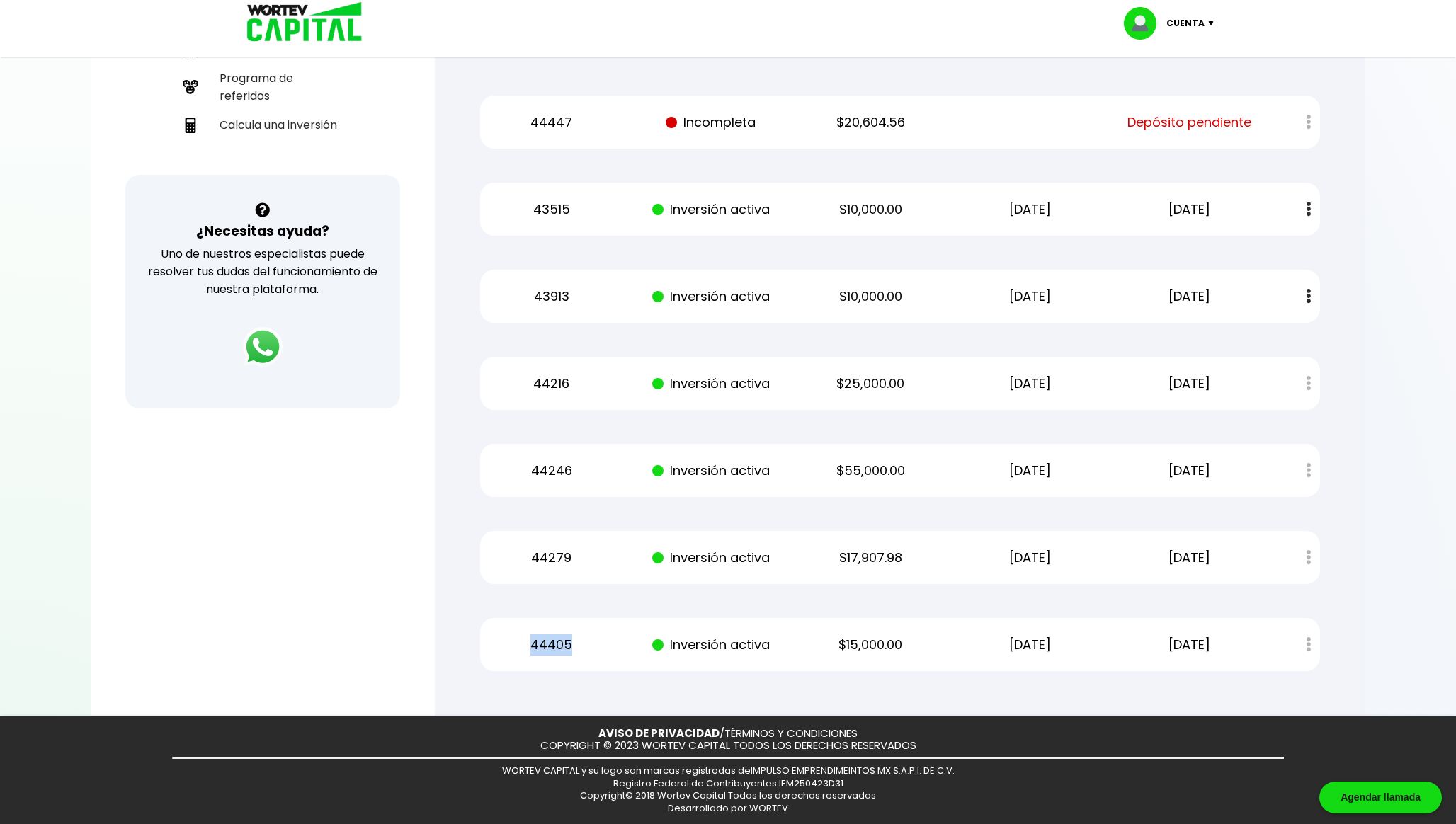
copy p "44405"
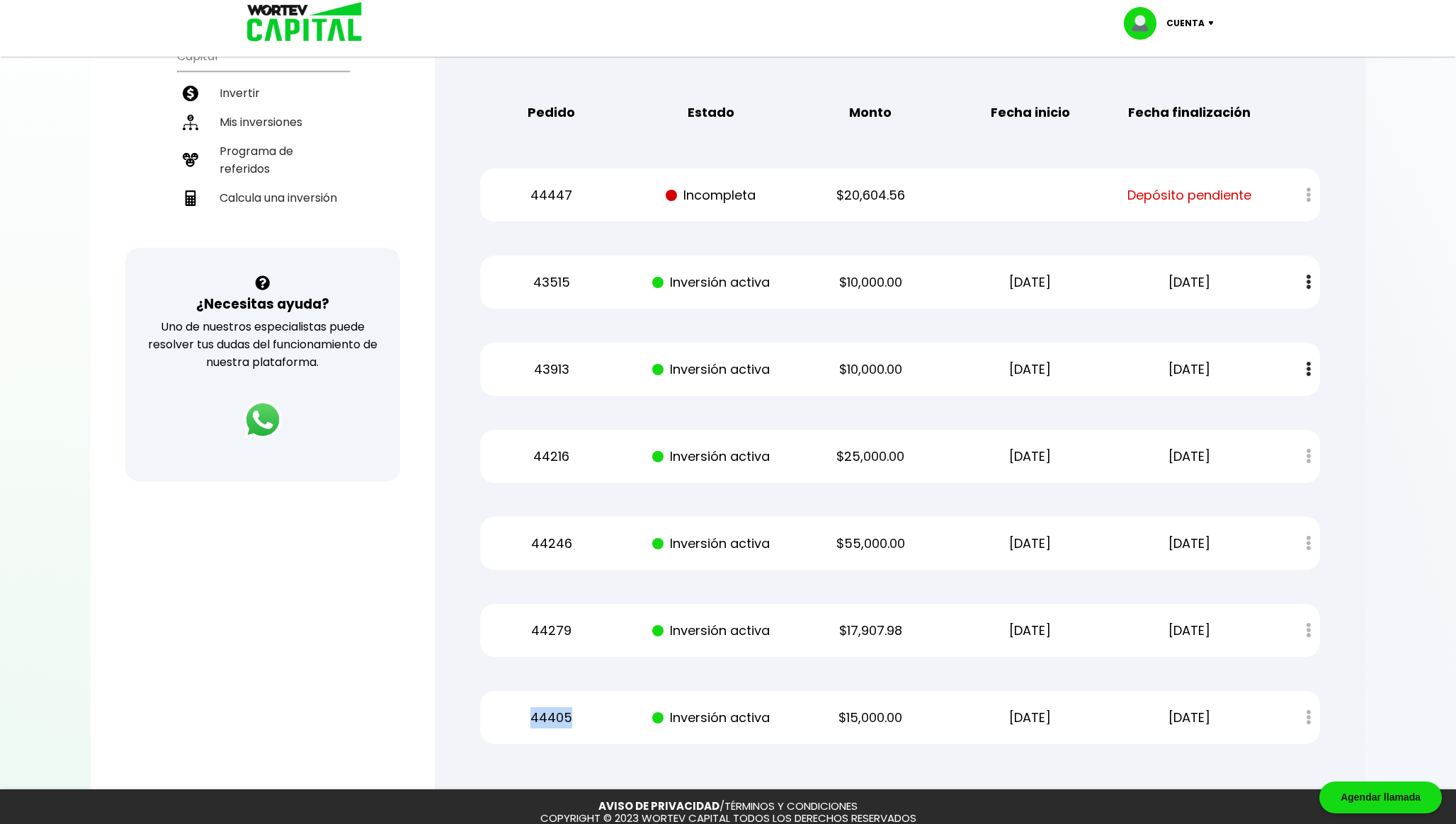
scroll to position [292, 0]
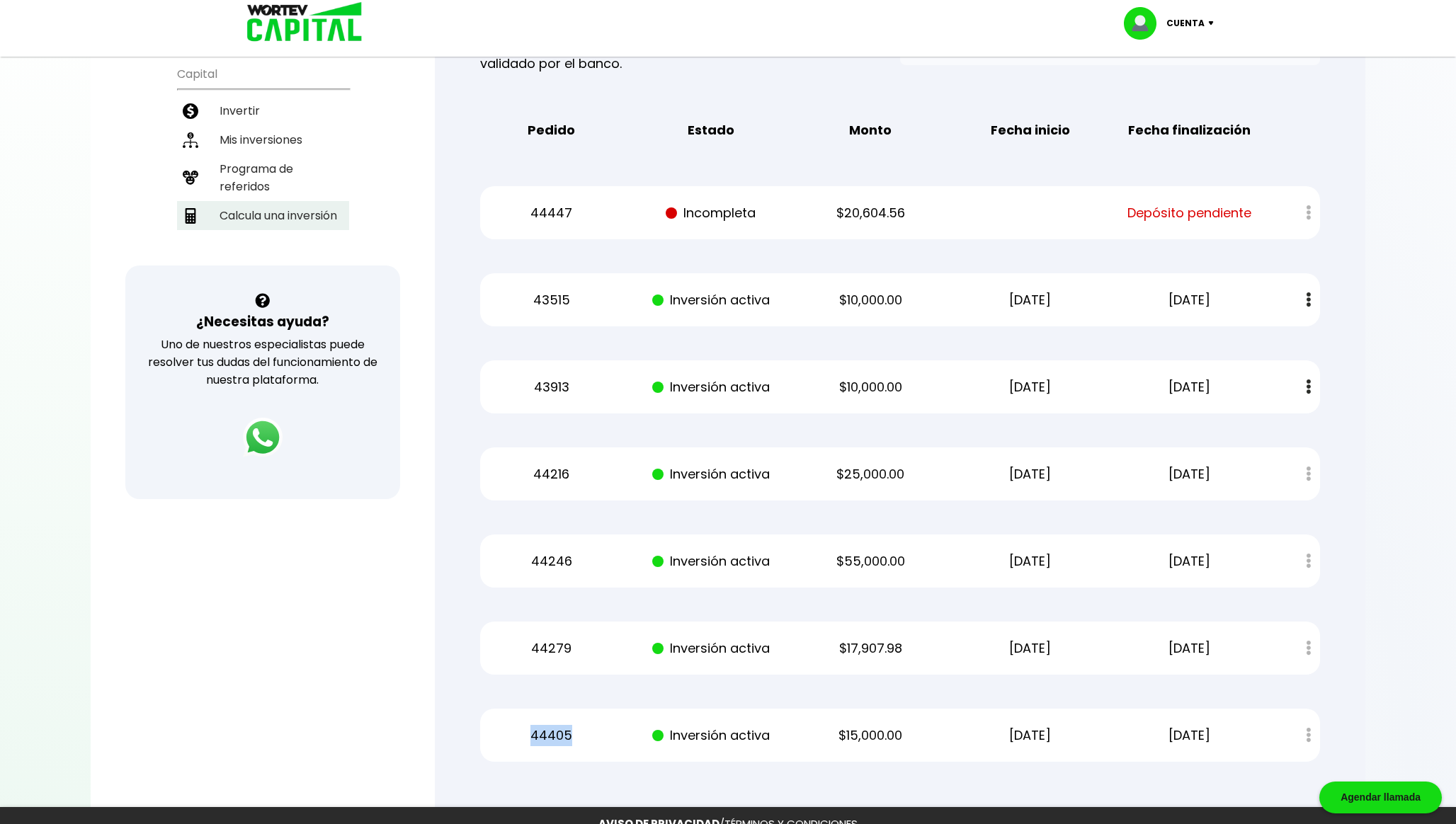
click at [281, 205] on li "Calcula una inversión" at bounding box center [263, 215] width 172 height 29
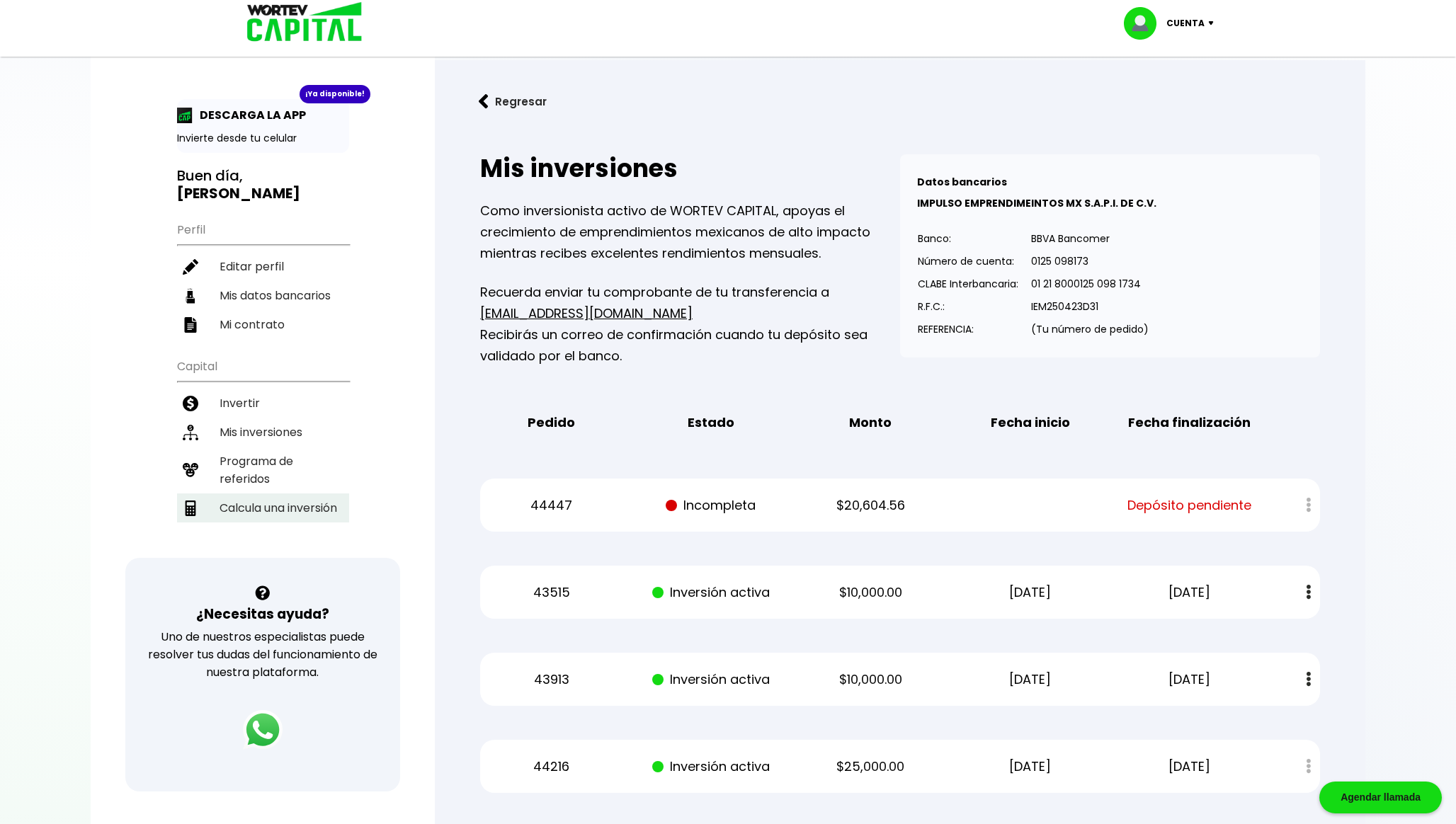
select select "1"
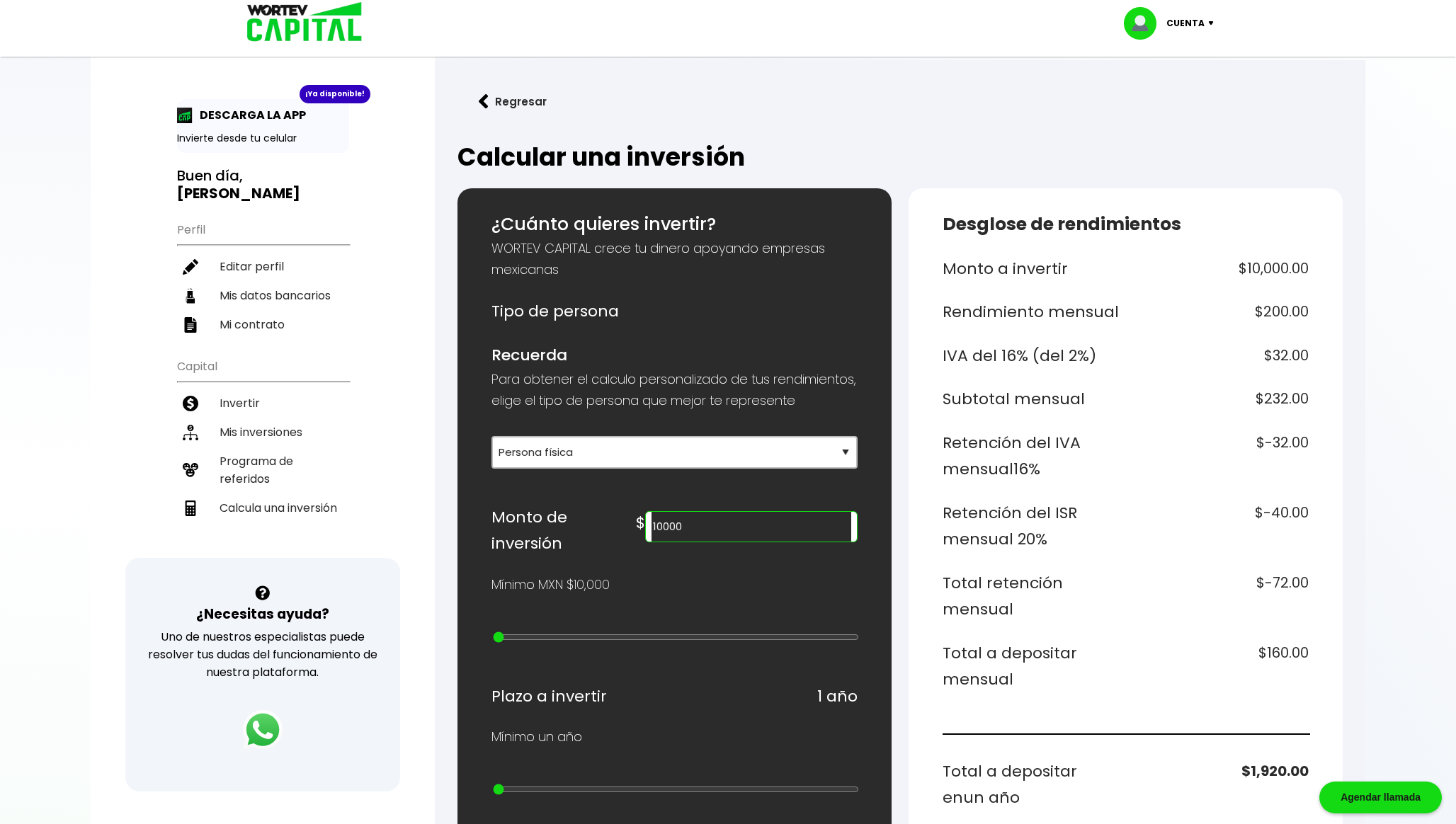
click at [812, 537] on input "10000" at bounding box center [751, 527] width 200 height 30
click at [1281, 654] on h6 "$240.00" at bounding box center [1220, 666] width 178 height 53
copy h6 "240.00"
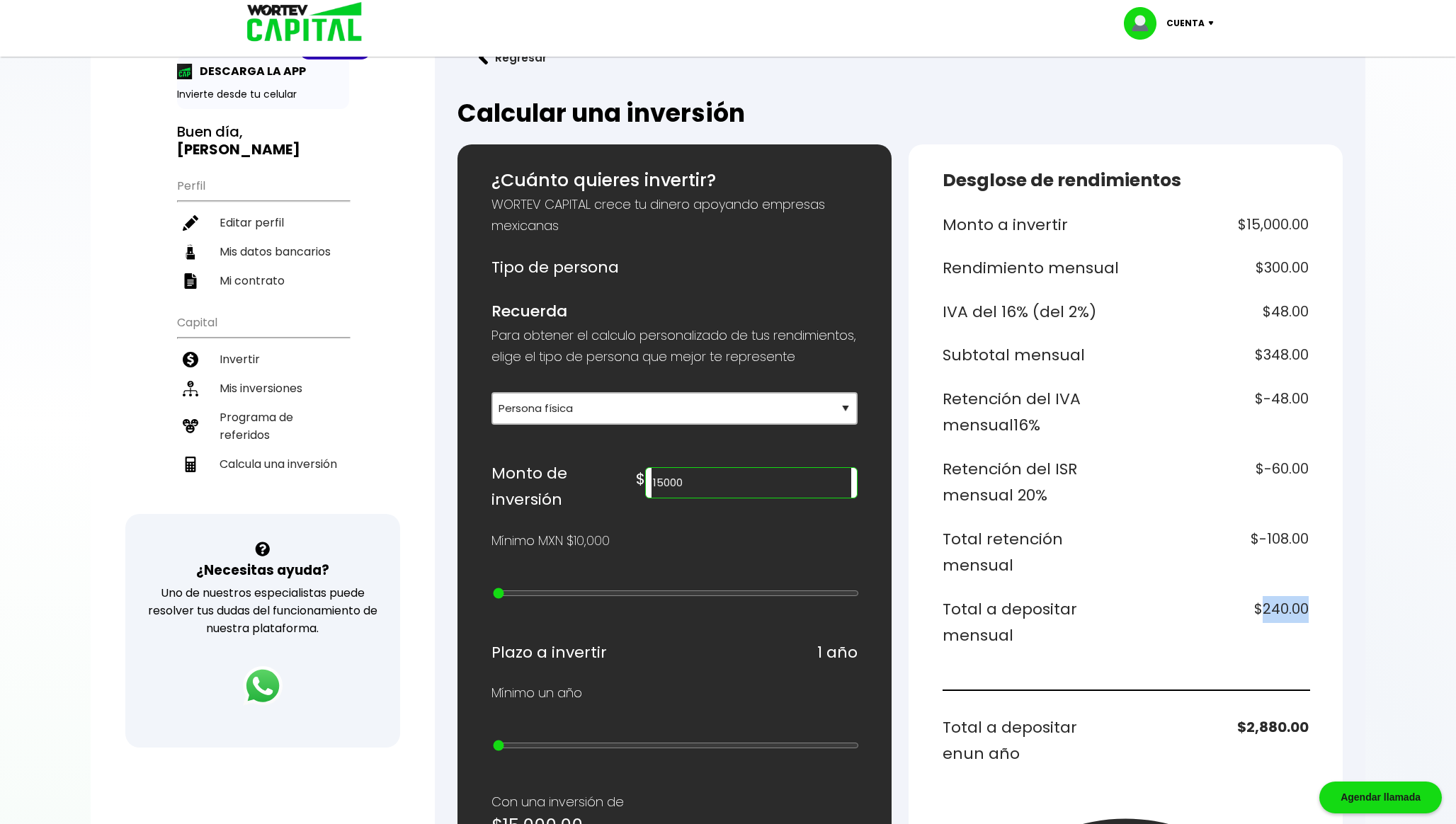
scroll to position [145, 0]
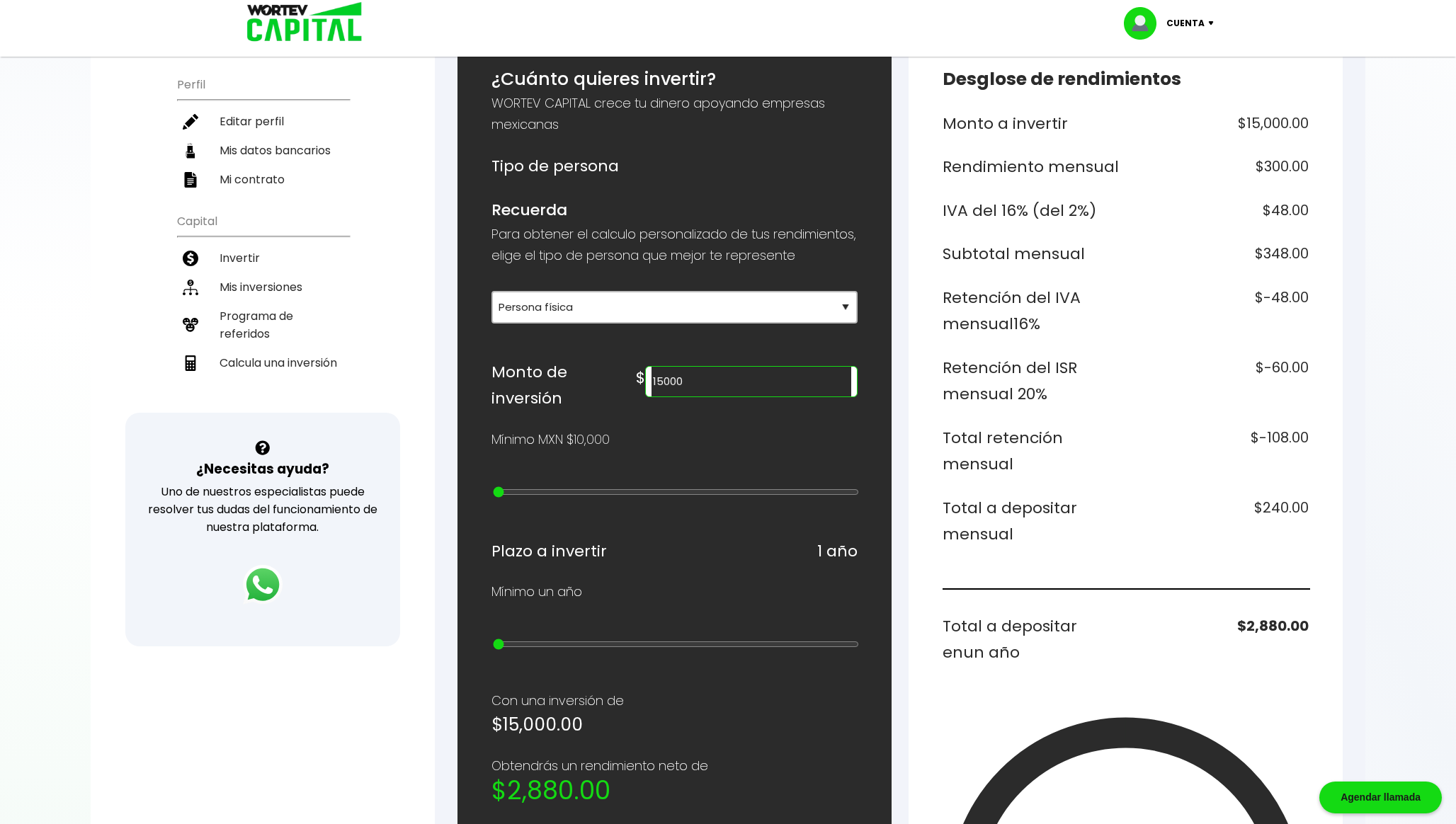
click at [1274, 621] on h6 "$2,880.00" at bounding box center [1220, 640] width 178 height 53
click at [758, 397] on input "15000" at bounding box center [751, 382] width 200 height 30
paste input "351254"
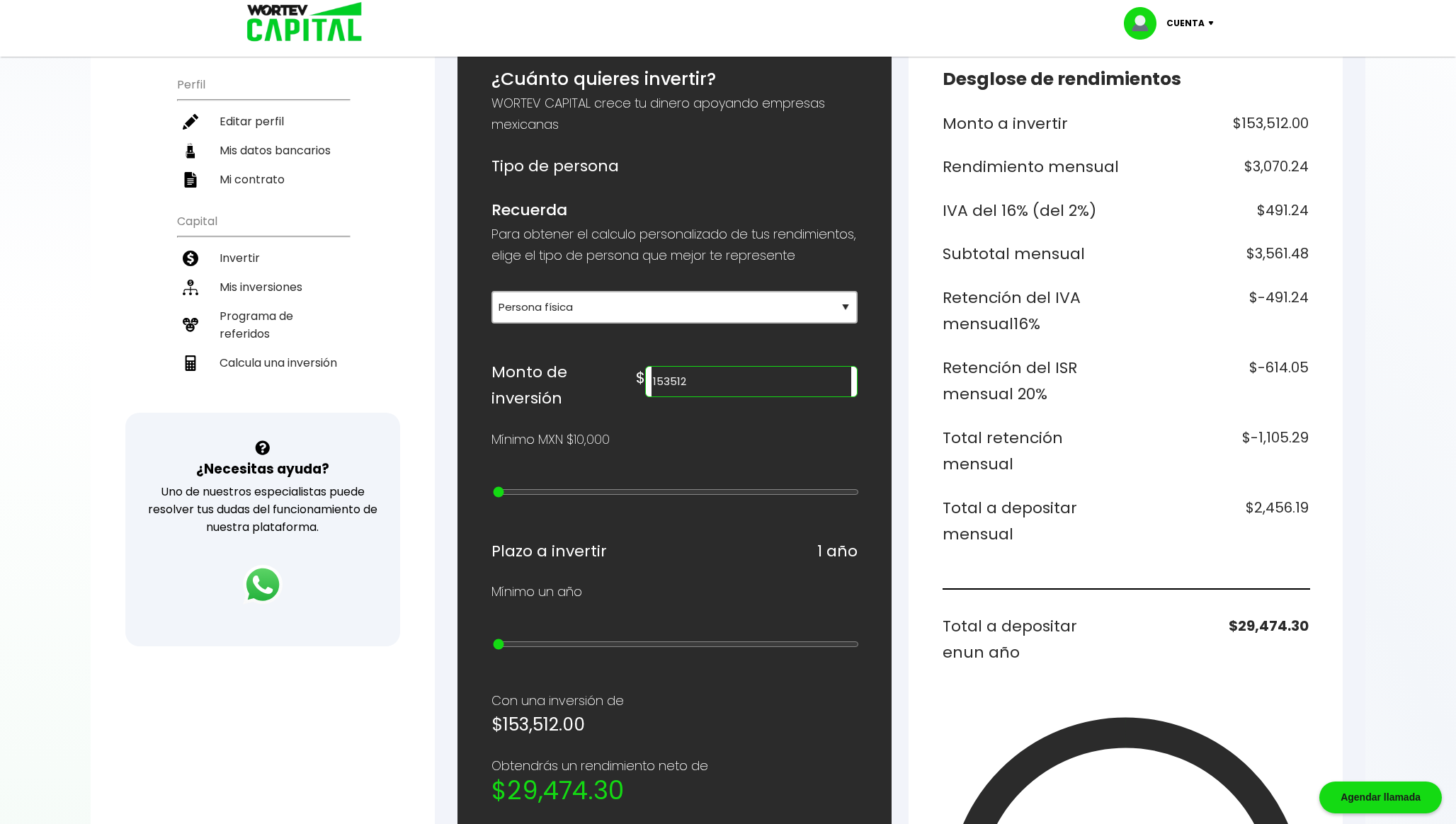
type input "153512"
click at [880, 370] on div "¿Cuánto quieres invertir? WORTEV CAPITAL crece tu dinero apoyando empresas mexi…" at bounding box center [674, 637] width 434 height 1187
click at [981, 387] on h6 "Retención del ISR mensual 20%" at bounding box center [1031, 381] width 178 height 53
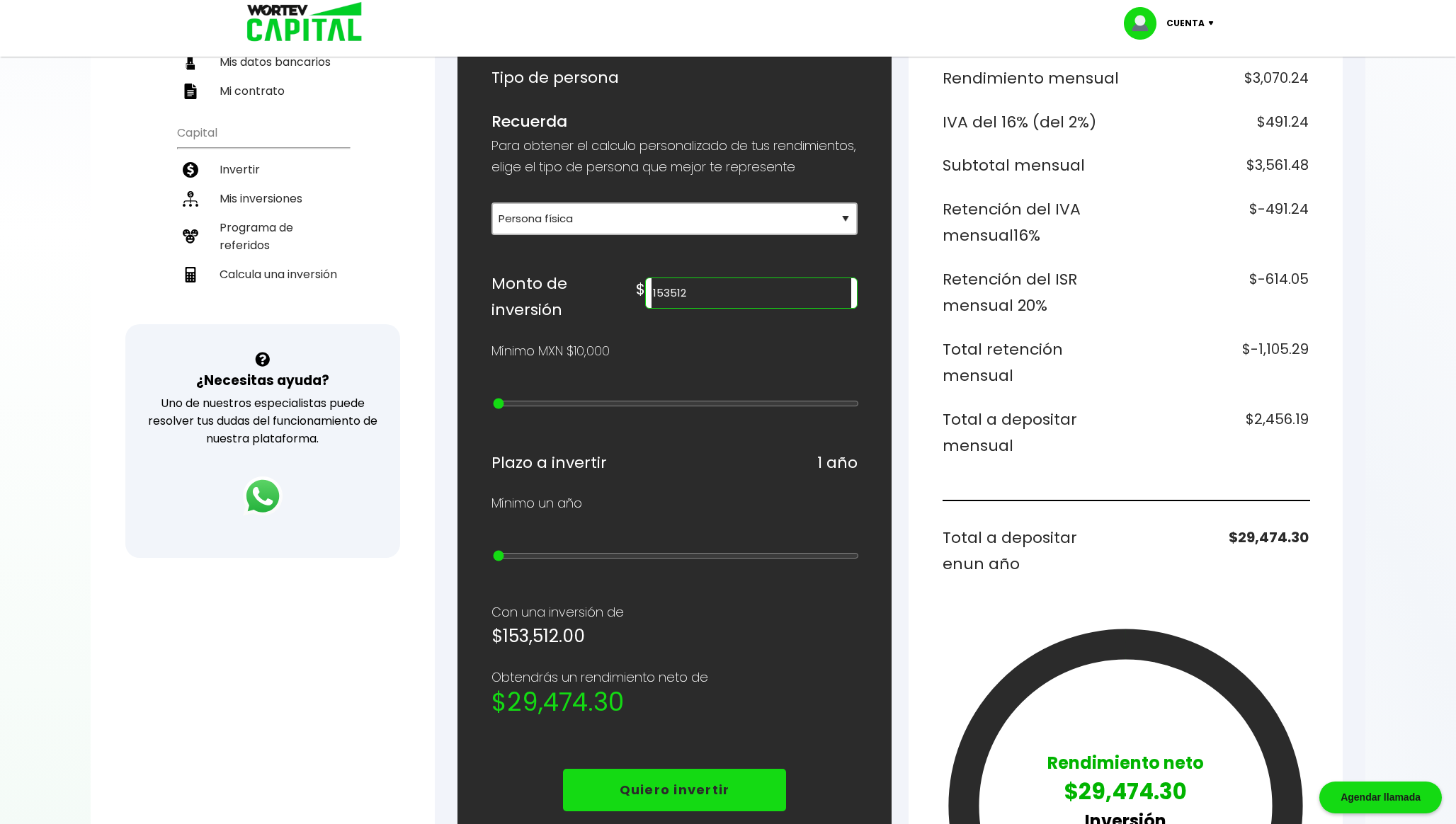
scroll to position [0, 0]
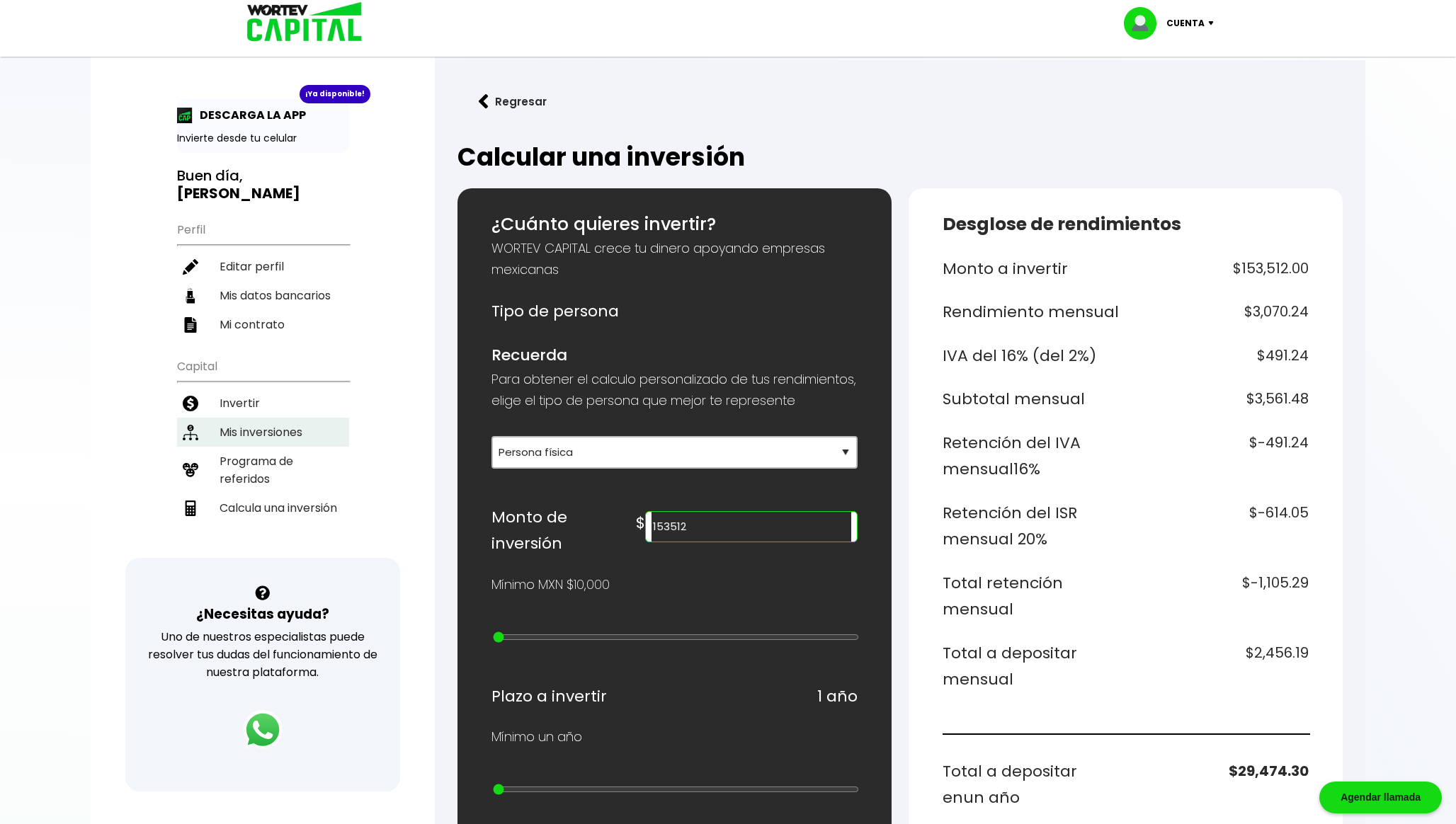
click at [266, 434] on li "Mis inversiones" at bounding box center [263, 432] width 172 height 29
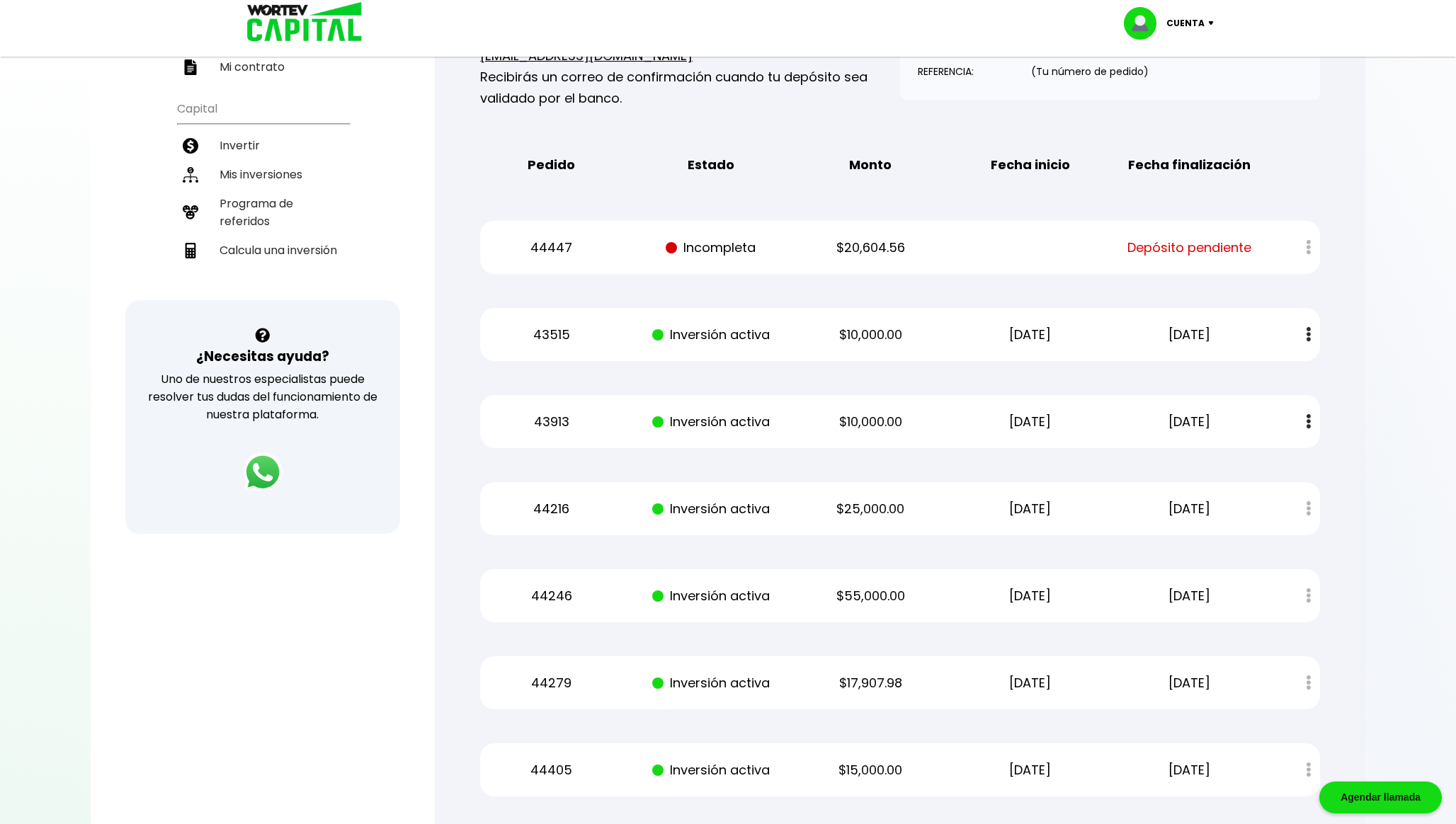
scroll to position [230, 0]
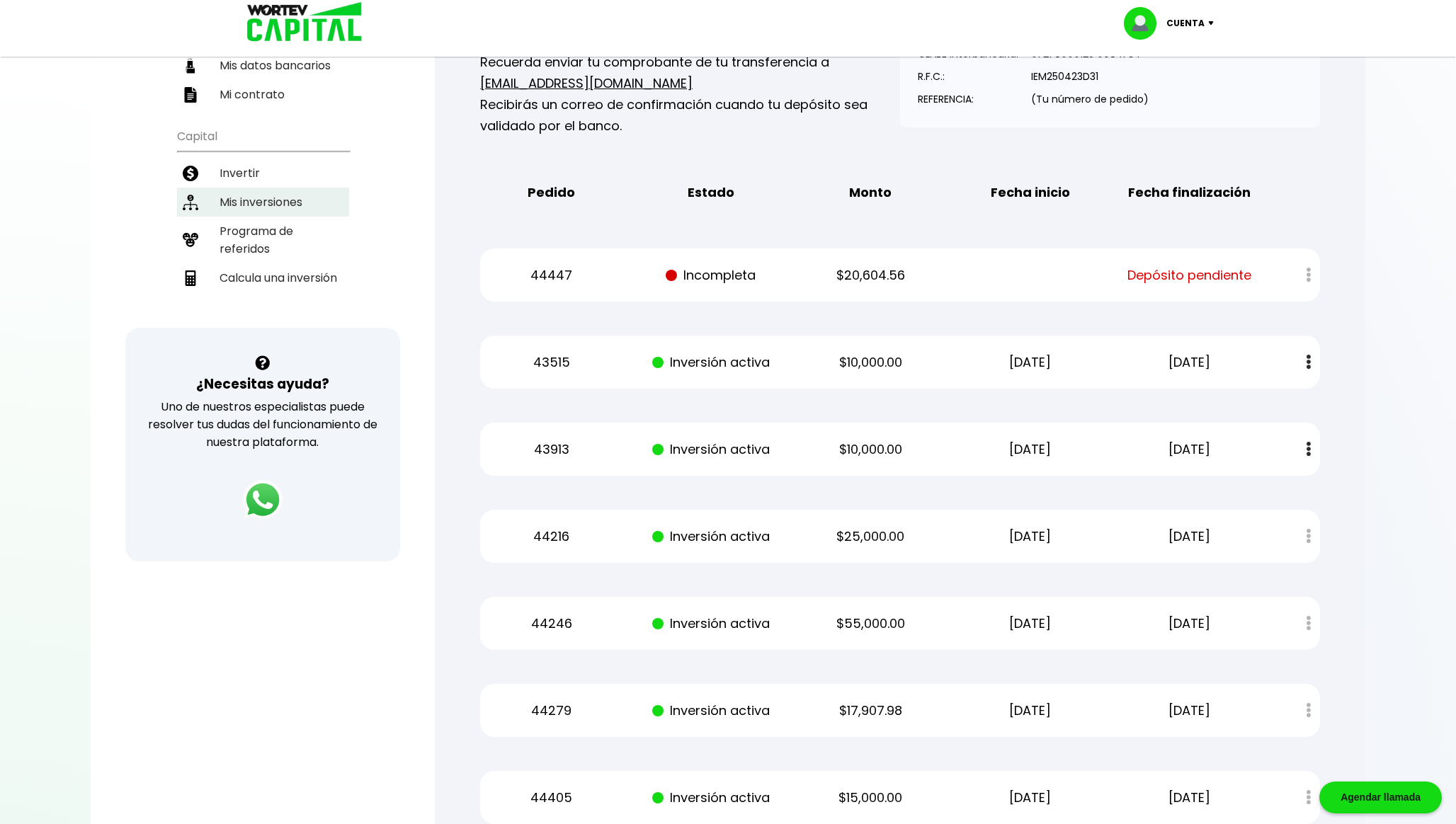
click at [292, 190] on li "Mis inversiones" at bounding box center [263, 201] width 172 height 29
click at [256, 172] on li "Invertir" at bounding box center [263, 172] width 172 height 29
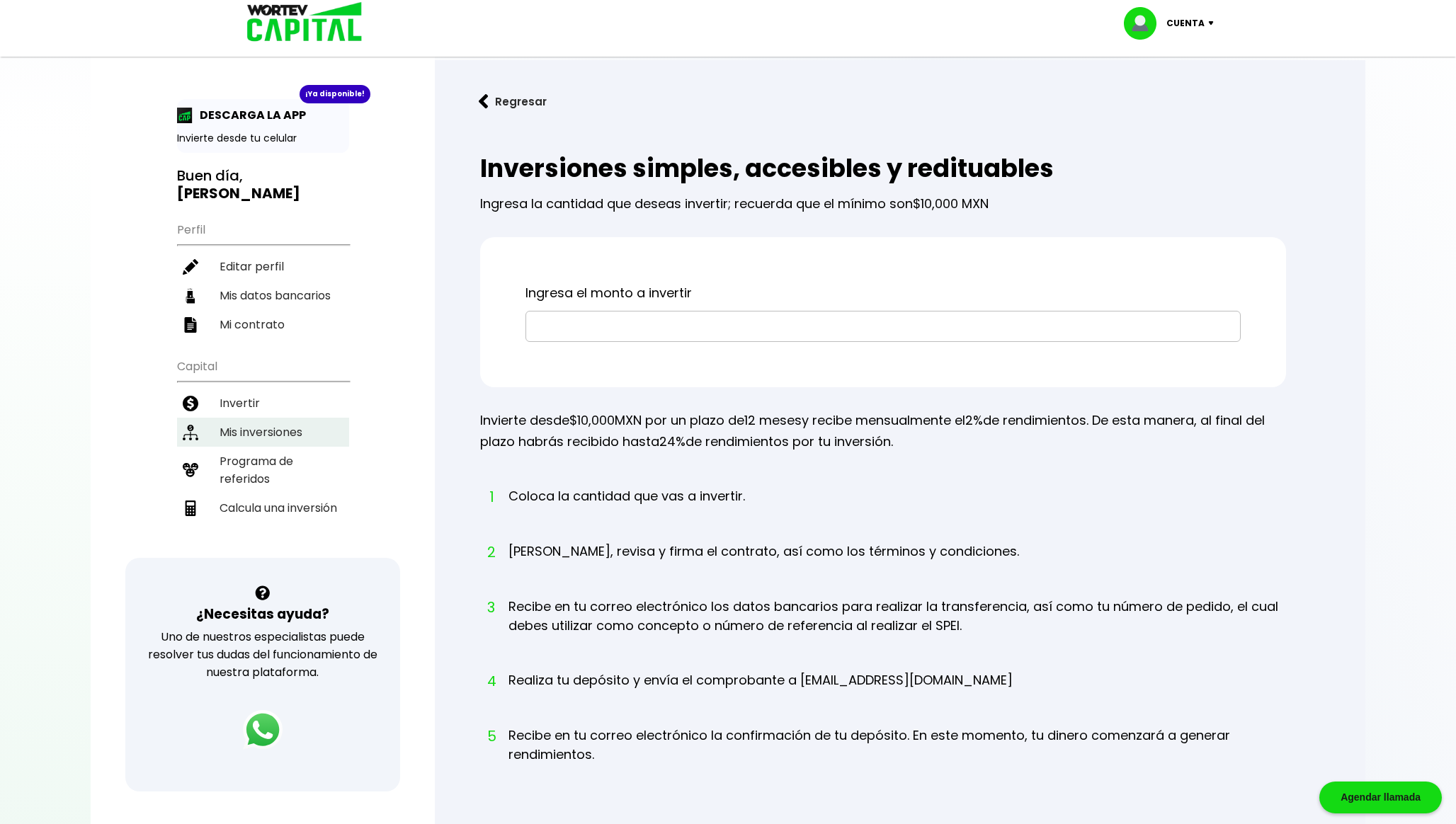
click at [249, 422] on li "Mis inversiones" at bounding box center [263, 432] width 172 height 29
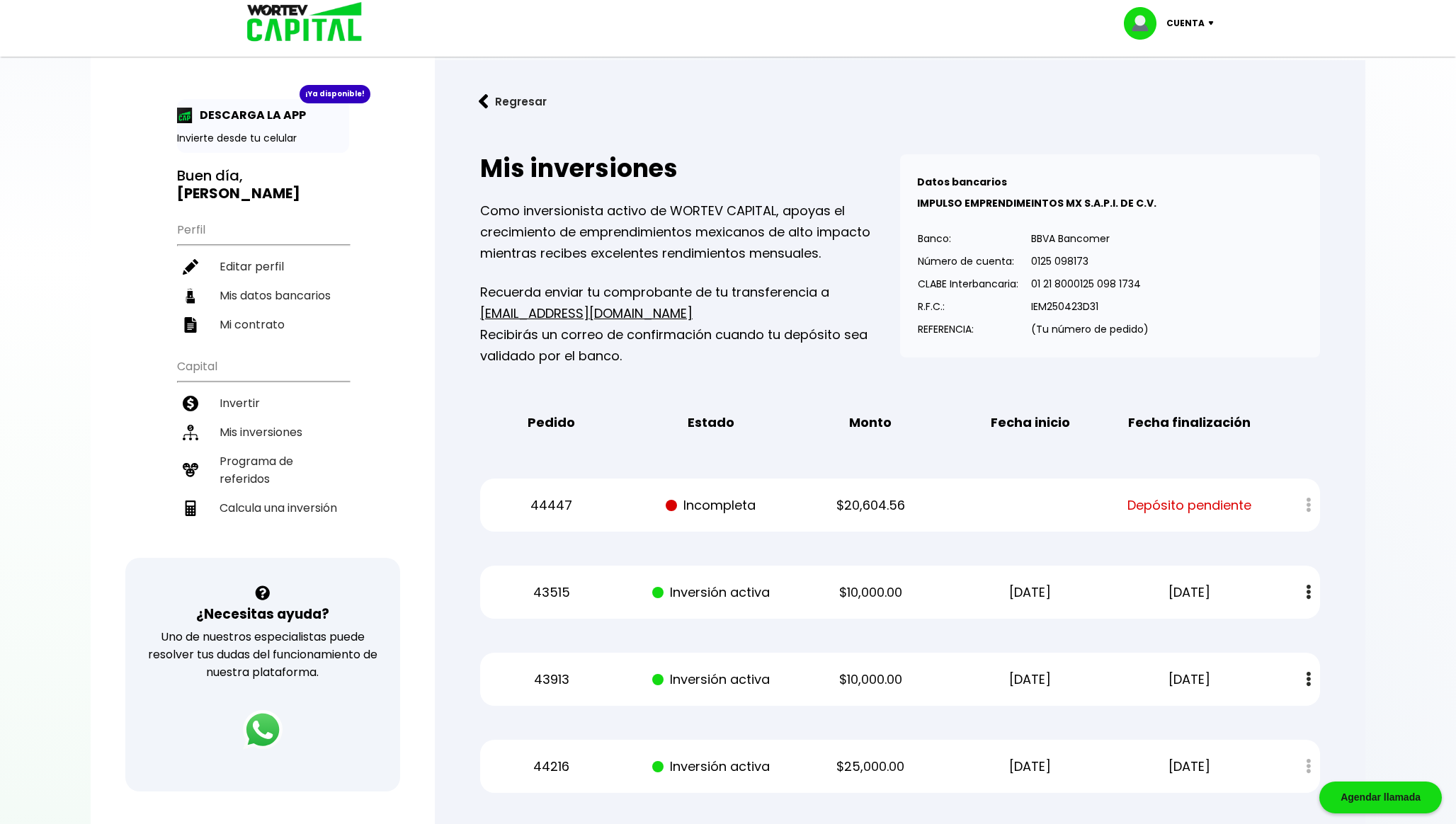
click at [313, 19] on img at bounding box center [300, 23] width 135 height 46
click at [1200, 29] on p "Cuenta" at bounding box center [1185, 23] width 38 height 21
click at [1173, 93] on li "Cerrar sesión" at bounding box center [1171, 94] width 113 height 29
